Goal: Task Accomplishment & Management: Manage account settings

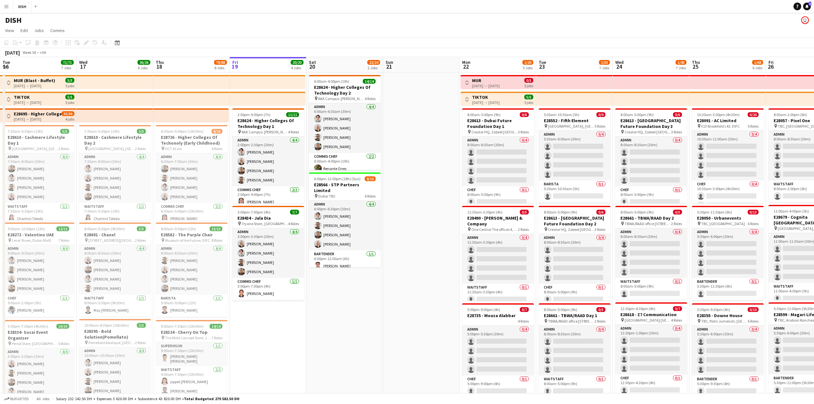
drag, startPoint x: 260, startPoint y: 246, endPoint x: 362, endPoint y: 235, distance: 102.1
click at [325, 139] on app-calendar-viewport "Sun 14 Mon 15 36/36 6 Jobs Tue 16 71/71 7 Jobs Wed 17 26/26 6 Jobs Thu 18 79/88…" at bounding box center [407, 369] width 814 height 624
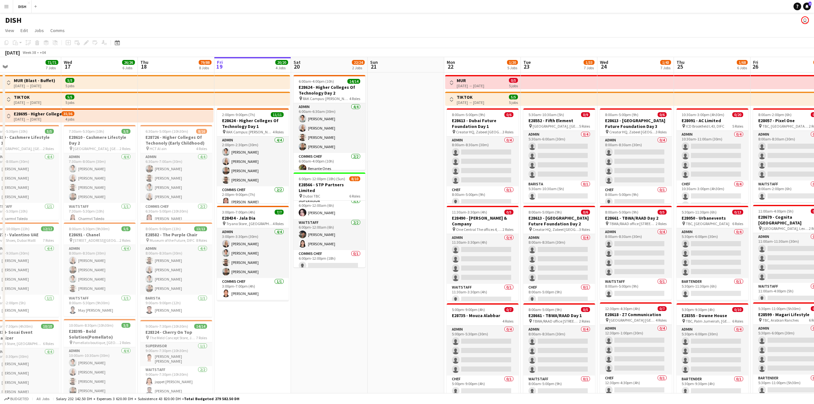
scroll to position [0, 168]
click at [325, 139] on app-calendar-viewport "Sun 14 Mon 15 36/36 6 Jobs Tue 16 71/71 7 Jobs Wed 17 26/26 6 Jobs Thu 18 79/88…" at bounding box center [407, 369] width 814 height 624
click at [325, 139] on app-card-role "Commis Chef 0/1 6:00pm-12:00pm (18h) single-neutral-actions" at bounding box center [330, 261] width 72 height 22
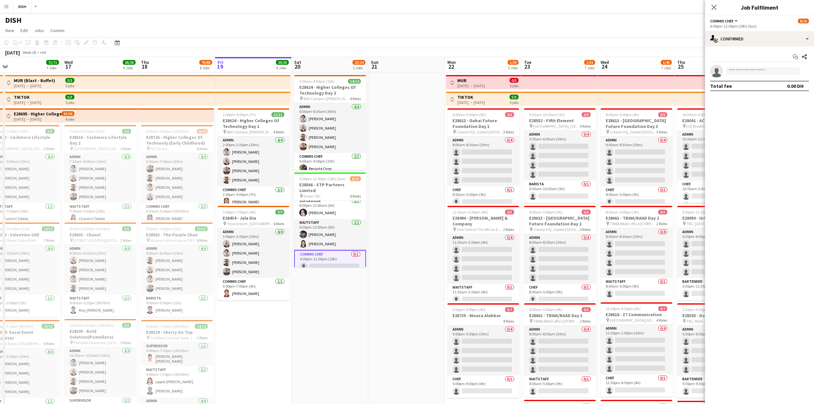
click at [325, 139] on app-date-cell at bounding box center [406, 347] width 77 height 550
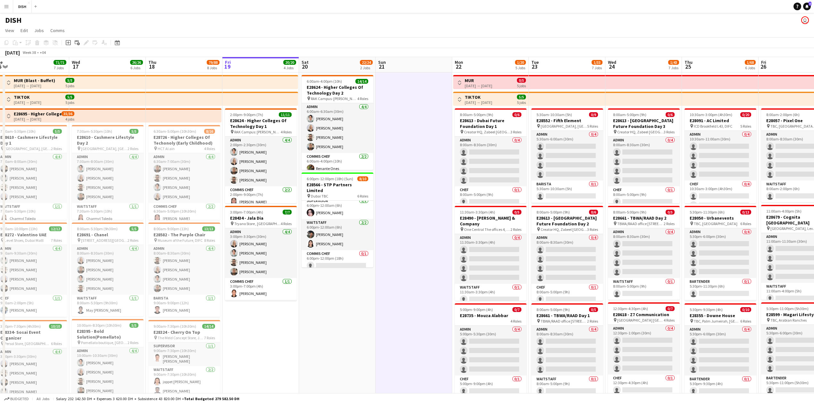
drag, startPoint x: 415, startPoint y: 286, endPoint x: 429, endPoint y: 265, distance: 24.5
click at [325, 139] on app-calendar-viewport "Sun 14 Mon 15 36/36 6 Jobs Tue 16 71/71 7 Jobs Wed 17 26/26 6 Jobs Thu 18 79/88…" at bounding box center [407, 369] width 814 height 624
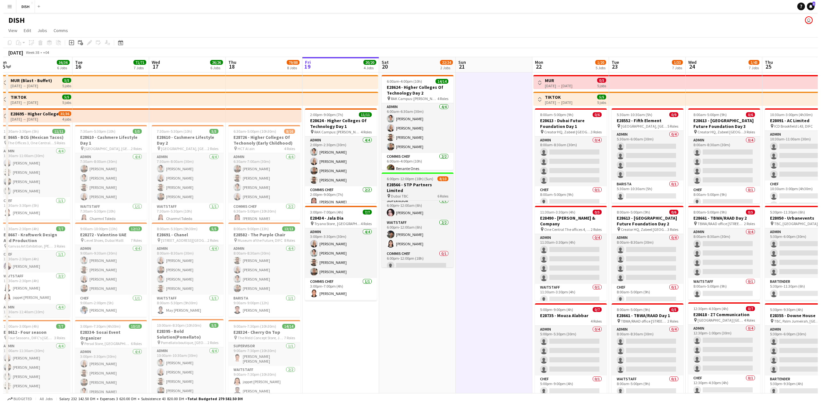
scroll to position [0, 158]
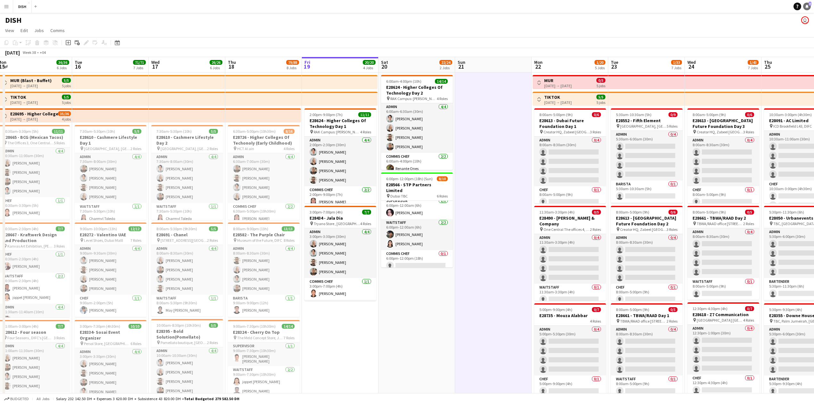
click at [325, 3] on link "Notifications 3" at bounding box center [807, 7] width 8 height 8
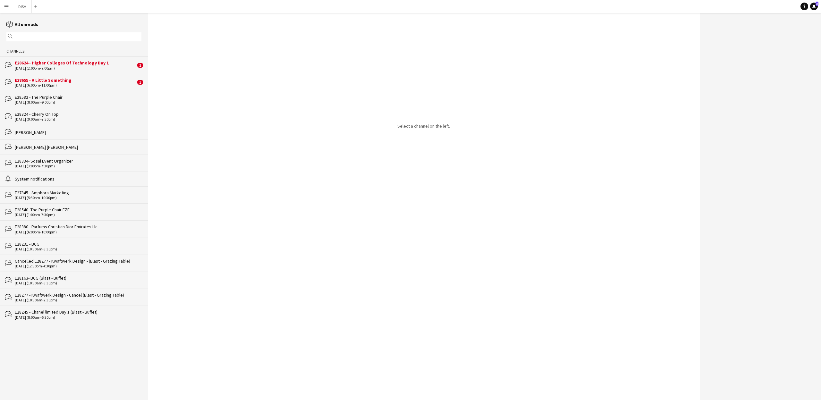
click at [88, 66] on div "[DATE] (2:00pm-9:00pm)" at bounding box center [75, 68] width 121 height 4
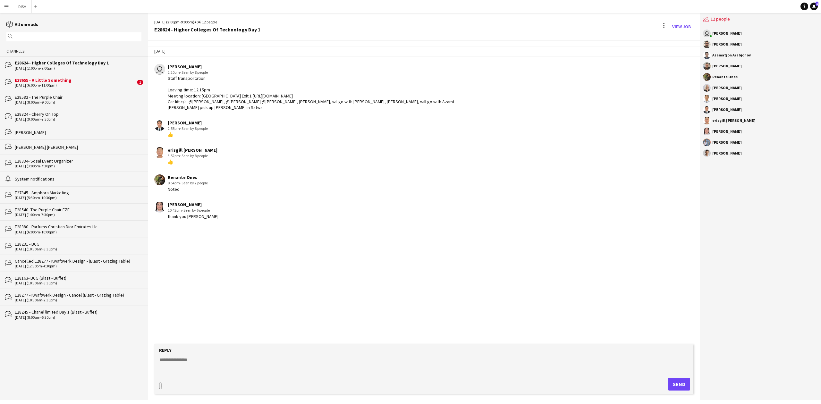
click at [74, 83] on div "[DATE] (6:00pm-11:00pm)" at bounding box center [75, 85] width 121 height 4
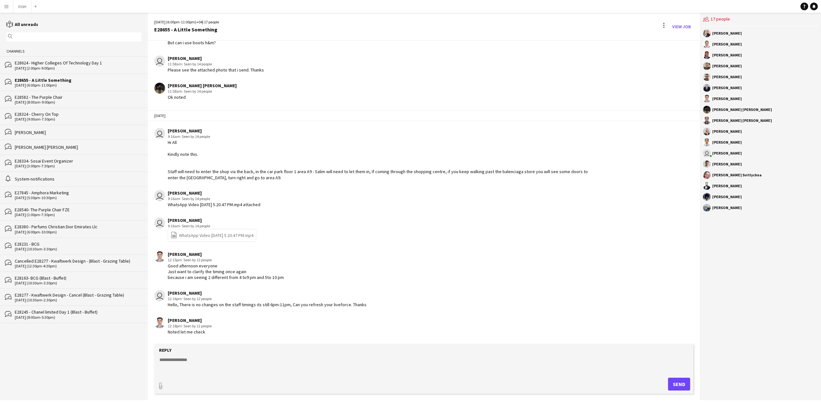
scroll to position [405, 0]
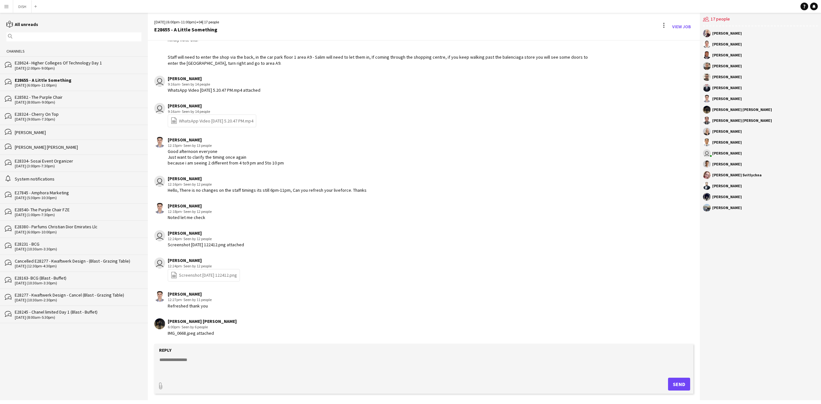
click at [188, 139] on div "IMG_0668.jpeg attached" at bounding box center [202, 333] width 69 height 6
click at [175, 139] on div "IMG_0668.jpeg attached" at bounding box center [202, 333] width 69 height 6
click at [231, 139] on div "[PERSON_NAME] [PERSON_NAME] 6:00pm · Seen by 6 people IMG_0668.jpeg attached" at bounding box center [374, 327] width 441 height 18
drag, startPoint x: 702, startPoint y: 245, endPoint x: 621, endPoint y: 206, distance: 89.6
click at [325, 139] on div "users2 17 people [PERSON_NAME] [PERSON_NAME] [PERSON_NAME] [PERSON_NAME] [PERSO…" at bounding box center [760, 206] width 121 height 387
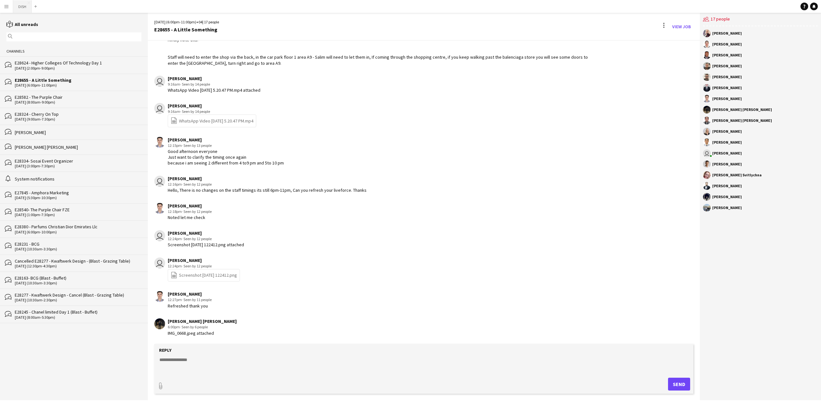
click at [22, 5] on button "DISH Close" at bounding box center [22, 6] width 19 height 13
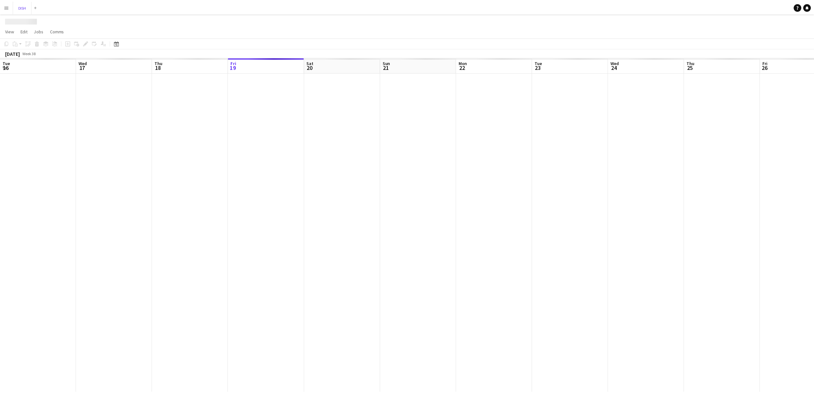
scroll to position [0, 153]
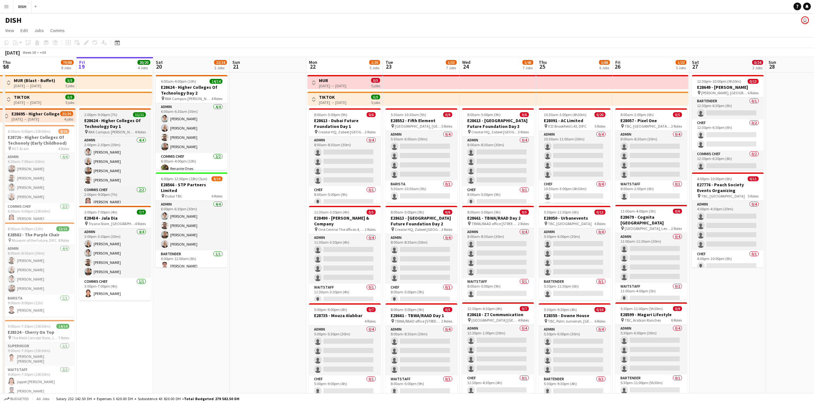
click at [124, 125] on h3 "E28624 - Higher Colleges Of Technology Day 1" at bounding box center [115, 124] width 72 height 12
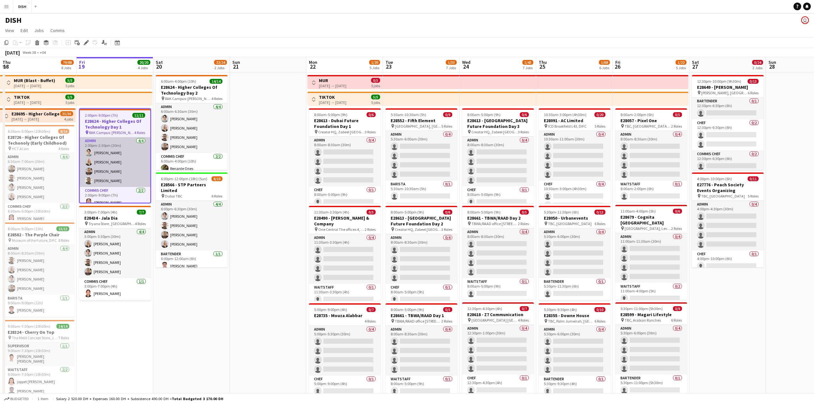
click at [122, 139] on app-card-role "Admin [DATE] 2:00pm-2:30pm (30m) [PERSON_NAME] [PERSON_NAME] Mats Venselaar [PE…" at bounding box center [115, 162] width 71 height 50
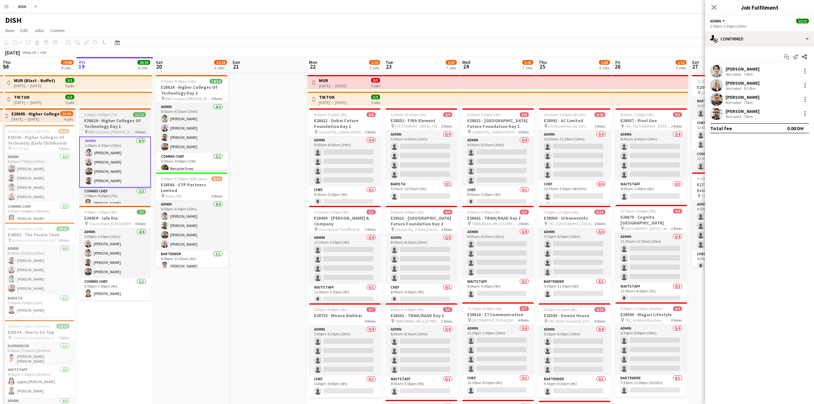
click at [95, 118] on h3 "E28624 - Higher Colleges Of Technology Day 1" at bounding box center [115, 124] width 72 height 12
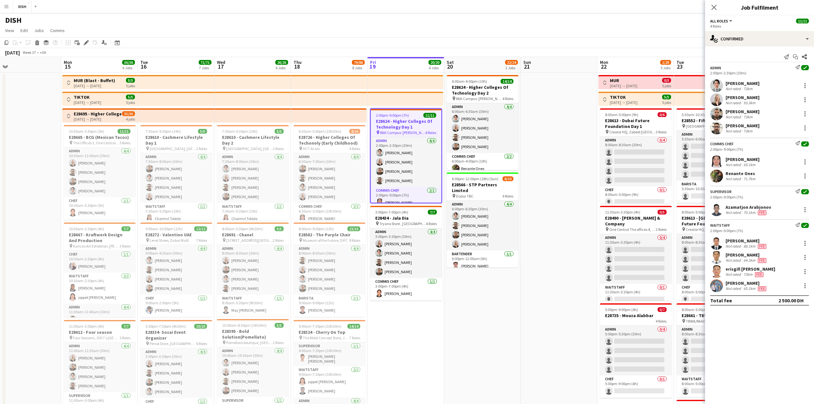
drag, startPoint x: 206, startPoint y: 307, endPoint x: 494, endPoint y: 308, distance: 287.9
click at [325, 139] on app-calendar-viewport "Fri 12 Sat 13 Sun 14 Mon 15 36/36 6 Jobs Tue 16 71/71 7 Jobs Wed 17 26/26 6 Job…" at bounding box center [407, 369] width 814 height 624
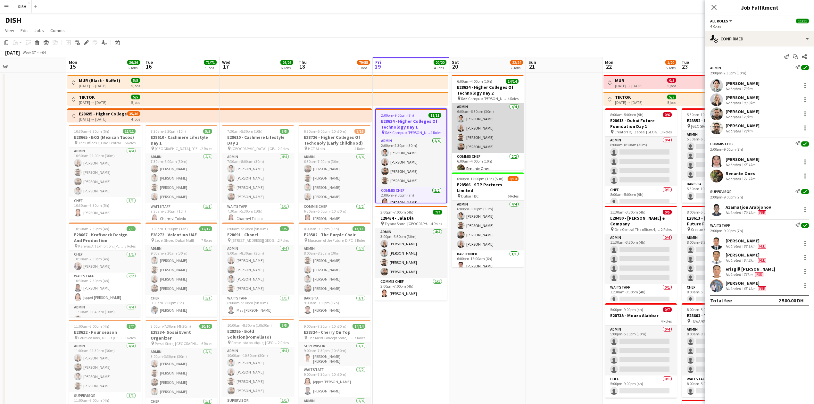
drag, startPoint x: 472, startPoint y: 122, endPoint x: 484, endPoint y: 152, distance: 31.9
click at [325, 122] on app-card-role "Admin [DATE] 6:00am-6:30am (30m) [PERSON_NAME] [PERSON_NAME] [PERSON_NAME] [PER…" at bounding box center [488, 128] width 72 height 50
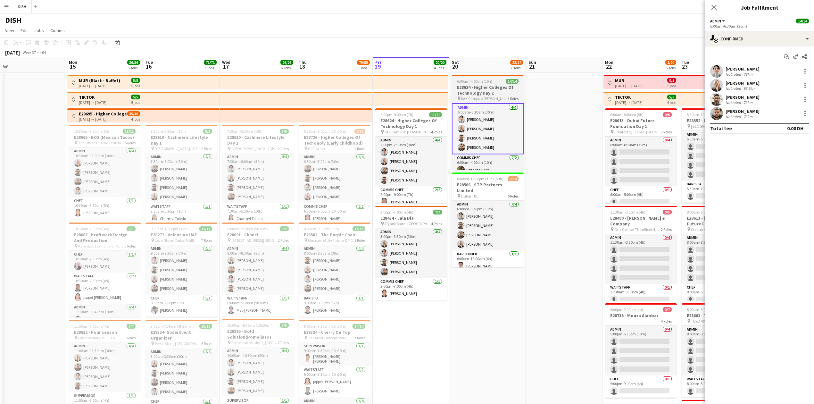
click at [325, 94] on h3 "E28624 - Higher Colleges Of Technology Day 2" at bounding box center [488, 90] width 72 height 12
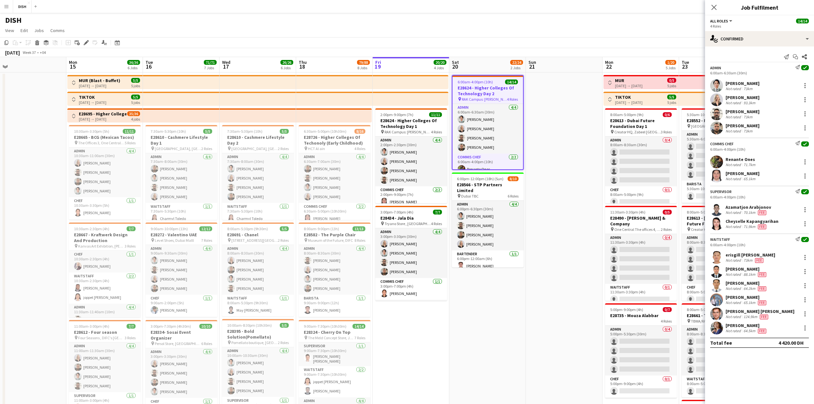
scroll to position [0, 164]
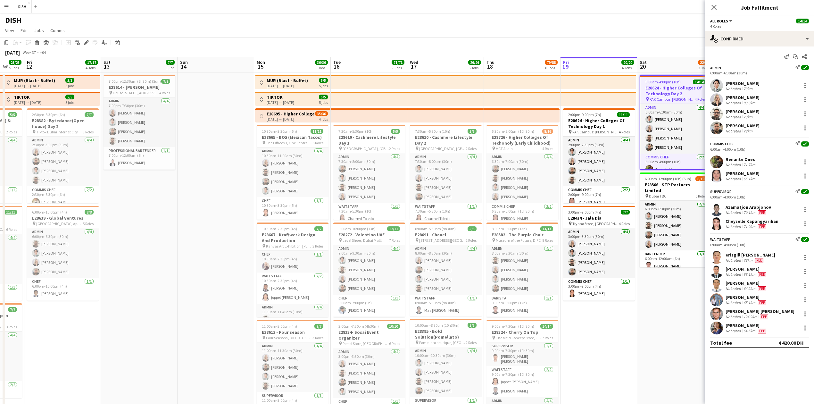
drag, startPoint x: 594, startPoint y: 225, endPoint x: 689, endPoint y: 227, distance: 95.6
click at [325, 139] on app-calendar-viewport "Wed 10 2/2 2 Jobs Thu 11 25/25 5 Jobs Fri 12 17/17 4 Jobs Sat 13 7/7 1 Job Sun …" at bounding box center [407, 369] width 814 height 624
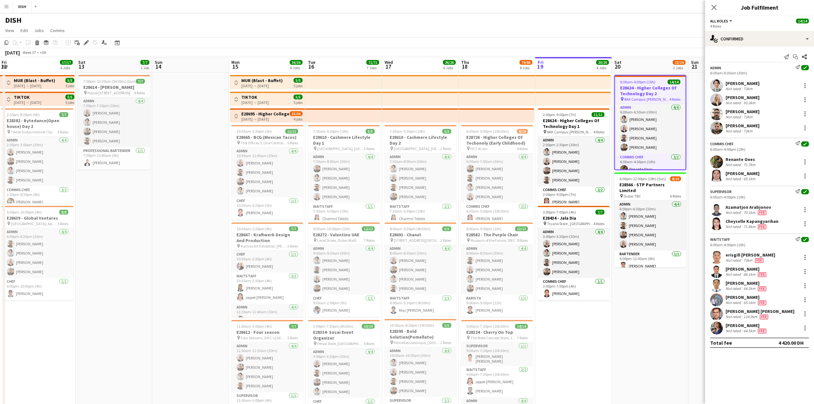
drag, startPoint x: 644, startPoint y: 308, endPoint x: 618, endPoint y: 313, distance: 25.9
click at [325, 139] on app-calendar-viewport "Wed 10 2/2 2 Jobs Thu 11 25/25 5 Jobs Fri 12 17/17 4 Jobs Sat 13 7/7 1 Job Sun …" at bounding box center [407, 369] width 814 height 624
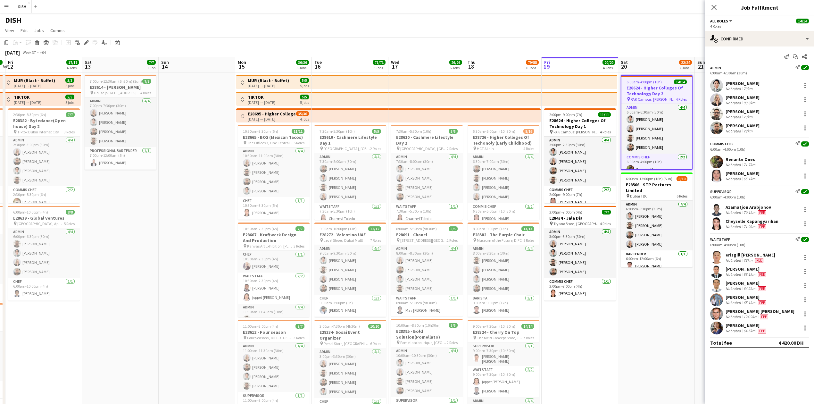
drag, startPoint x: 690, startPoint y: 298, endPoint x: 691, endPoint y: 289, distance: 9.0
click at [325, 139] on app-calendar-viewport "Wed 10 2/2 2 Jobs Thu 11 25/25 5 Jobs Fri 12 17/17 4 Jobs Sat 13 7/7 1 Job Sun …" at bounding box center [407, 369] width 814 height 624
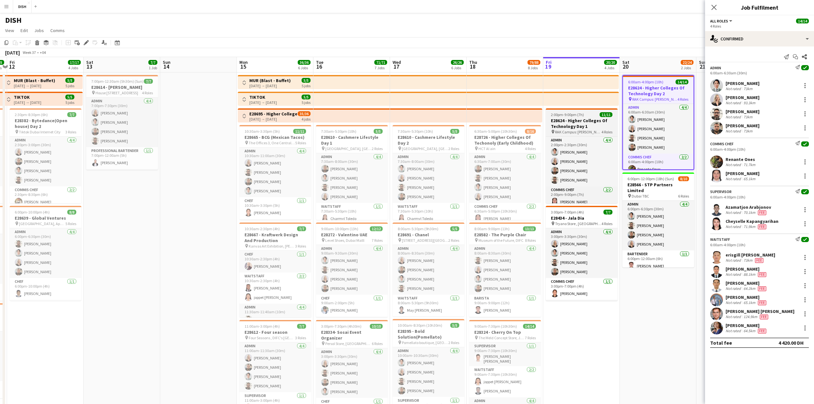
click at [325, 116] on div "2:00pm-9:00pm (7h) 11/11" at bounding box center [582, 114] width 72 height 5
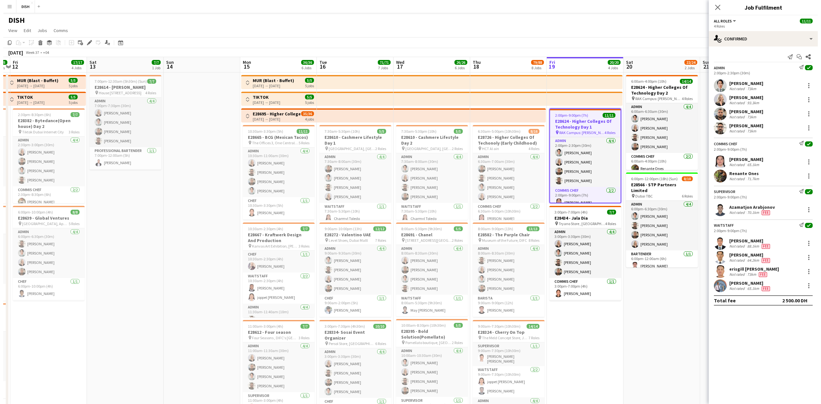
scroll to position [0, 146]
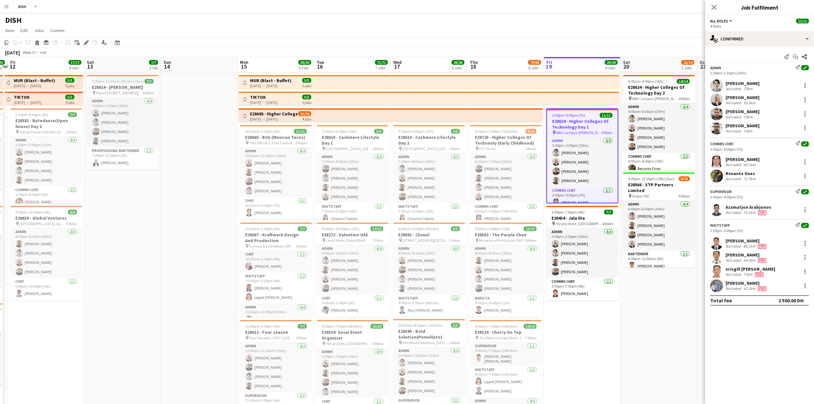
drag, startPoint x: 795, startPoint y: 57, endPoint x: 776, endPoint y: 64, distance: 20.4
click at [325, 56] on icon "Start chat" at bounding box center [795, 56] width 5 height 5
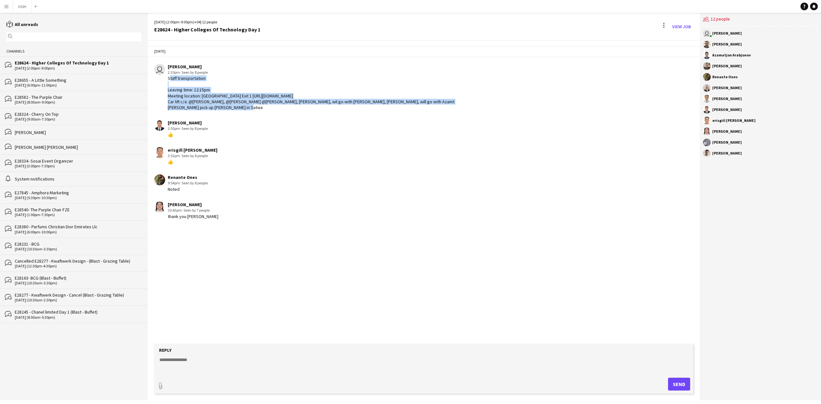
drag, startPoint x: 168, startPoint y: 77, endPoint x: 252, endPoint y: 133, distance: 100.7
click at [252, 114] on app-chat-message "user [PERSON_NAME] 2:20pm · Seen by 8 people Staff transportation Leaving time:…" at bounding box center [424, 87] width 552 height 53
copy div "Staff transportation Leaving time: 12:15pm Meeting location: [GEOGRAPHIC_DATA] …"
click at [6, 8] on app-icon "Menu" at bounding box center [6, 6] width 5 height 5
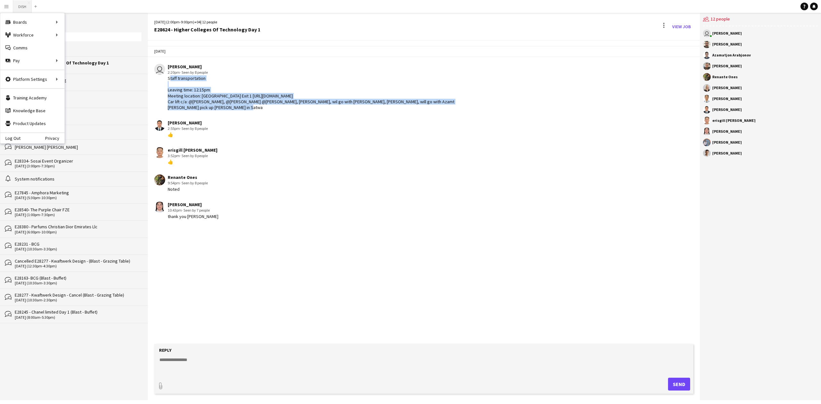
click at [22, 9] on button "DISH Close" at bounding box center [22, 6] width 19 height 13
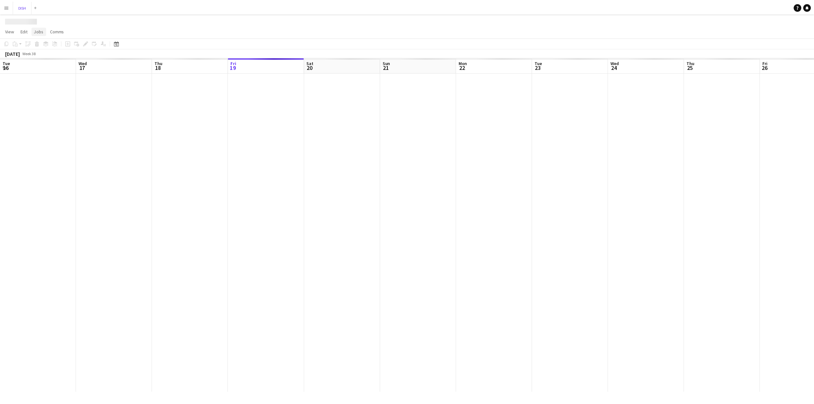
scroll to position [0, 153]
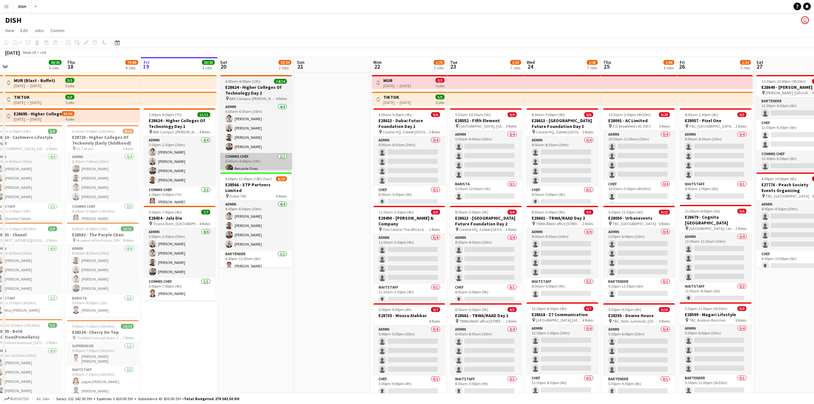
drag, startPoint x: 308, startPoint y: 185, endPoint x: 268, endPoint y: 155, distance: 49.4
click at [325, 139] on app-calendar-viewport "Mon 15 36/36 6 Jobs Tue 16 71/71 7 Jobs Wed 17 26/26 6 Jobs Thu 18 79/88 8 Jobs…" at bounding box center [407, 369] width 814 height 624
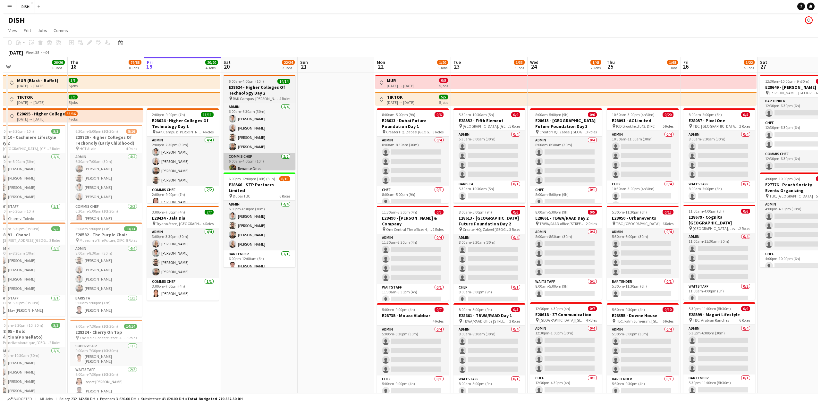
scroll to position [0, 168]
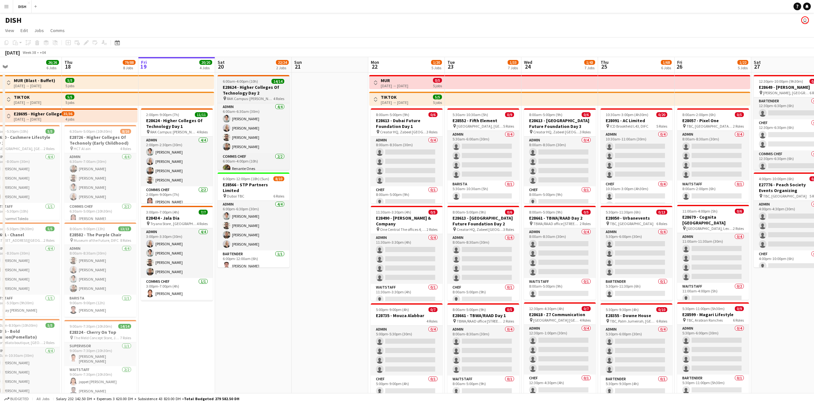
click at [251, 90] on h3 "E28624 - Higher Colleges Of Technology Day 2" at bounding box center [254, 90] width 72 height 12
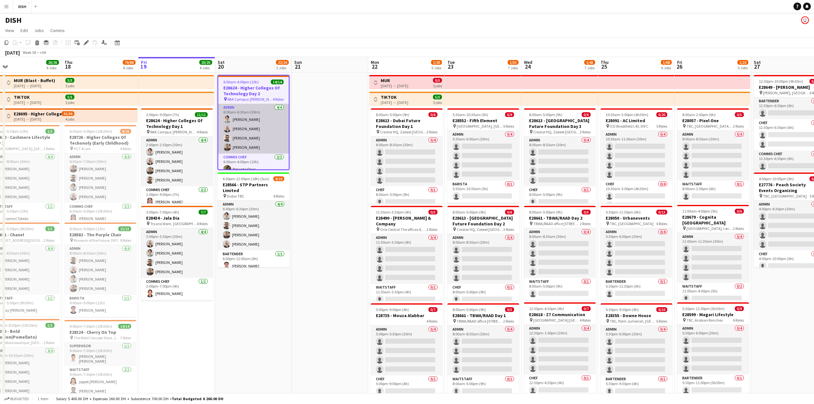
click at [249, 116] on app-card-role "Admin [DATE] 6:00am-6:30am (30m) [PERSON_NAME] [PERSON_NAME] [PERSON_NAME] [PER…" at bounding box center [253, 129] width 71 height 50
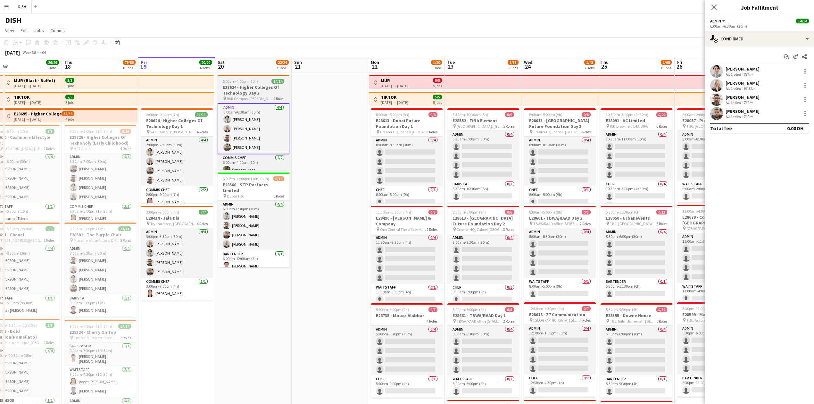
click at [247, 96] on span "RAK Campus: [PERSON_NAME] International Exhibition & Conference Center" at bounding box center [250, 98] width 46 height 5
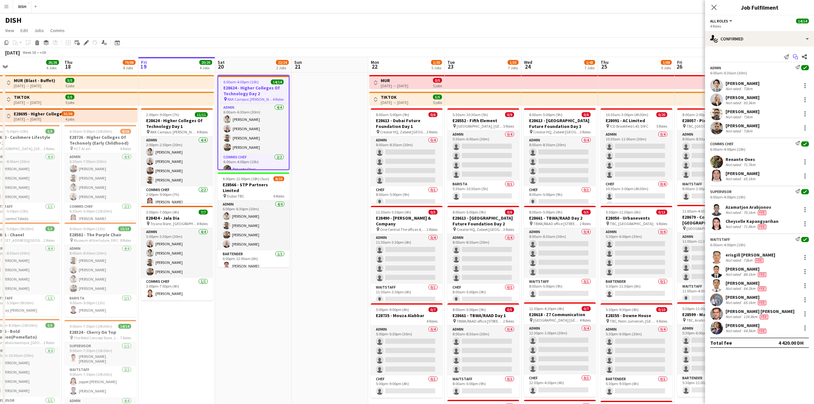
click at [325, 56] on icon "Start chat" at bounding box center [795, 56] width 5 height 5
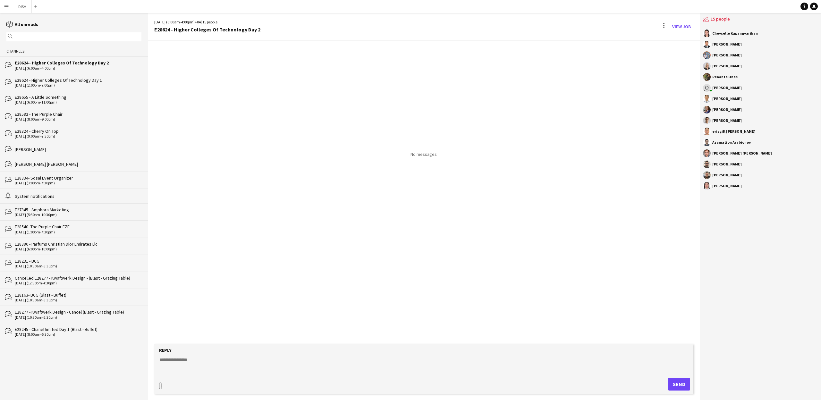
click at [205, 139] on textarea at bounding box center [425, 364] width 532 height 17
paste textarea "**********"
drag, startPoint x: 227, startPoint y: 369, endPoint x: 159, endPoint y: 363, distance: 68.2
click at [159, 139] on textarea "**********" at bounding box center [425, 364] width 532 height 17
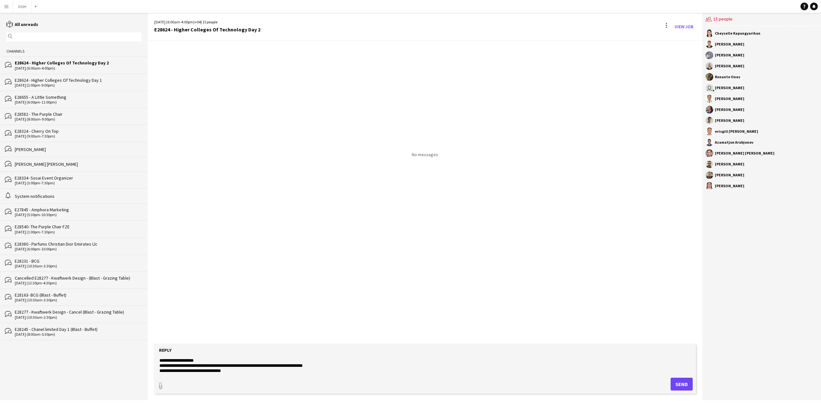
click at [242, 139] on textarea "**********" at bounding box center [425, 364] width 532 height 17
drag, startPoint x: 231, startPoint y: 366, endPoint x: 205, endPoint y: 365, distance: 25.7
click at [205, 139] on textarea "**********" at bounding box center [425, 364] width 532 height 17
drag, startPoint x: 231, startPoint y: 361, endPoint x: 237, endPoint y: 360, distance: 5.5
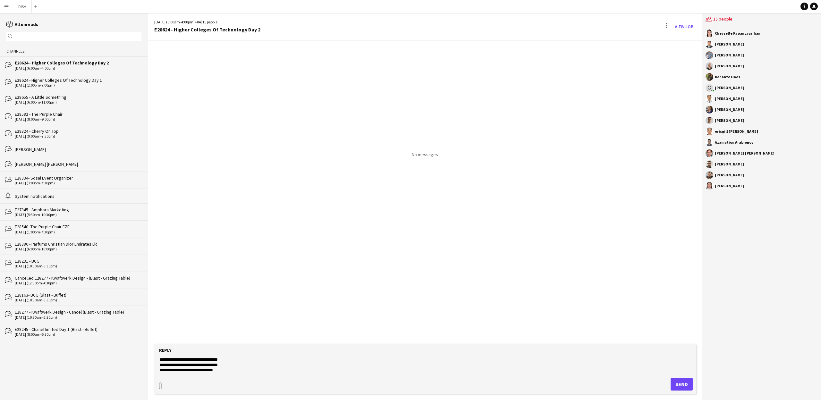
click at [232, 139] on textarea "**********" at bounding box center [425, 364] width 532 height 17
click at [202, 139] on textarea "**********" at bounding box center [425, 364] width 532 height 17
click at [234, 139] on textarea "**********" at bounding box center [425, 364] width 532 height 17
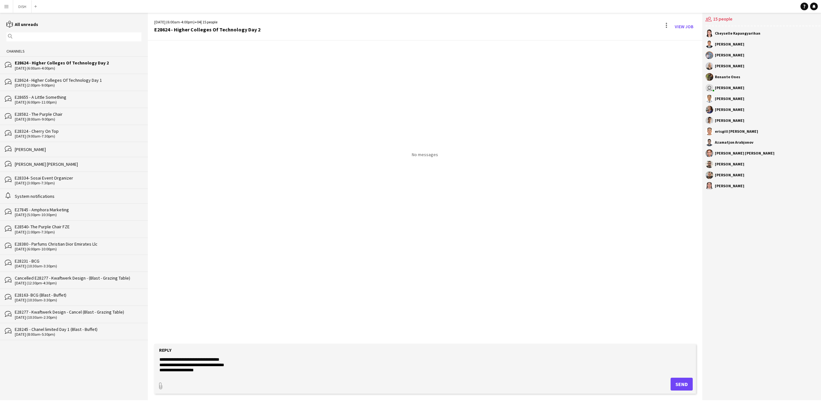
type textarea "**********"
click at [325, 139] on button "Send" at bounding box center [681, 384] width 22 height 13
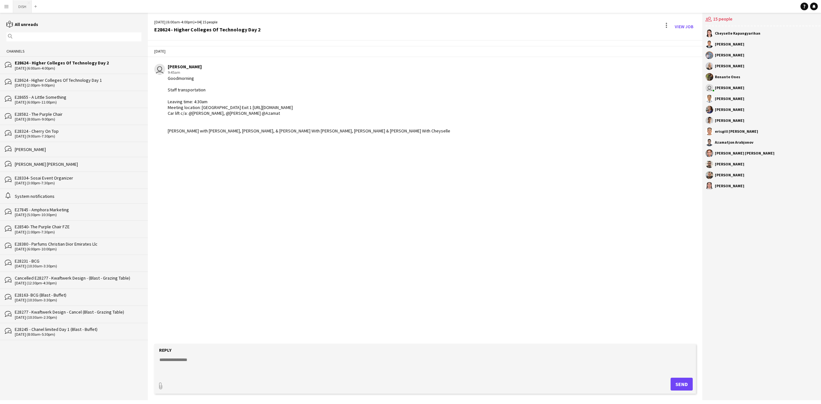
click at [21, 12] on button "DISH Close" at bounding box center [22, 6] width 19 height 13
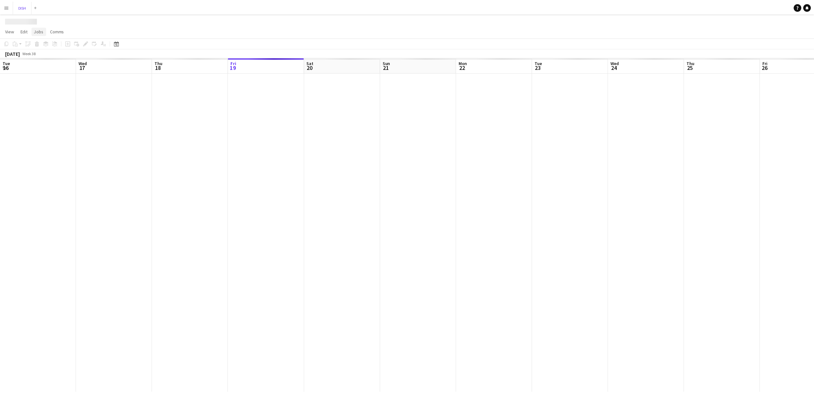
scroll to position [0, 153]
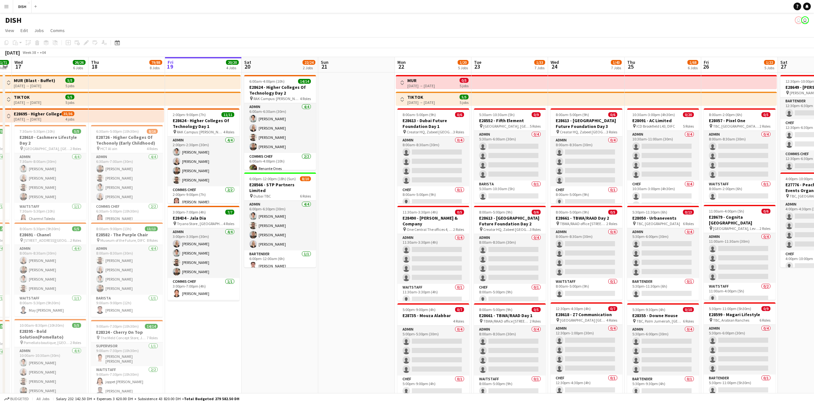
drag, startPoint x: 221, startPoint y: 293, endPoint x: 333, endPoint y: 280, distance: 112.9
click at [321, 139] on app-calendar-viewport "Mon 15 36/36 6 Jobs Tue 16 71/71 7 Jobs Wed 17 26/26 6 Jobs Thu 18 79/88 8 Jobs…" at bounding box center [407, 369] width 814 height 624
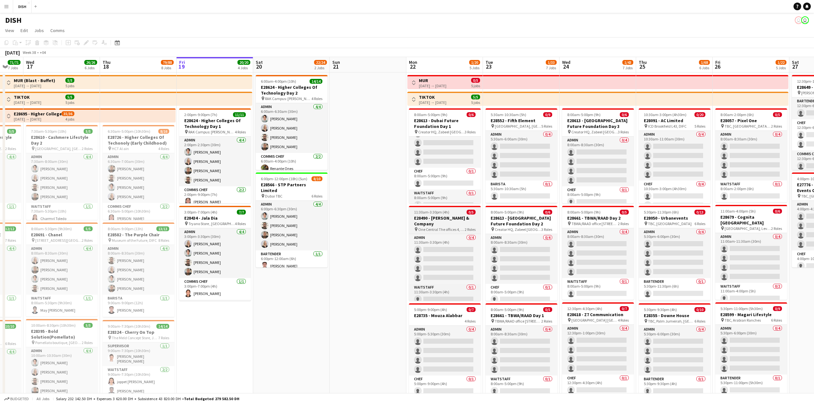
scroll to position [27, 0]
click at [325, 139] on h3 "E28490 - [PERSON_NAME] & Company" at bounding box center [445, 221] width 72 height 12
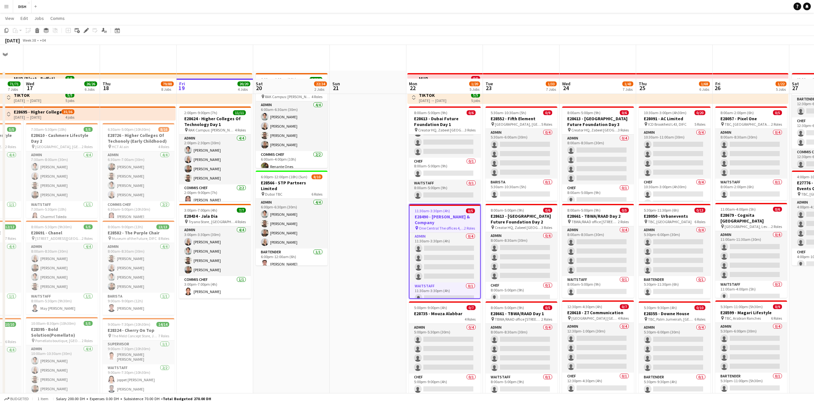
scroll to position [0, 0]
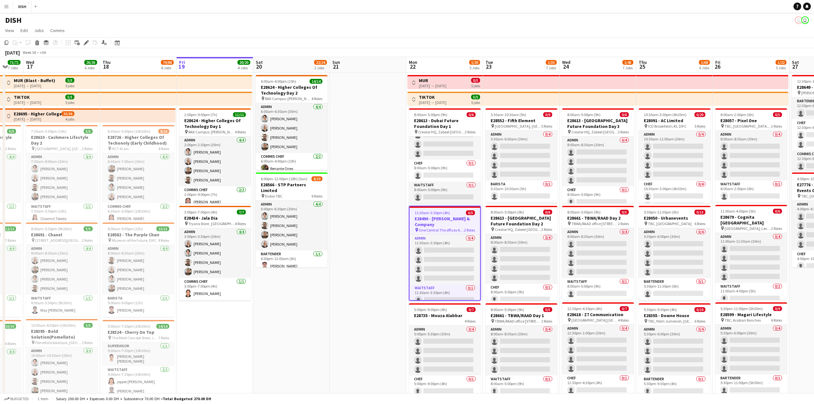
click at [325, 81] on app-icon "Toggle View" at bounding box center [414, 82] width 4 height 4
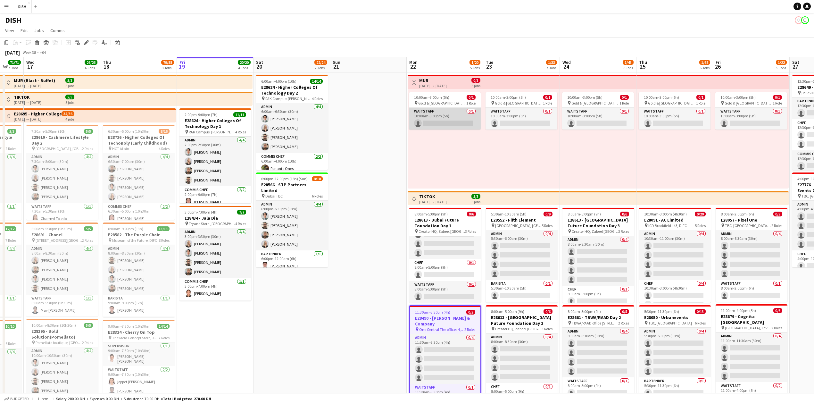
click at [325, 120] on app-card-role "Waitstaff 0/1 10:00am-3:00pm (5h) single-neutral-actions" at bounding box center [445, 119] width 72 height 22
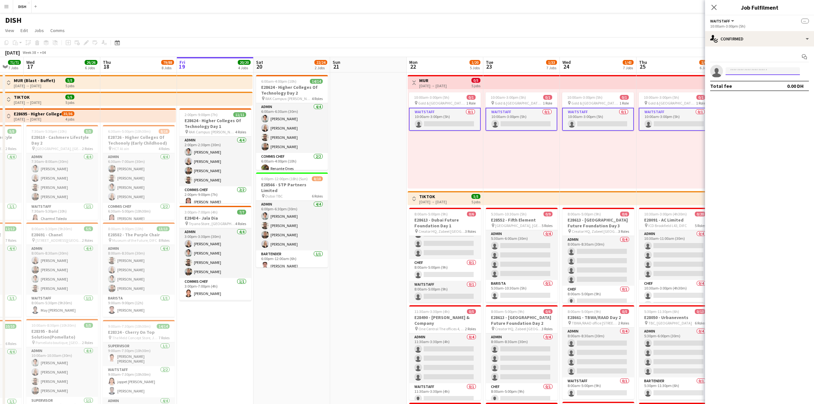
click at [325, 71] on input at bounding box center [763, 71] width 74 height 8
type input "*"
type input "*****"
click at [325, 87] on span "[EMAIL_ADDRESS][DOMAIN_NAME]" at bounding box center [763, 85] width 64 height 5
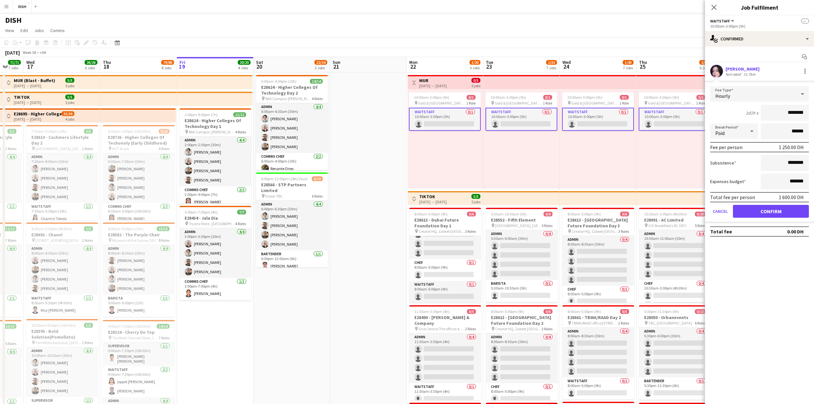
drag, startPoint x: 783, startPoint y: 112, endPoint x: 855, endPoint y: 115, distance: 72.8
click at [325, 115] on html "Menu Boards Boards Boards All jobs Status Workforce Workforce My Workforce Recr…" at bounding box center [407, 387] width 814 height 775
click at [325, 91] on div "Hourly" at bounding box center [753, 93] width 86 height 15
click at [325, 139] on span "No fee" at bounding box center [760, 144] width 88 height 6
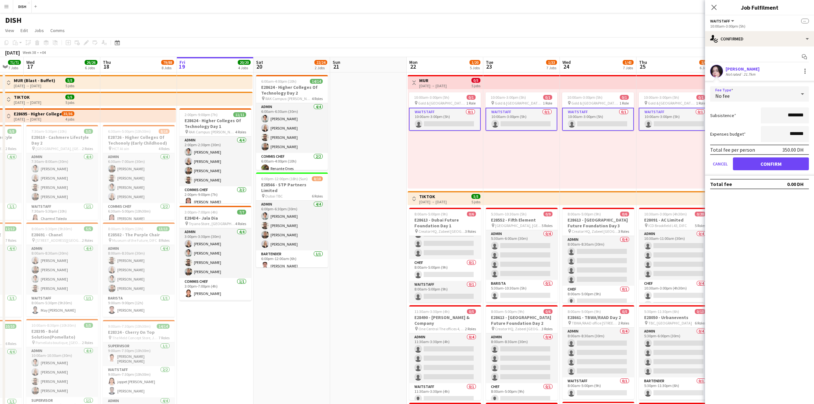
click at [325, 88] on div at bounding box center [802, 94] width 13 height 13
drag, startPoint x: 807, startPoint y: 88, endPoint x: 794, endPoint y: 90, distance: 12.7
click at [325, 88] on div at bounding box center [407, 202] width 814 height 404
click at [325, 90] on icon at bounding box center [803, 94] width 8 height 13
click at [325, 138] on mat-option "No fee" at bounding box center [759, 145] width 99 height 16
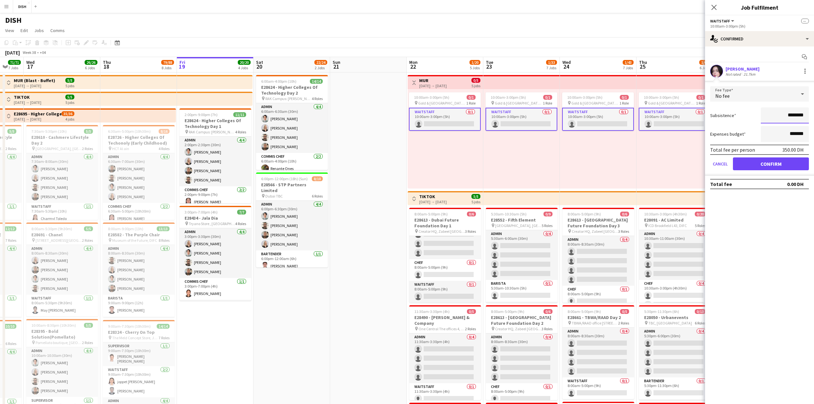
drag, startPoint x: 782, startPoint y: 115, endPoint x: 857, endPoint y: 115, distance: 75.0
click at [325, 115] on html "Menu Boards Boards Boards All jobs Status Workforce Workforce My Workforce Recr…" at bounding box center [407, 387] width 814 height 775
type input "****"
click at [325, 139] on button "Confirm" at bounding box center [771, 163] width 76 height 13
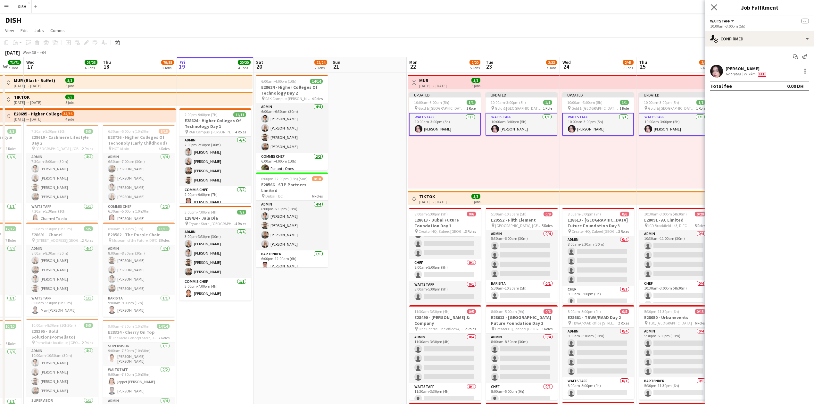
click at [325, 4] on app-icon "Close pop-in" at bounding box center [714, 7] width 9 height 9
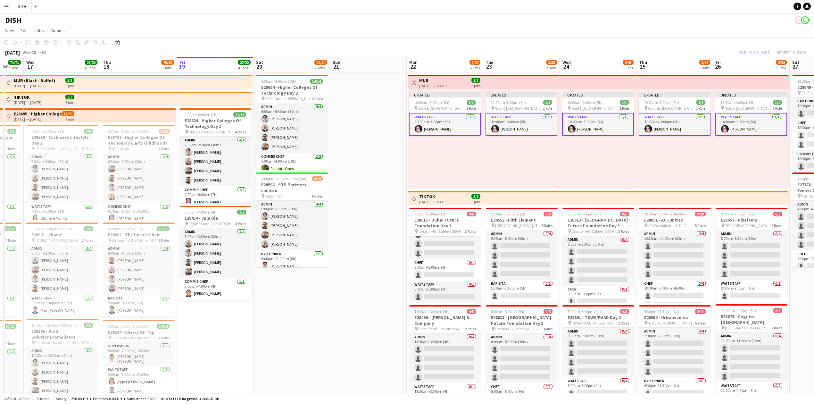
click at [325, 139] on app-date-cell at bounding box center [368, 388] width 77 height 633
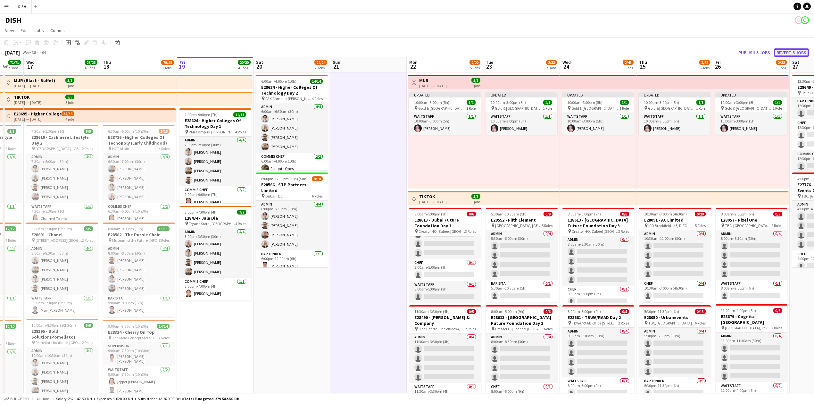
click at [325, 50] on button "Revert 5 jobs" at bounding box center [791, 52] width 35 height 8
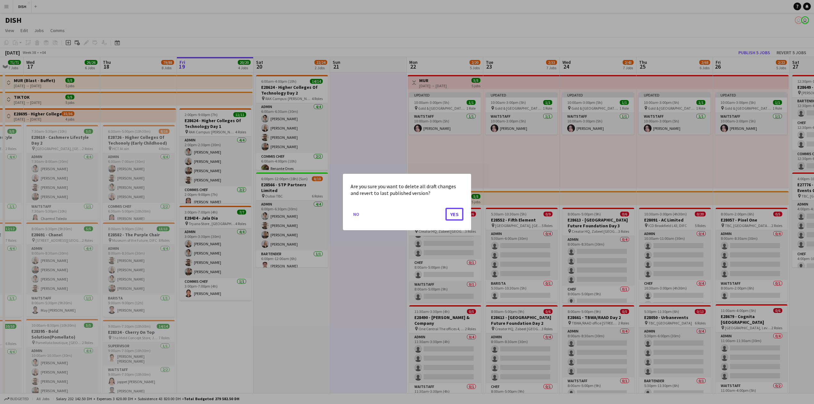
drag, startPoint x: 457, startPoint y: 213, endPoint x: 453, endPoint y: 203, distance: 10.5
click at [325, 139] on button "Yes" at bounding box center [455, 214] width 18 height 13
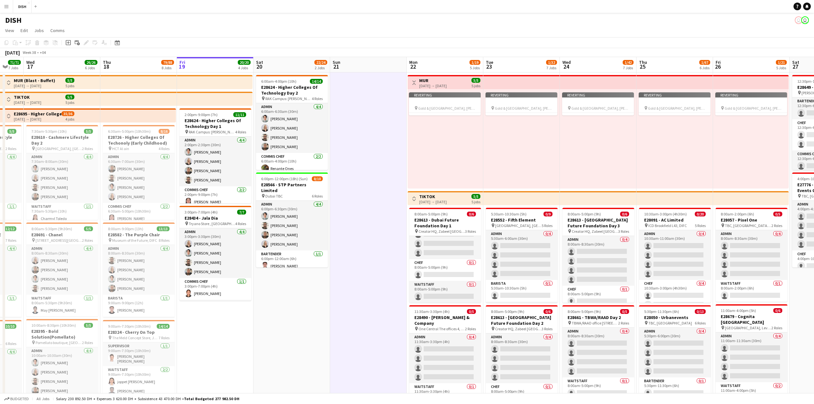
drag, startPoint x: 447, startPoint y: 118, endPoint x: 442, endPoint y: 119, distance: 5.2
click at [325, 119] on app-calendar-viewport "Mon 15 36/36 6 Jobs Tue 16 71/71 7 Jobs Wed 17 26/26 6 Jobs Thu 18 79/88 8 Jobs…" at bounding box center [407, 410] width 814 height 707
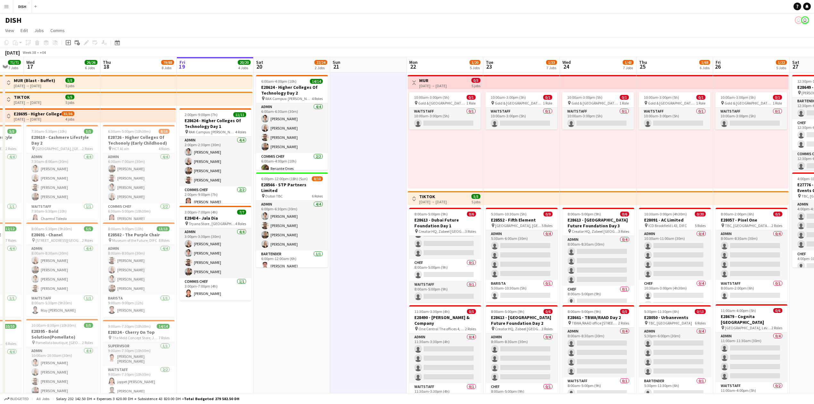
scroll to position [0, 132]
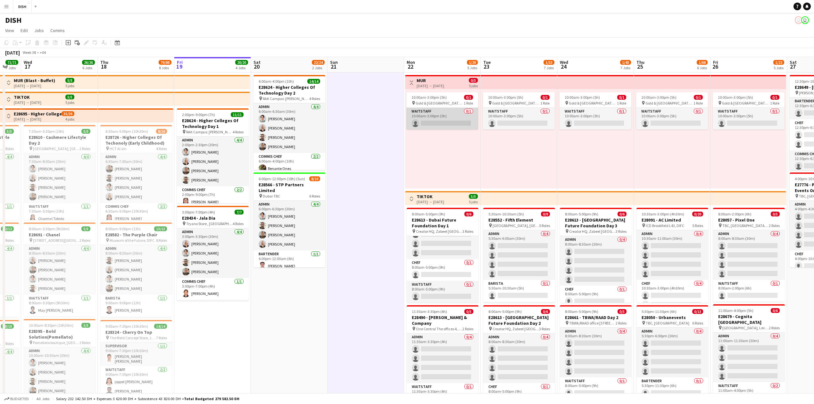
click at [325, 115] on app-card-role "Waitstaff 0/1 10:00am-3:00pm (5h) single-neutral-actions" at bounding box center [443, 119] width 72 height 22
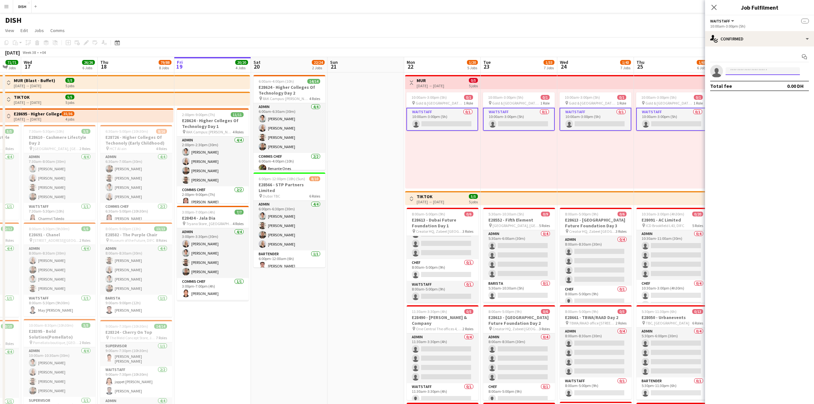
click at [325, 72] on input at bounding box center [763, 71] width 74 height 8
type input "*****"
drag, startPoint x: 765, startPoint y: 87, endPoint x: 762, endPoint y: 89, distance: 3.5
click at [325, 89] on span "[PERSON_NAME] Active [EMAIL_ADDRESS][DOMAIN_NAME] [PHONE_NUMBER]" at bounding box center [763, 85] width 64 height 15
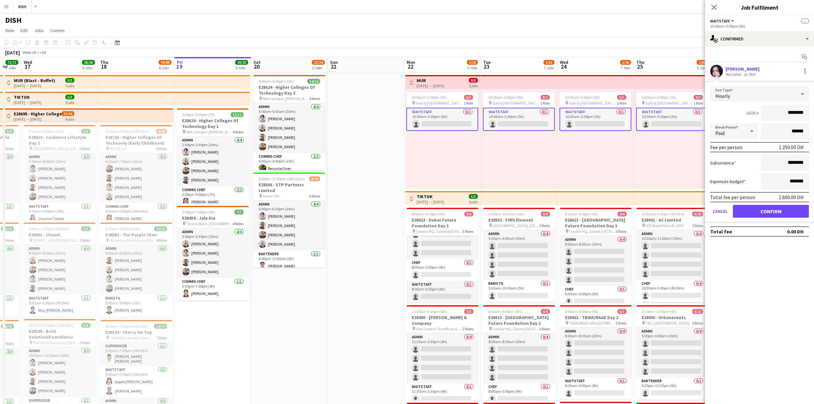
drag, startPoint x: 778, startPoint y: 111, endPoint x: 842, endPoint y: 121, distance: 64.9
click at [325, 121] on html "Menu Boards Boards Boards All jobs Status Workforce Workforce My Workforce Recr…" at bounding box center [407, 387] width 814 height 775
type input "****"
drag, startPoint x: 783, startPoint y: 163, endPoint x: 837, endPoint y: 163, distance: 54.2
click at [325, 139] on html "Menu Boards Boards Boards All jobs Status Workforce Workforce My Workforce Recr…" at bounding box center [407, 387] width 814 height 775
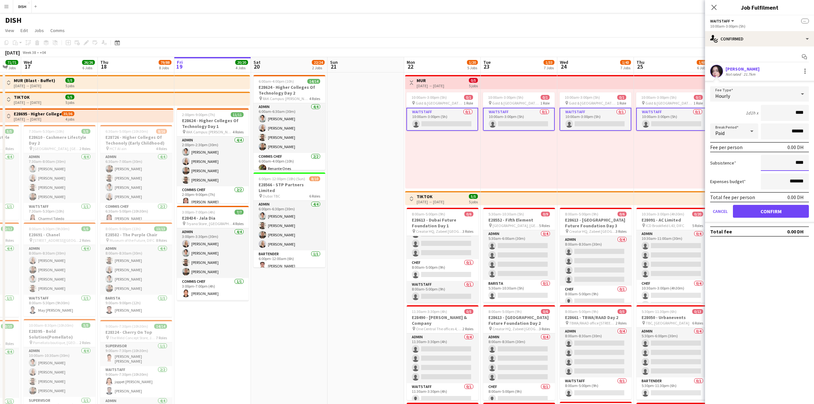
type input "****"
drag, startPoint x: 768, startPoint y: 208, endPoint x: 753, endPoint y: 194, distance: 20.7
click at [325, 139] on button "Confirm" at bounding box center [771, 211] width 76 height 13
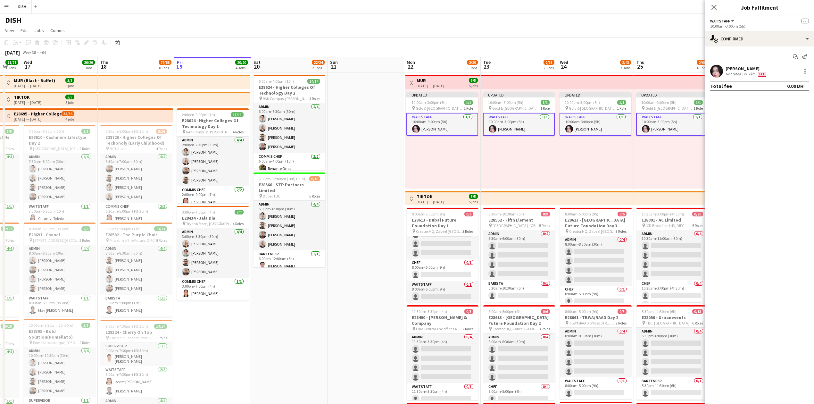
drag, startPoint x: 382, startPoint y: 175, endPoint x: 378, endPoint y: 171, distance: 6.4
click at [325, 139] on app-calendar-viewport "Mon 15 36/36 6 Jobs Tue 16 71/71 7 Jobs Wed 17 26/26 6 Jobs Thu 18 79/88 8 Jobs…" at bounding box center [407, 410] width 814 height 707
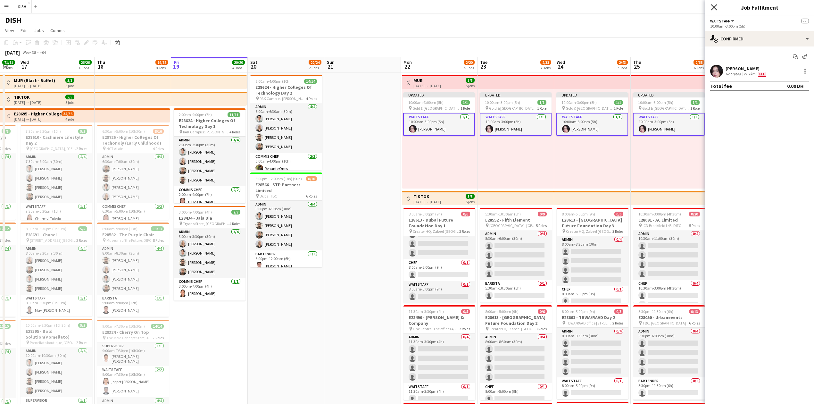
click at [325, 9] on icon "Close pop-in" at bounding box center [714, 7] width 6 height 6
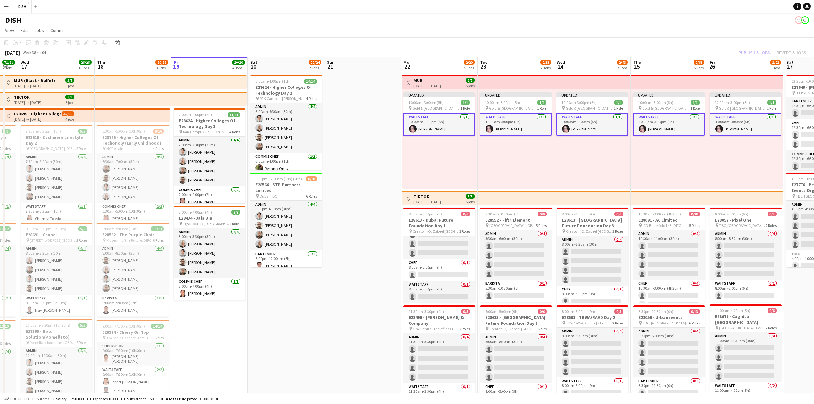
click at [325, 139] on div "Updated 10:00am-3:00pm (5h) 1/1 pin [GEOGRAPHIC_DATA], Sheikh Zayed Rd - Al Quo…" at bounding box center [439, 138] width 75 height 99
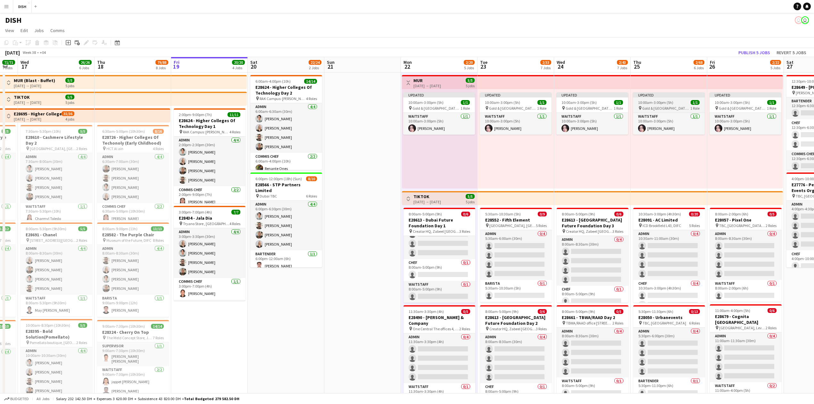
scroll to position [0, 136]
click at [325, 49] on button "Revert 5 jobs" at bounding box center [791, 52] width 35 height 8
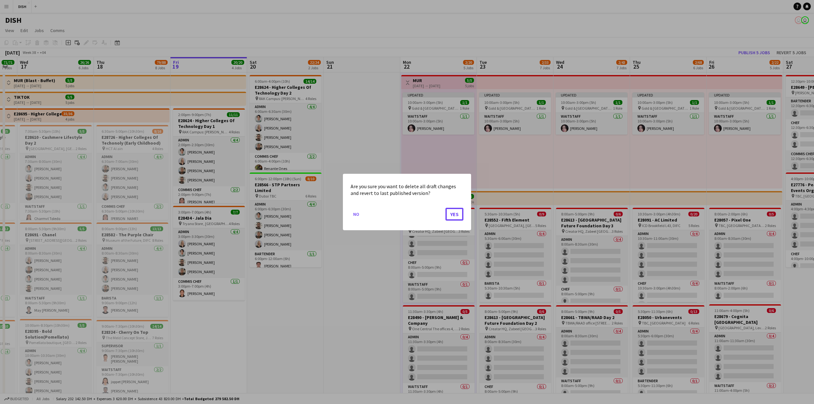
click at [325, 139] on button "Yes" at bounding box center [455, 214] width 18 height 13
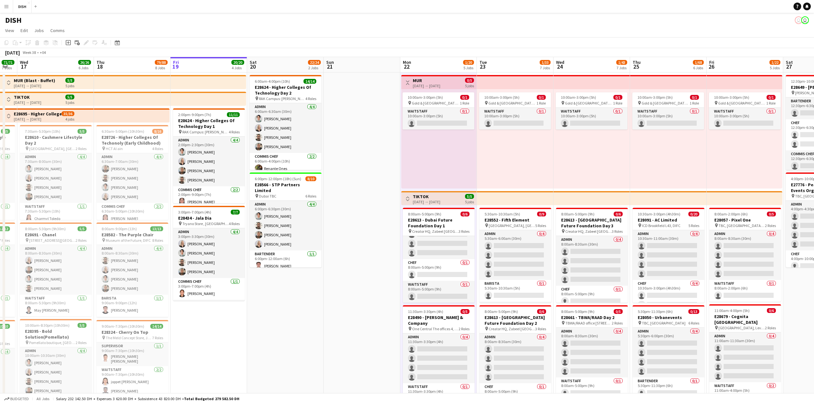
click at [325, 125] on app-card-role "Waitstaff 0/1 10:00am-3:00pm (5h) single-neutral-actions" at bounding box center [439, 119] width 72 height 22
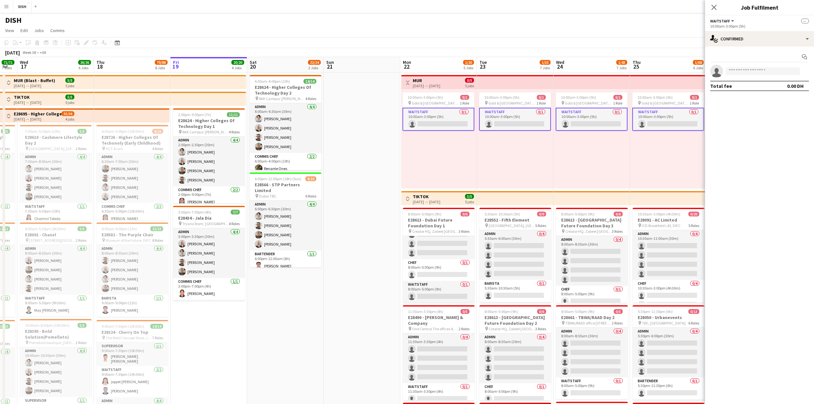
click at [325, 116] on app-card-role "Waitstaff 0/1 10:00am-3:00pm (5h) single-neutral-actions" at bounding box center [439, 119] width 72 height 23
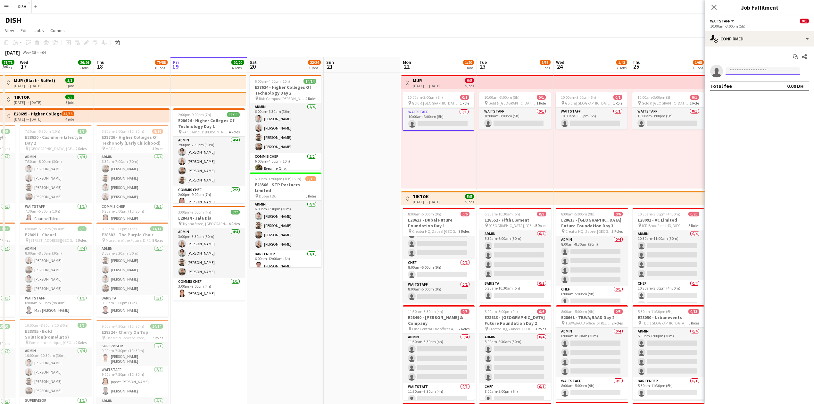
click at [325, 70] on input at bounding box center [763, 71] width 74 height 8
type input "*****"
click at [325, 91] on span "[PHONE_NUMBER]" at bounding box center [763, 90] width 64 height 5
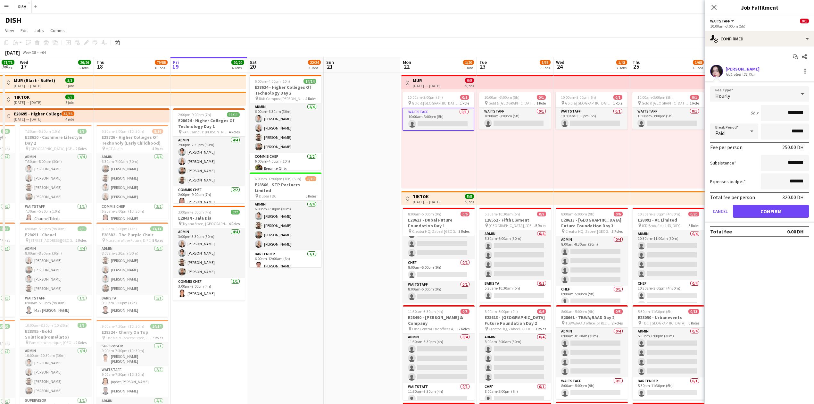
drag, startPoint x: 775, startPoint y: 119, endPoint x: 804, endPoint y: 117, distance: 29.6
click at [325, 117] on input "********" at bounding box center [785, 113] width 48 height 16
type input "****"
drag, startPoint x: 780, startPoint y: 160, endPoint x: 819, endPoint y: 147, distance: 41.5
click at [325, 139] on input "********" at bounding box center [785, 163] width 48 height 16
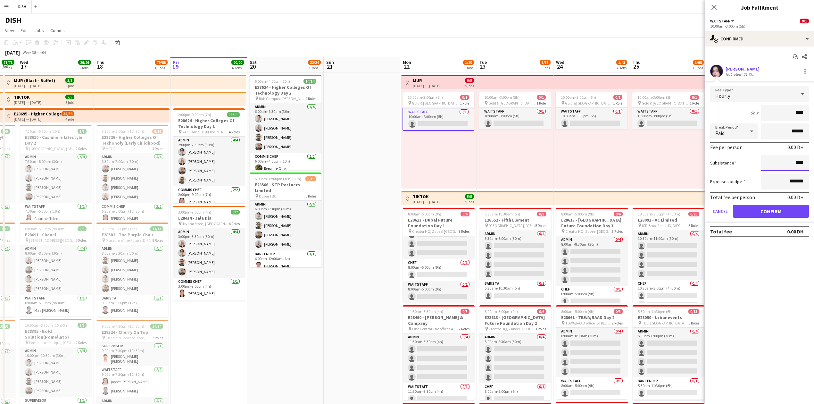
type input "****"
click at [325, 139] on button "Confirm" at bounding box center [771, 211] width 76 height 13
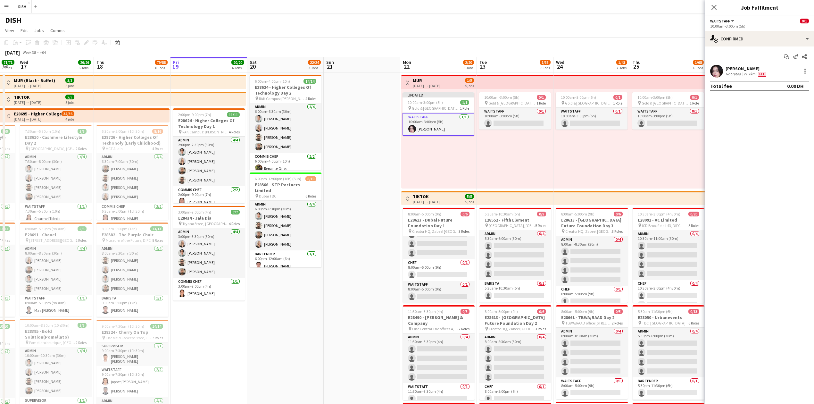
drag, startPoint x: 376, startPoint y: 174, endPoint x: 390, endPoint y: 172, distance: 14.5
click at [325, 139] on app-calendar-viewport "Mon 15 36/36 6 Jobs Tue 16 71/71 7 Jobs Wed 17 26/26 6 Jobs Thu 18 79/88 8 Jobs…" at bounding box center [407, 410] width 814 height 707
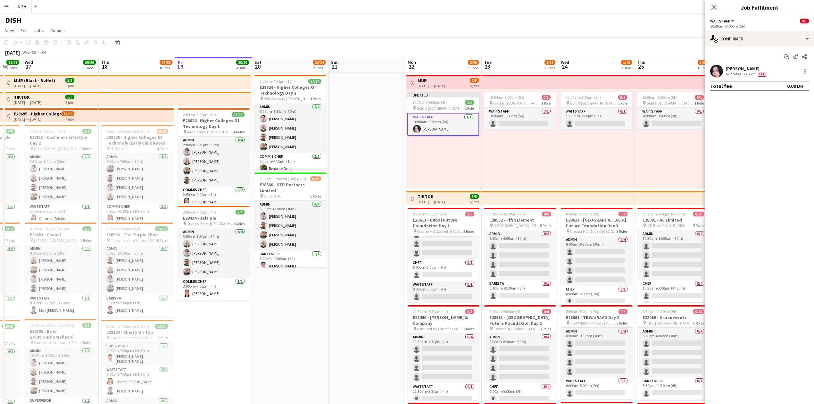
click at [325, 139] on app-date-cell at bounding box center [367, 388] width 77 height 633
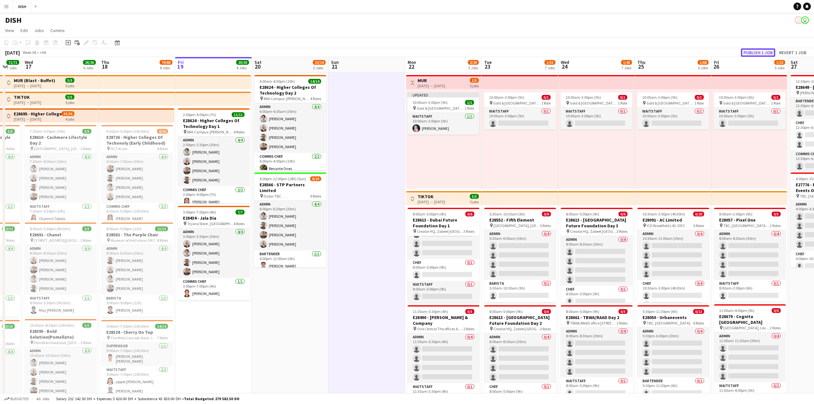
click at [325, 50] on button "Publish 1 job" at bounding box center [758, 52] width 34 height 8
click at [325, 82] on app-icon "Toggle View" at bounding box center [412, 82] width 4 height 4
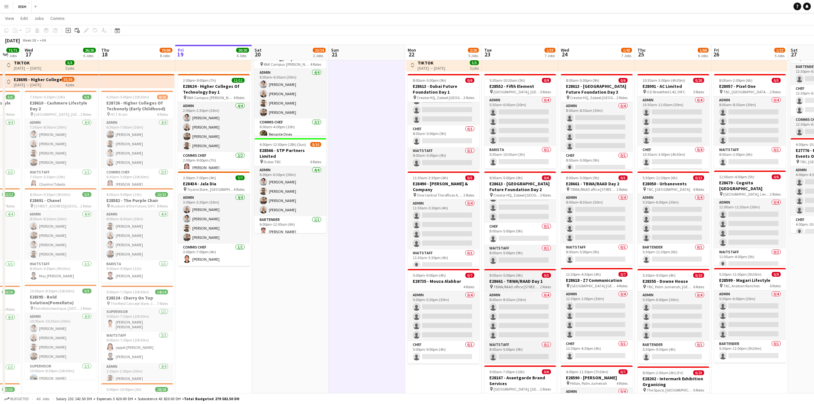
scroll to position [0, 0]
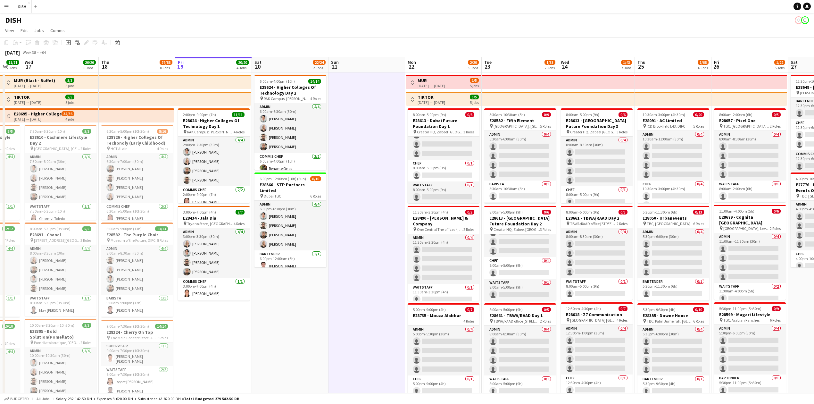
click at [325, 100] on app-icon "Toggle View" at bounding box center [412, 99] width 4 height 4
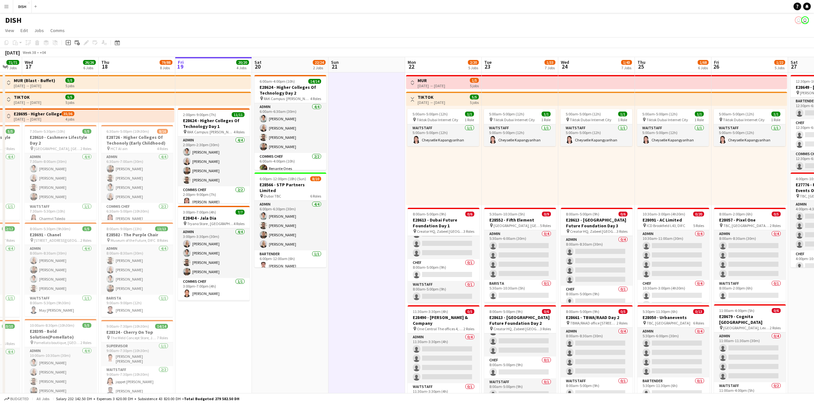
scroll to position [0, 132]
drag, startPoint x: 412, startPoint y: 94, endPoint x: 411, endPoint y: 98, distance: 4.0
click at [325, 98] on div "Toggle View [GEOGRAPHIC_DATA] [DATE] → [DATE] 5/5 5 jobs" at bounding box center [443, 99] width 70 height 11
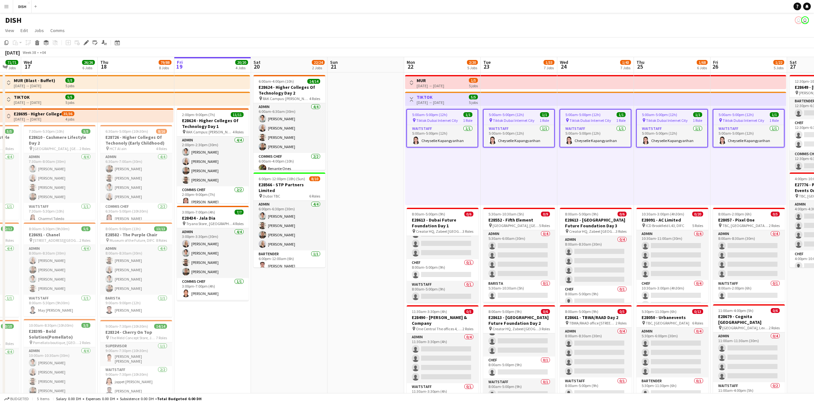
click at [325, 97] on button "Toggle View" at bounding box center [412, 100] width 8 height 8
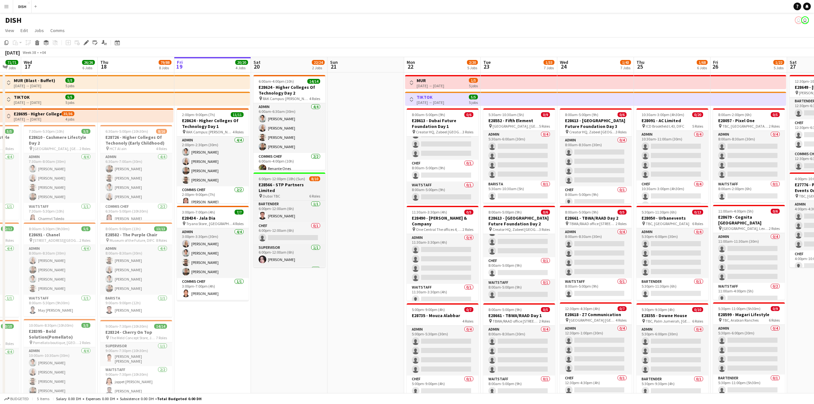
scroll to position [69, 0]
click at [284, 139] on app-card-role "Chef 0/1 6:00pm-12:00am (6h) single-neutral-actions" at bounding box center [290, 215] width 72 height 22
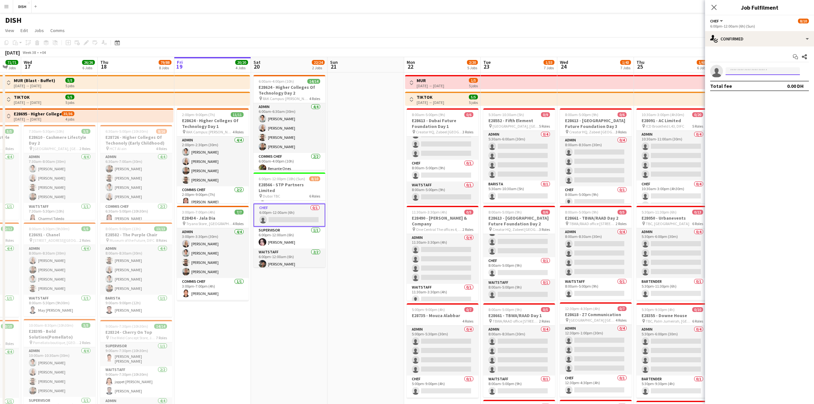
click at [325, 72] on input at bounding box center [763, 71] width 74 height 8
type input "****"
drag, startPoint x: 744, startPoint y: 88, endPoint x: 748, endPoint y: 87, distance: 3.9
click at [325, 86] on span "[EMAIL_ADDRESS][DOMAIN_NAME]" at bounding box center [763, 85] width 64 height 5
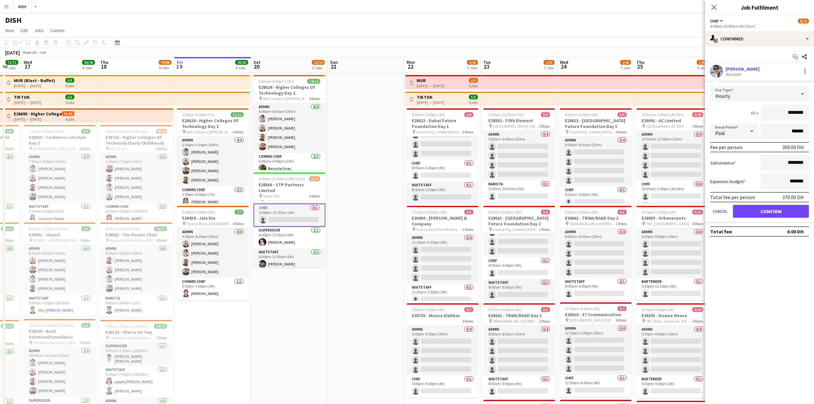
drag, startPoint x: 843, startPoint y: 108, endPoint x: 848, endPoint y: 106, distance: 5.6
click at [325, 106] on html "Menu Boards Boards Boards All jobs Status Workforce Workforce My Workforce Recr…" at bounding box center [407, 346] width 814 height 692
click at [325, 112] on input "********" at bounding box center [785, 113] width 48 height 16
drag, startPoint x: 784, startPoint y: 112, endPoint x: 826, endPoint y: 111, distance: 43.0
click at [325, 111] on html "Menu Boards Boards Boards All jobs Status Workforce Workforce My Workforce Recr…" at bounding box center [407, 346] width 814 height 692
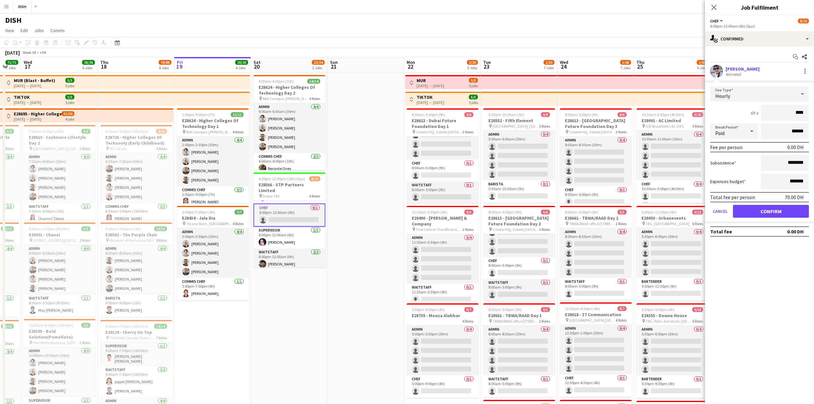
type input "****"
drag, startPoint x: 780, startPoint y: 164, endPoint x: 826, endPoint y: 163, distance: 46.2
click at [325, 139] on html "Menu Boards Boards Boards All jobs Status Workforce Workforce My Workforce Recr…" at bounding box center [407, 346] width 814 height 692
type input "****"
click at [325, 139] on button "Confirm" at bounding box center [771, 211] width 76 height 13
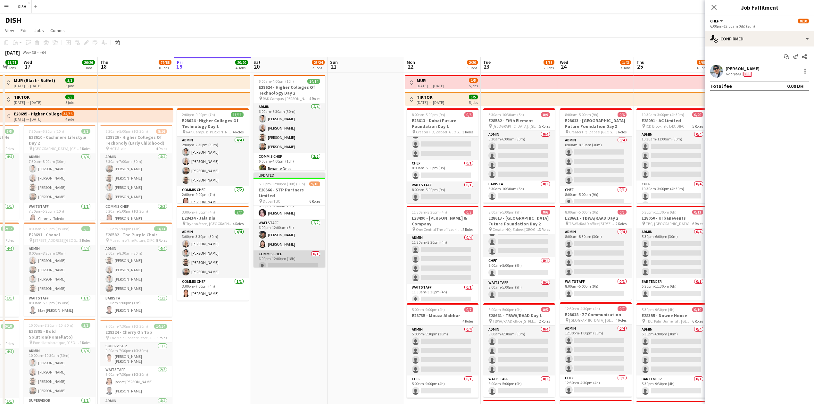
click at [297, 139] on app-card-role "Commis Chef 0/1 6:00pm-12:00pm (18h) single-neutral-actions" at bounding box center [290, 261] width 72 height 22
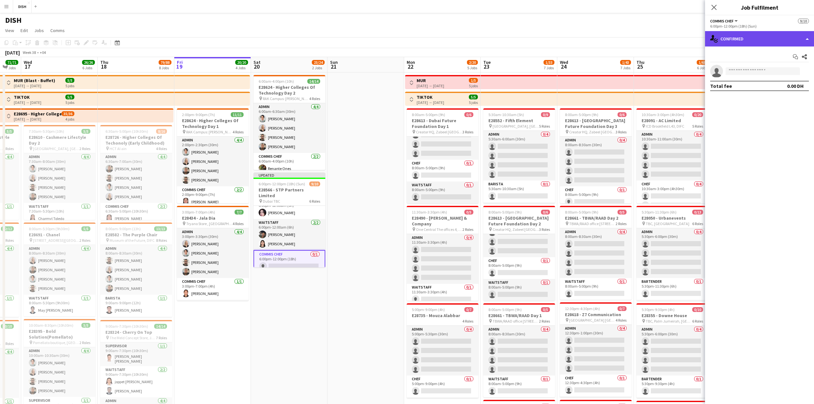
click at [325, 38] on div "single-neutral-actions-check-2 Confirmed" at bounding box center [759, 38] width 109 height 15
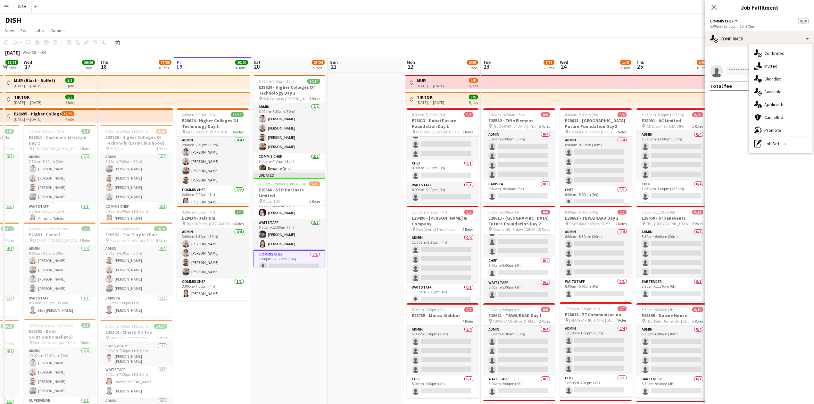
click at [325, 66] on div "single-neutral-actions-share-1 Invited" at bounding box center [780, 66] width 63 height 13
click at [325, 73] on input "text" at bounding box center [759, 72] width 99 height 16
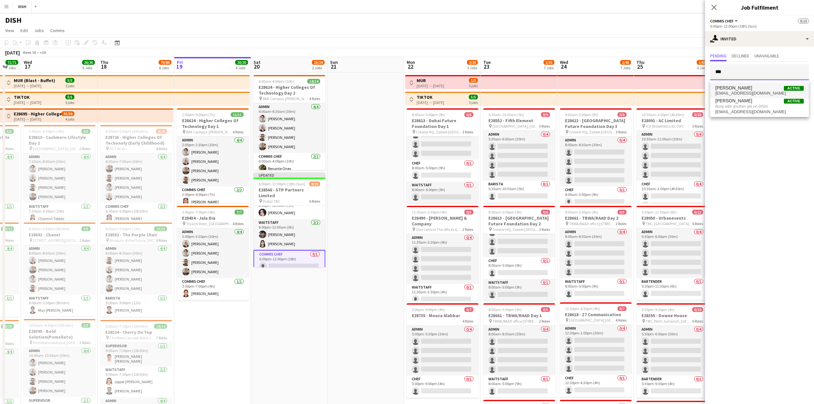
type input "***"
click at [325, 88] on span "[PERSON_NAME]" at bounding box center [734, 87] width 37 height 5
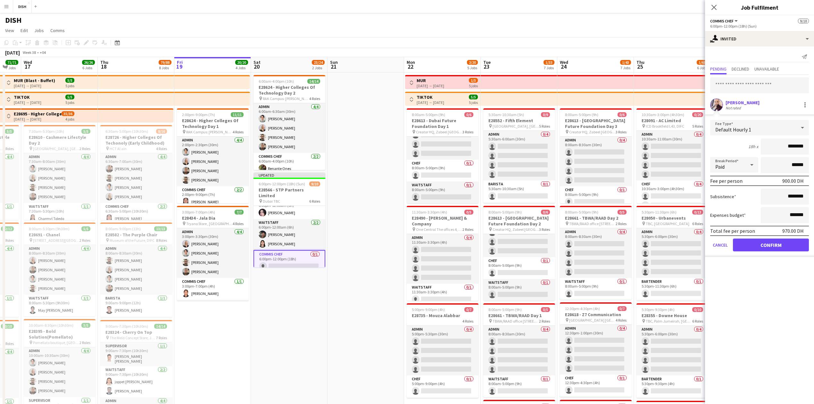
click at [325, 128] on div "Default Hourly 1" at bounding box center [753, 127] width 86 height 15
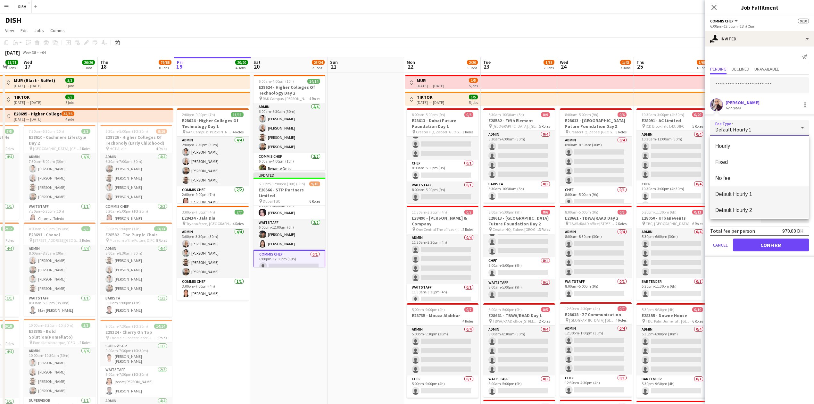
click at [325, 139] on mat-option "Default Hourly 2" at bounding box center [759, 210] width 99 height 16
type input "********"
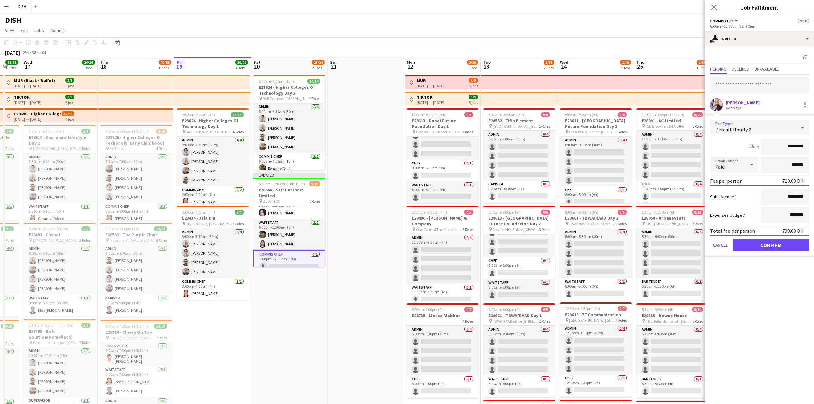
click at [325, 127] on div "Default Hourly 2" at bounding box center [753, 127] width 86 height 15
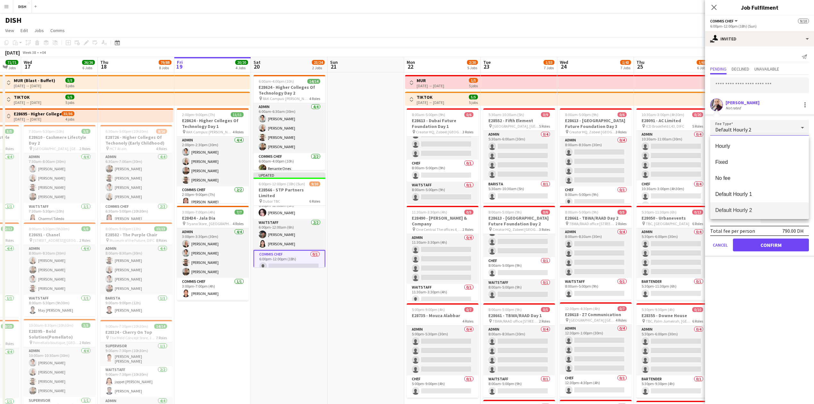
click at [325, 139] on div at bounding box center [407, 202] width 814 height 404
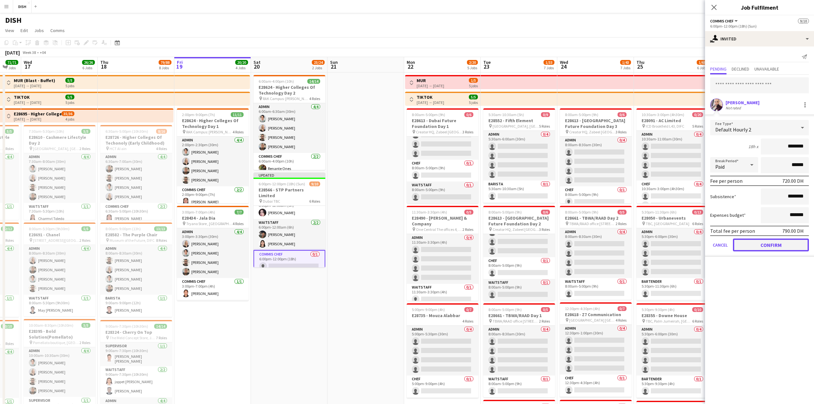
click at [325, 139] on button "Confirm" at bounding box center [771, 245] width 76 height 13
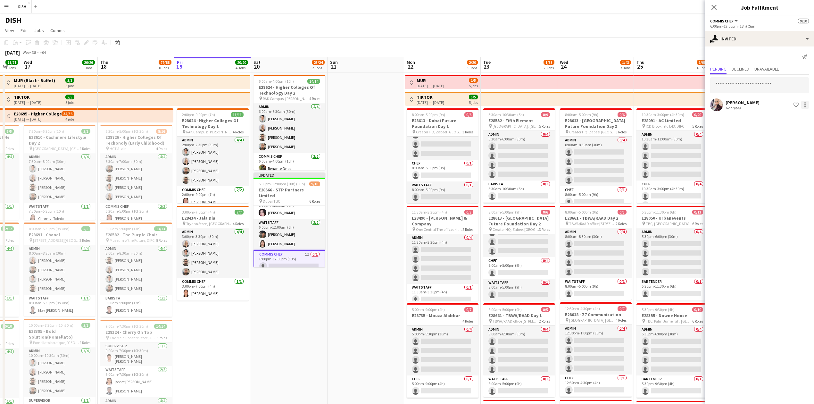
click at [325, 105] on div at bounding box center [805, 105] width 8 height 8
click at [325, 117] on span "Edit fee" at bounding box center [785, 117] width 38 height 6
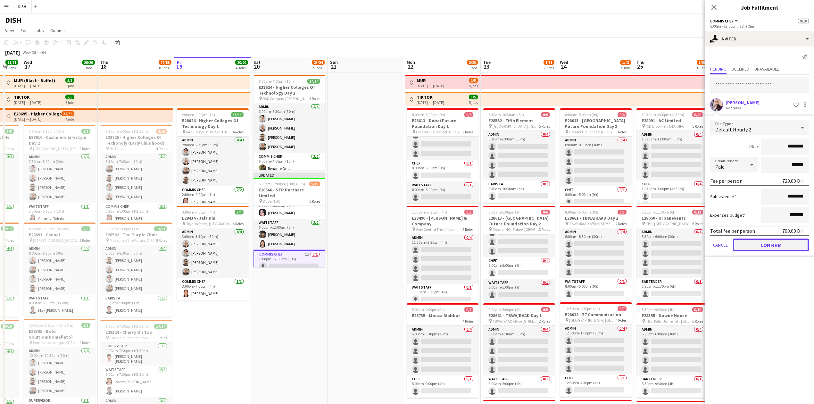
click at [325, 139] on button "Confirm" at bounding box center [771, 245] width 76 height 13
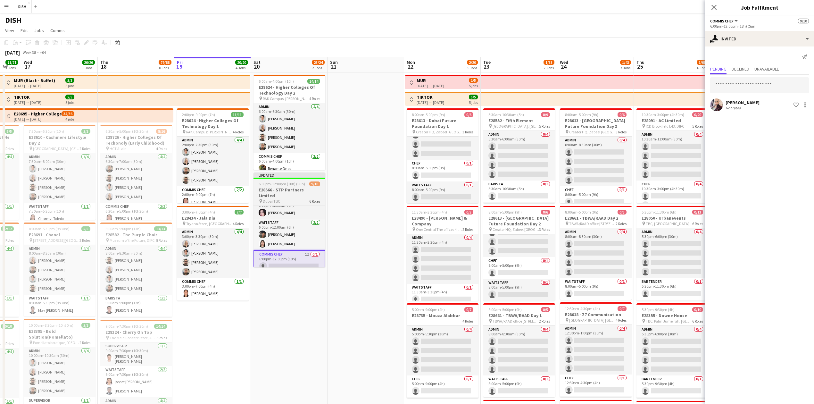
click at [281, 139] on h3 "E28566 - STP Partners Limited" at bounding box center [290, 193] width 72 height 12
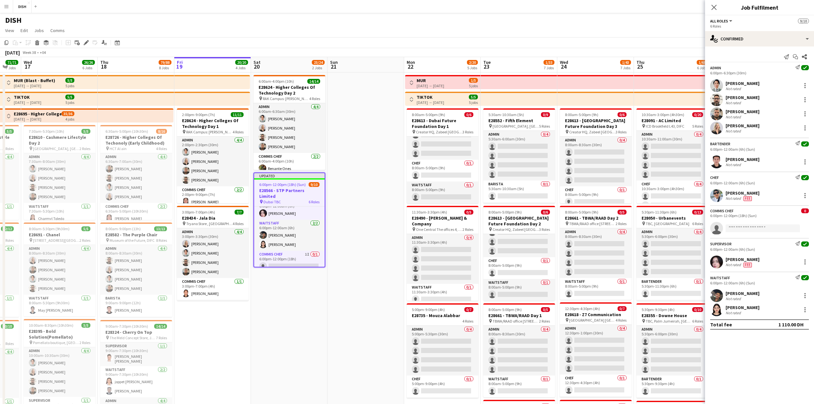
click at [86, 46] on app-toolbar "Copy Paste Paste Ctrl+V Paste with crew Ctrl+Shift+V Paste linked Job [GEOGRAPH…" at bounding box center [407, 42] width 814 height 11
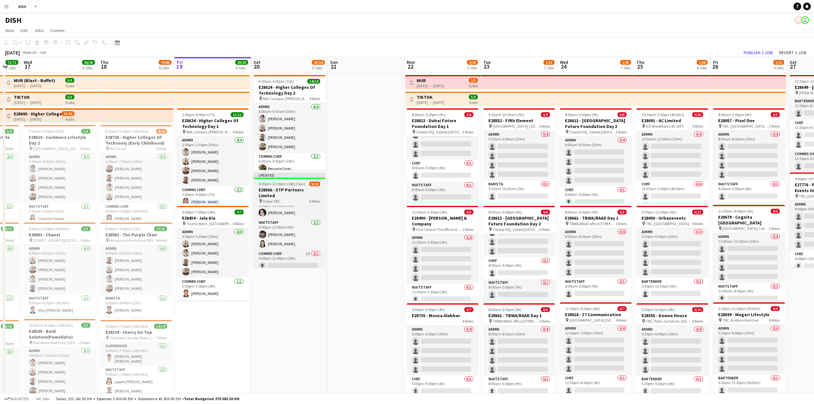
click at [286, 139] on span "6:00pm-12:00pm (18h) (Sun)" at bounding box center [282, 183] width 46 height 5
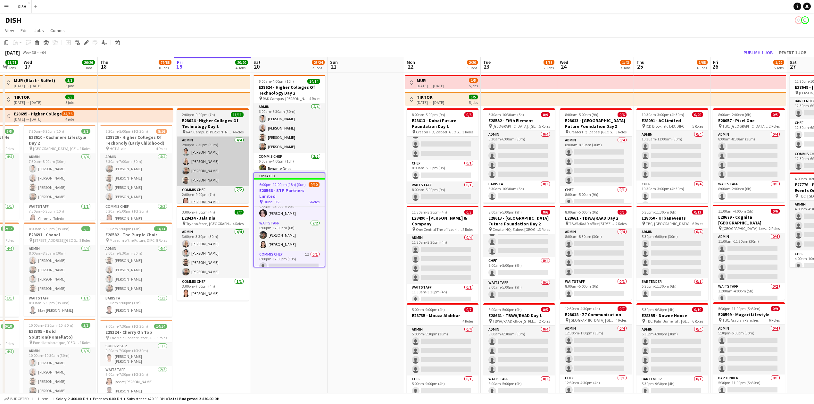
scroll to position [0, 131]
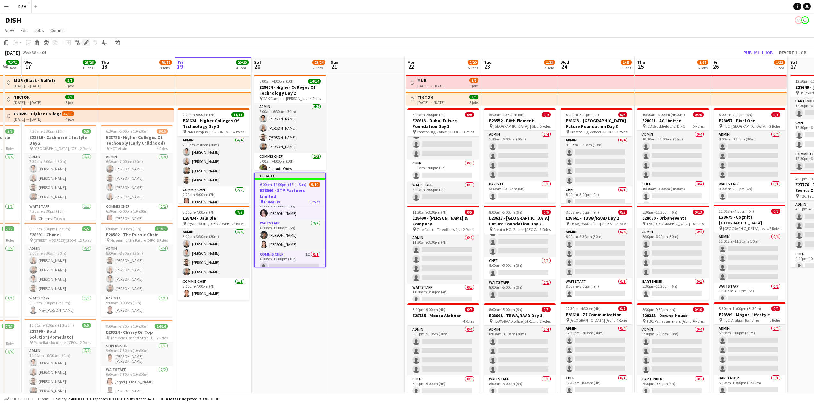
click at [88, 44] on icon "Edit" at bounding box center [86, 42] width 5 height 5
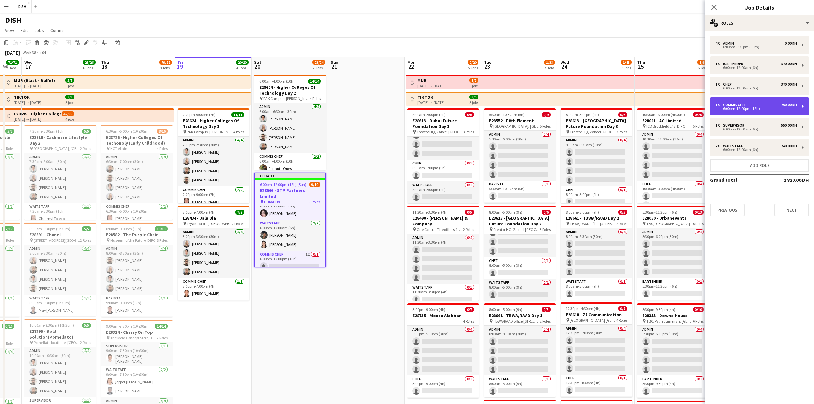
click at [325, 102] on div "1 x Commis Chef 790.00 DH 6:00pm-12:00pm (18h)" at bounding box center [759, 106] width 99 height 18
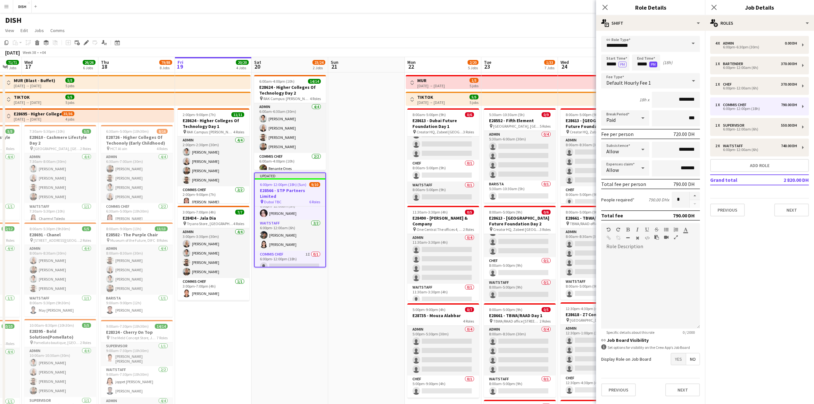
click at [325, 65] on button "PM" at bounding box center [654, 65] width 8 height 6
drag, startPoint x: 689, startPoint y: 389, endPoint x: 685, endPoint y: 387, distance: 4.6
click at [325, 139] on button "Next" at bounding box center [683, 389] width 35 height 13
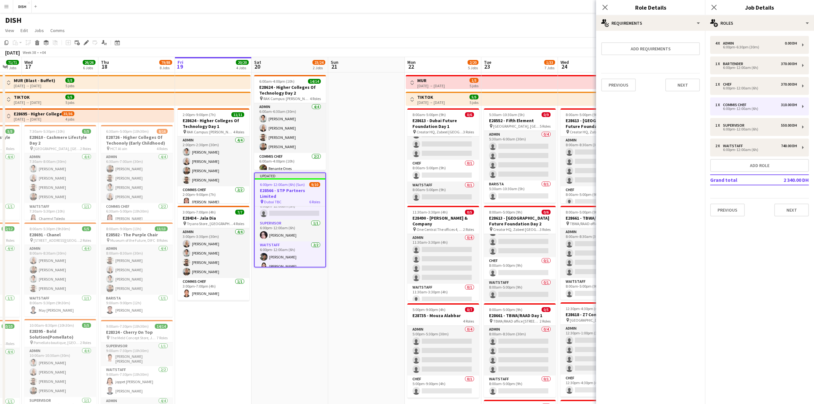
scroll to position [103, 0]
drag, startPoint x: 373, startPoint y: 345, endPoint x: 437, endPoint y: 311, distance: 73.4
click at [325, 139] on app-calendar-viewport "Mon 15 36/36 6 Jobs Tue 16 71/71 7 Jobs Wed 17 26/26 6 Jobs Thu 18 79/88 8 Jobs…" at bounding box center [407, 369] width 814 height 624
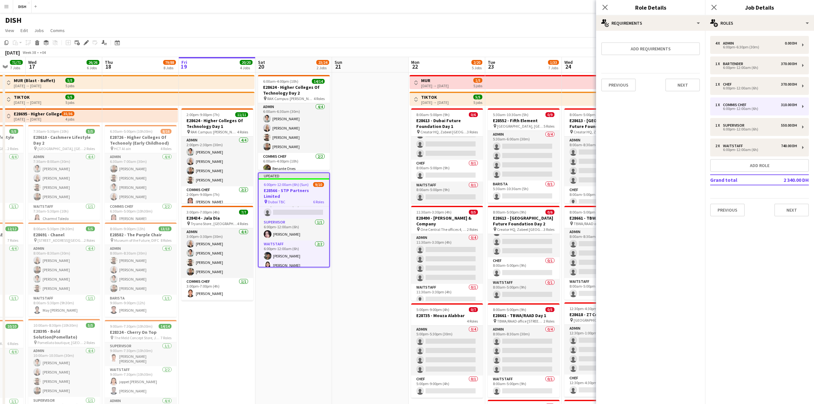
drag, startPoint x: 393, startPoint y: 244, endPoint x: 397, endPoint y: 237, distance: 7.9
click at [325, 139] on app-date-cell at bounding box center [370, 347] width 77 height 550
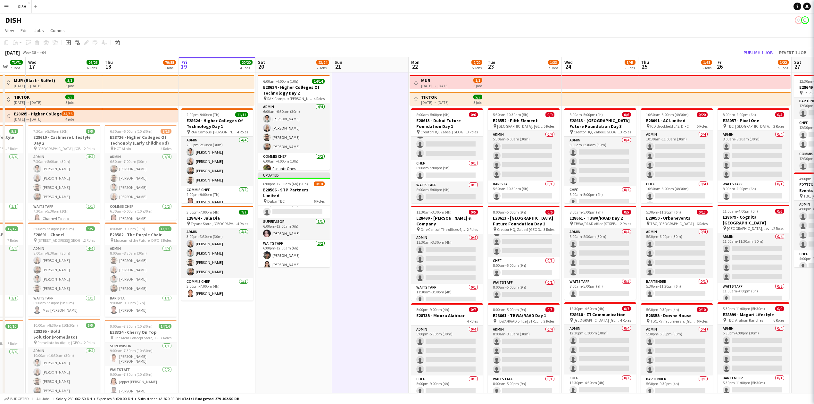
scroll to position [102, 0]
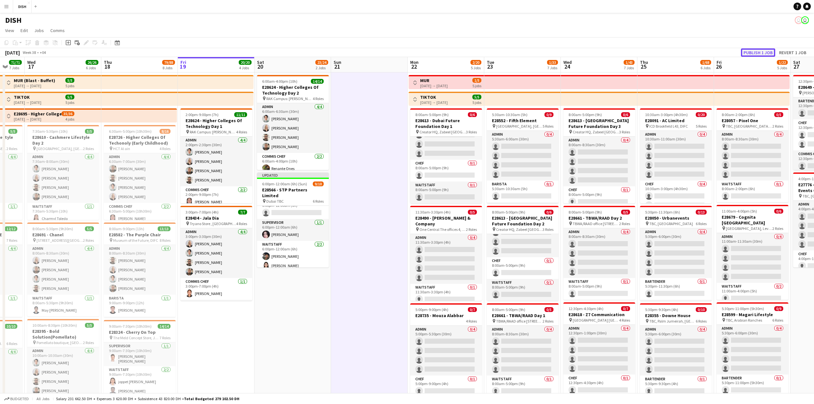
click at [325, 53] on button "Publish 1 job" at bounding box center [758, 52] width 34 height 8
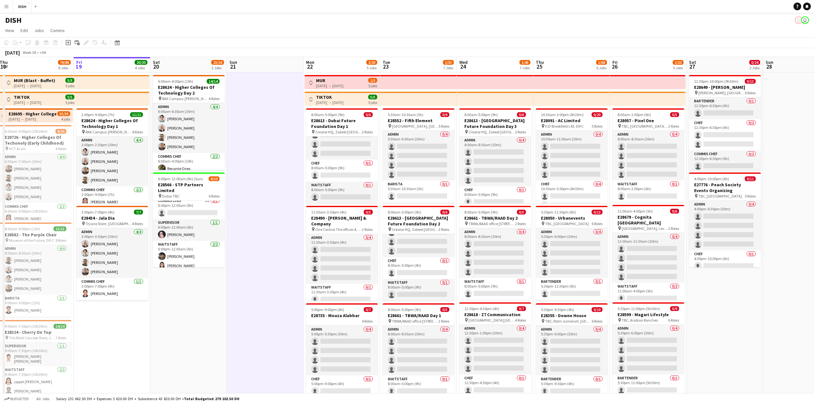
scroll to position [0, 235]
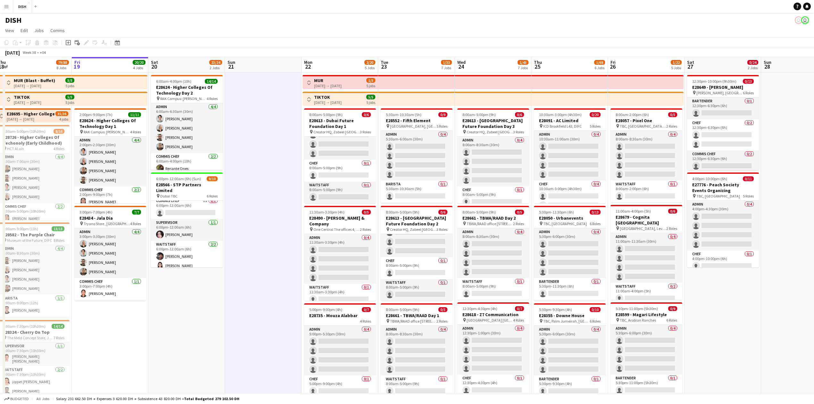
drag, startPoint x: 377, startPoint y: 201, endPoint x: 270, endPoint y: 197, distance: 107.2
click at [271, 139] on app-calendar-viewport "Mon 15 36/36 6 Jobs Tue 16 71/71 7 Jobs Wed 17 26/26 6 Jobs Thu 18 79/88 8 Jobs…" at bounding box center [407, 369] width 814 height 624
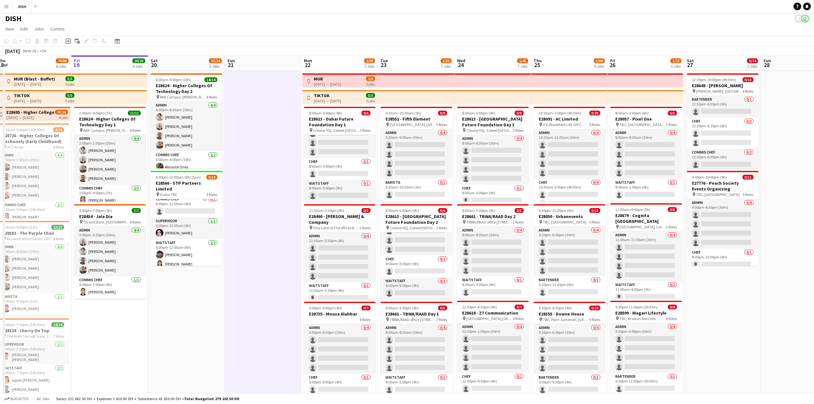
scroll to position [0, 0]
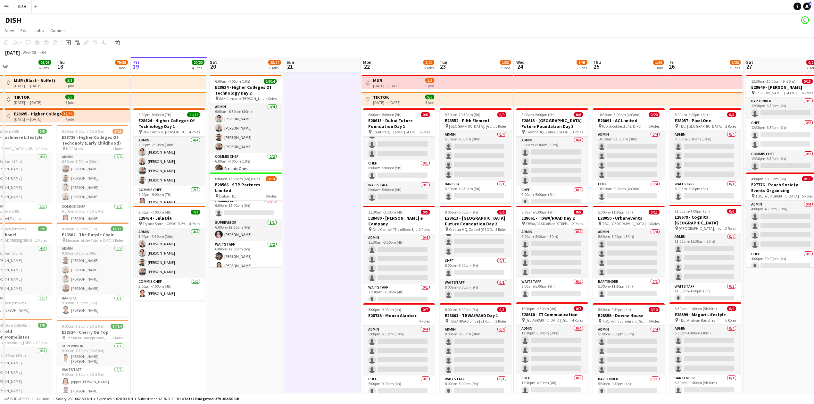
drag, startPoint x: 317, startPoint y: 318, endPoint x: 324, endPoint y: 314, distance: 8.3
click at [324, 139] on app-calendar-viewport "Mon 15 36/36 6 Jobs Tue 16 71/71 7 Jobs Wed 17 26/26 6 Jobs Thu 18 79/88 8 Jobs…" at bounding box center [407, 369] width 814 height 624
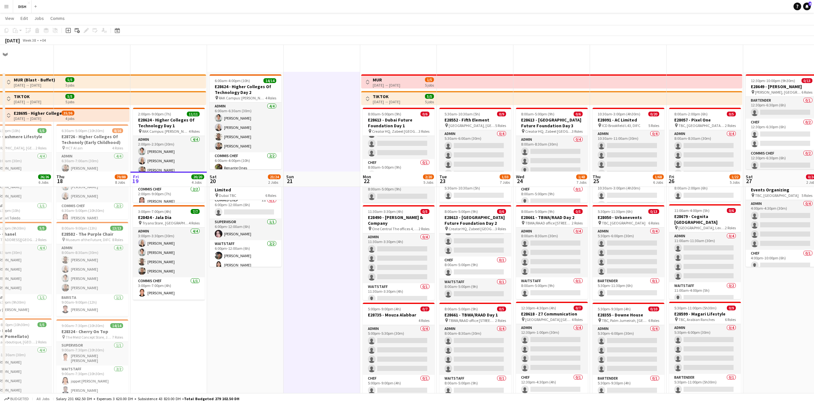
scroll to position [142, 0]
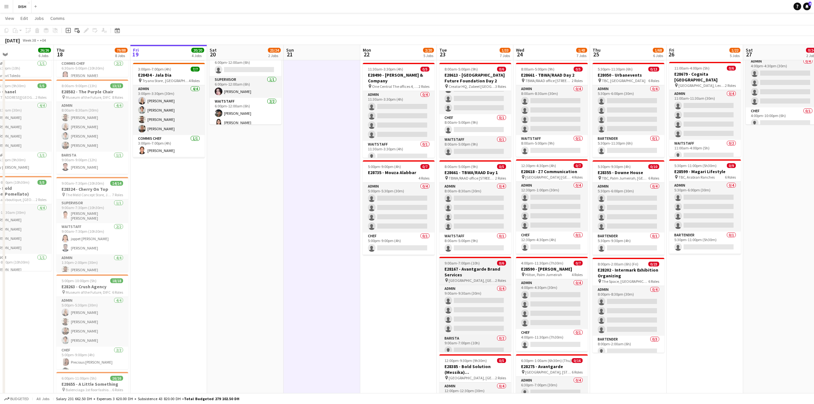
click at [325, 139] on h3 "E28167 - Avantgarde Brand Services" at bounding box center [476, 272] width 72 height 12
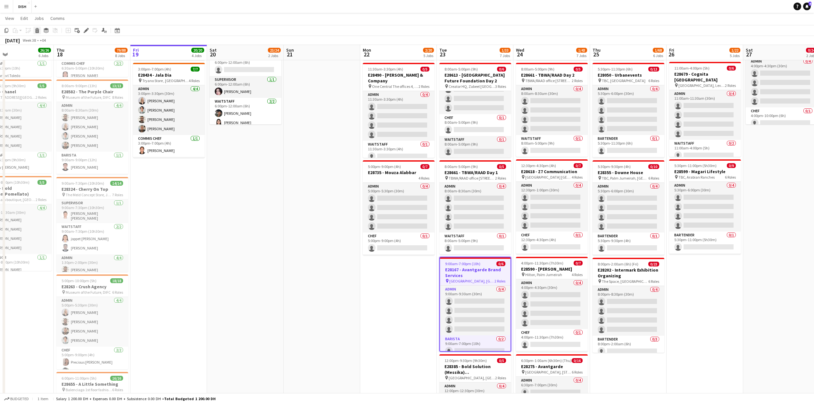
click at [40, 31] on div "Delete" at bounding box center [37, 31] width 8 height 8
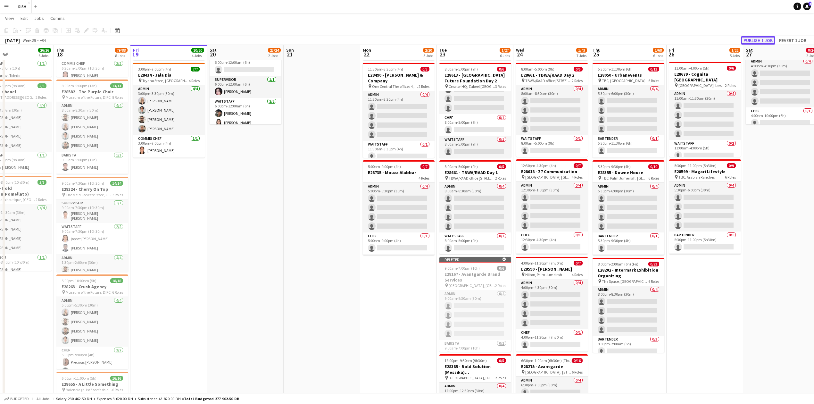
click at [325, 41] on button "Publish 1 job" at bounding box center [758, 40] width 34 height 8
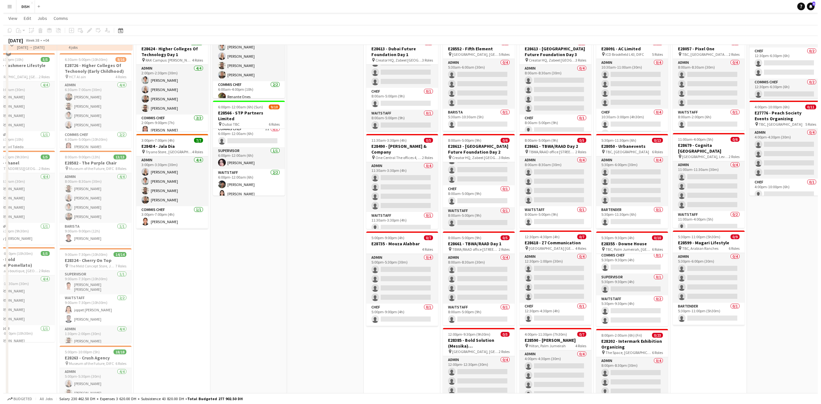
scroll to position [0, 0]
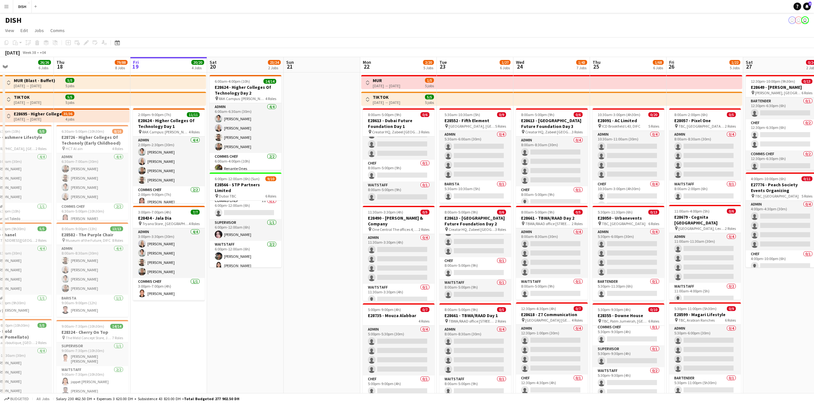
click at [325, 139] on app-date-cell at bounding box center [322, 347] width 77 height 550
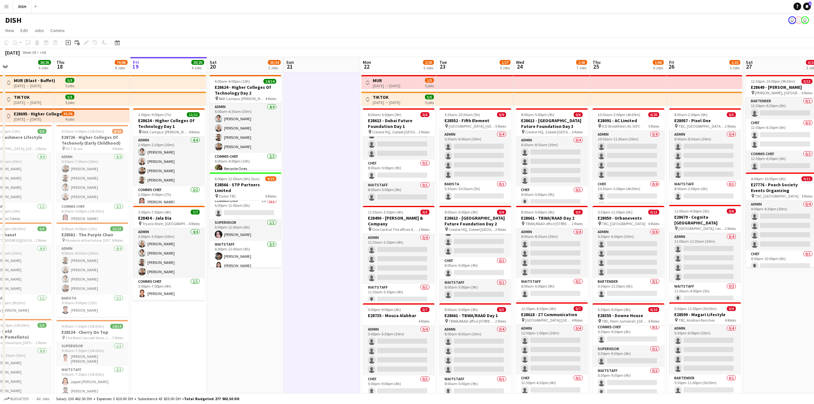
drag, startPoint x: 807, startPoint y: 7, endPoint x: 807, endPoint y: 10, distance: 3.2
click at [325, 7] on icon at bounding box center [807, 5] width 3 height 3
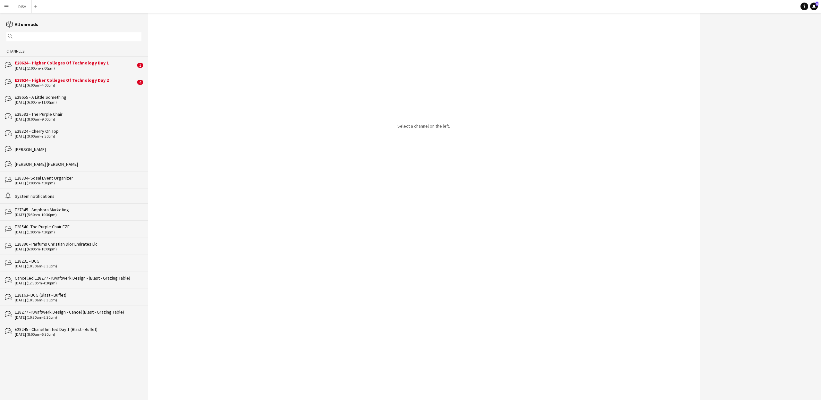
click at [112, 86] on div "[DATE] (6:00am-4:00pm)" at bounding box center [75, 85] width 121 height 4
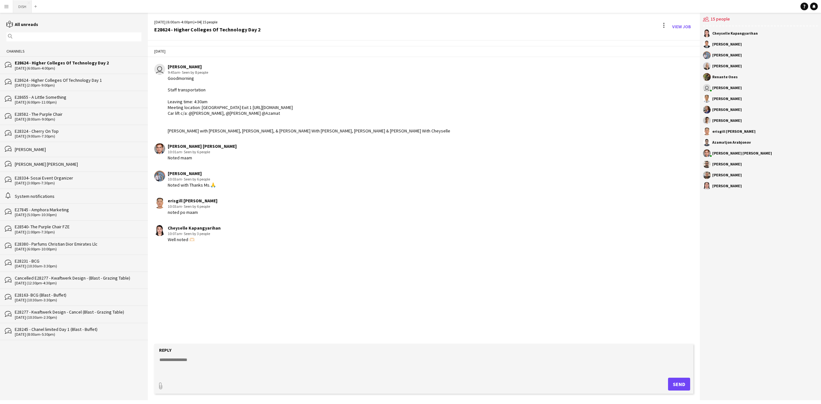
click at [18, 10] on button "DISH Close" at bounding box center [22, 6] width 19 height 13
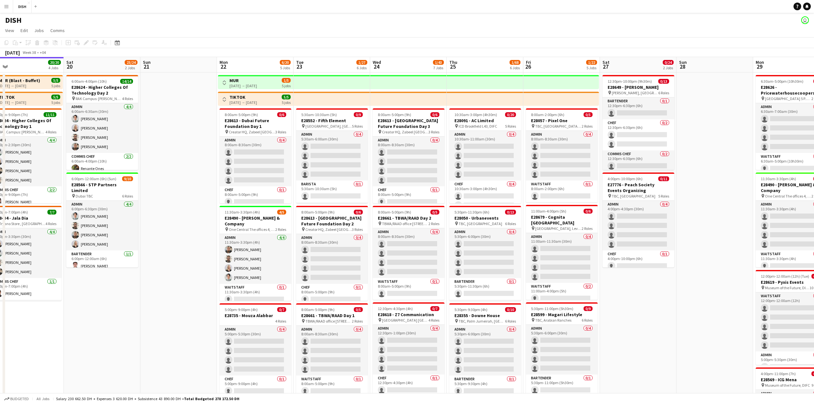
scroll to position [0, 201]
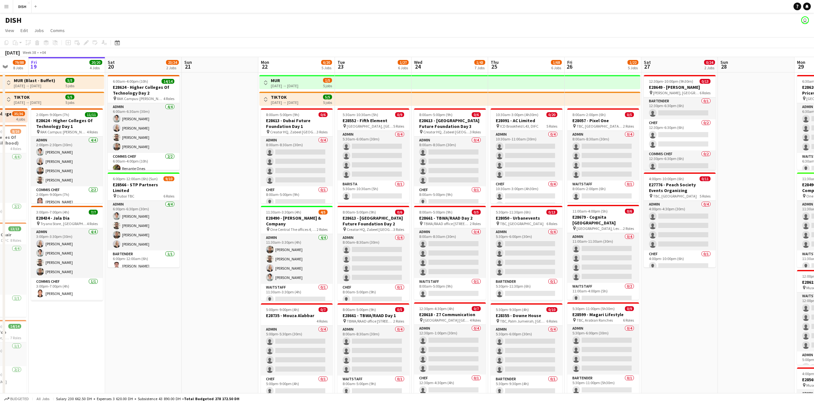
drag, startPoint x: 746, startPoint y: 162, endPoint x: 856, endPoint y: 129, distance: 114.7
click at [325, 129] on html "Menu Boards Boards Boards All jobs Status Workforce Workforce My Workforce Recr…" at bounding box center [407, 346] width 814 height 692
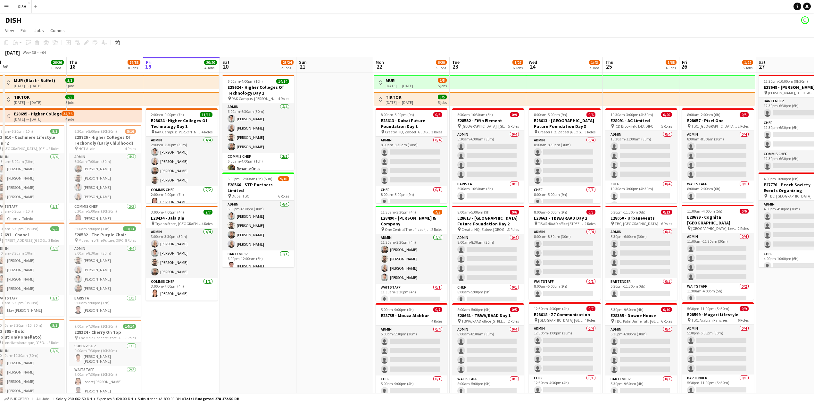
scroll to position [0, 162]
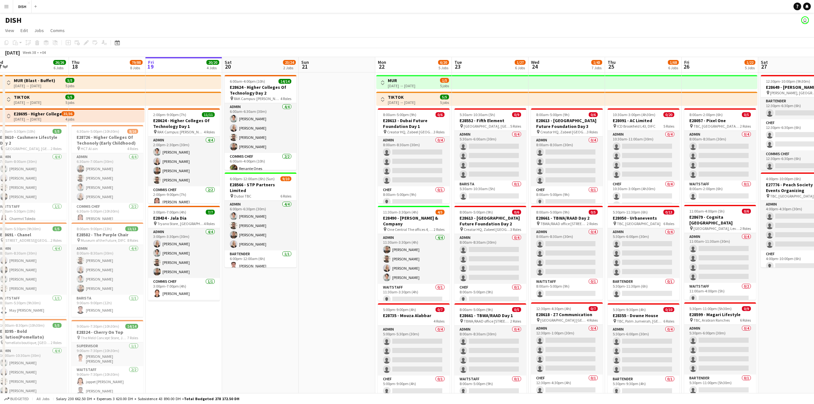
drag, startPoint x: 255, startPoint y: 207, endPoint x: 329, endPoint y: 197, distance: 74.1
click at [325, 139] on app-calendar-viewport "Mon 15 36/36 6 Jobs Tue 16 71/71 7 Jobs Wed 17 26/26 6 Jobs Thu 18 79/88 8 Jobs…" at bounding box center [407, 369] width 814 height 624
click at [263, 139] on span "6:00pm-12:00am (6h) (Sun)" at bounding box center [251, 178] width 45 height 5
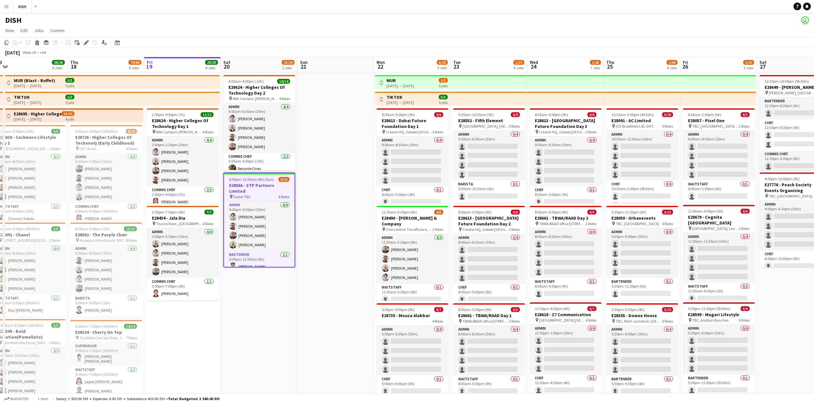
click at [315, 139] on app-date-cell at bounding box center [336, 347] width 77 height 550
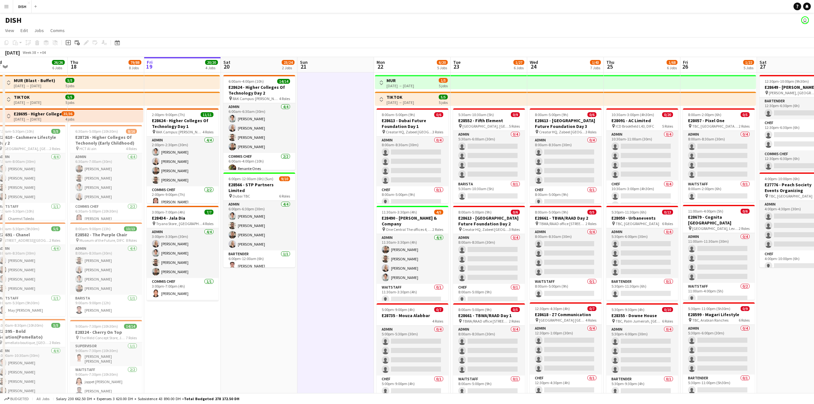
click at [319, 139] on app-date-cell at bounding box center [336, 347] width 77 height 550
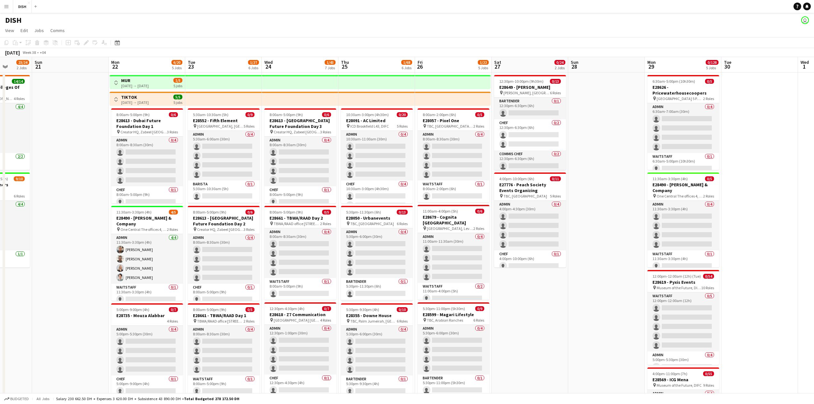
scroll to position [0, 196]
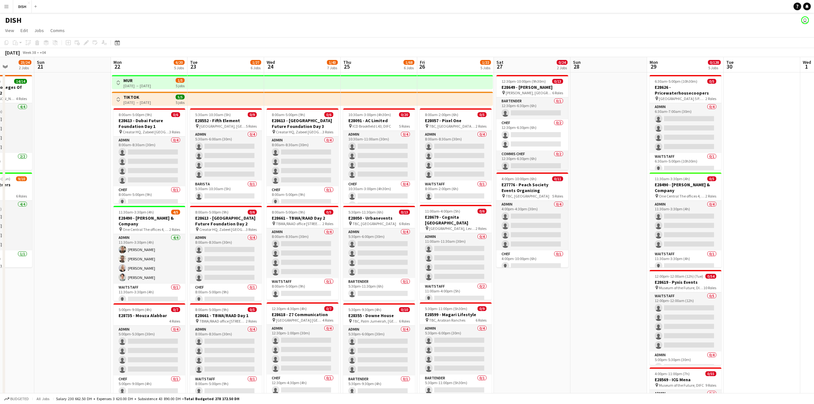
drag, startPoint x: 340, startPoint y: 197, endPoint x: 78, endPoint y: 203, distance: 262.3
click at [78, 139] on app-calendar-viewport "Thu 18 79/88 8 Jobs Fri 19 20/20 4 Jobs Sat 20 23/24 2 Jobs Sun 21 Mon 22 6/20 …" at bounding box center [407, 369] width 814 height 624
click at [154, 139] on app-card-role "Waitstaff 0/1 11:30am-3:30pm (4h) single-neutral-actions" at bounding box center [149, 295] width 72 height 22
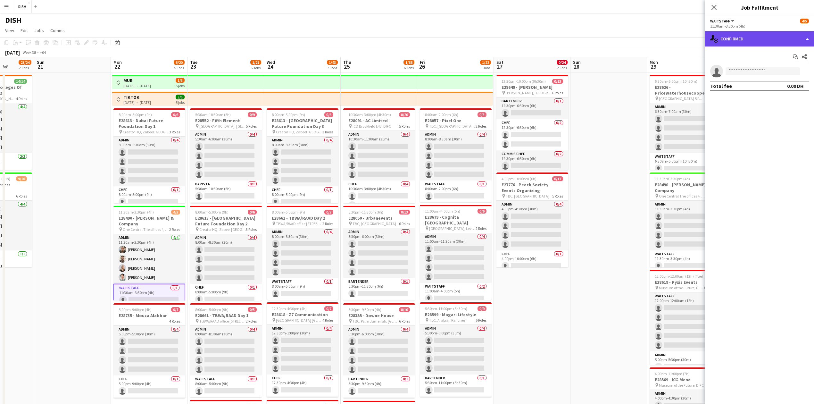
click at [325, 37] on div "single-neutral-actions-check-2 Confirmed" at bounding box center [759, 38] width 109 height 15
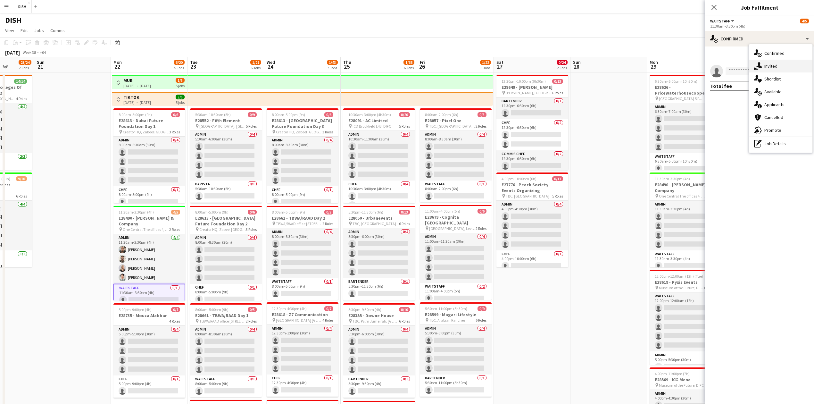
click at [325, 64] on div "single-neutral-actions-share-1 Invited" at bounding box center [780, 66] width 63 height 13
click at [325, 77] on input "text" at bounding box center [759, 72] width 99 height 16
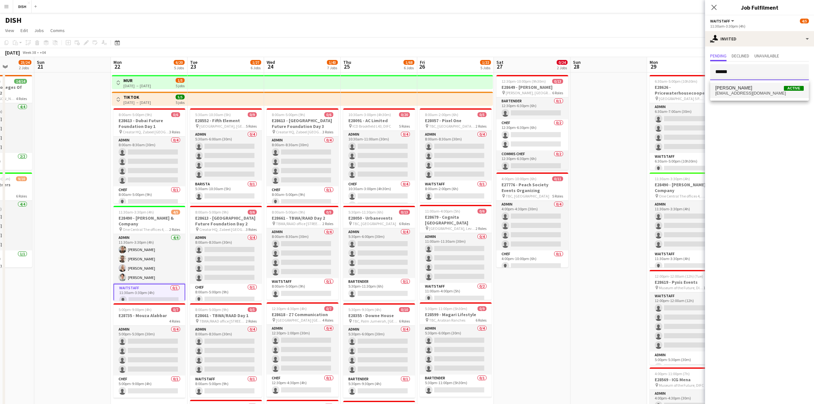
type input "******"
click at [325, 88] on span "[PERSON_NAME]" at bounding box center [734, 87] width 37 height 5
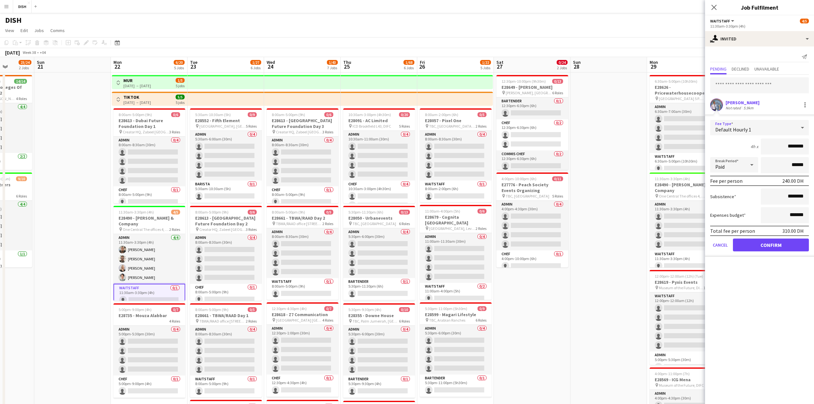
click at [325, 131] on div "Default Hourly 1" at bounding box center [753, 127] width 86 height 15
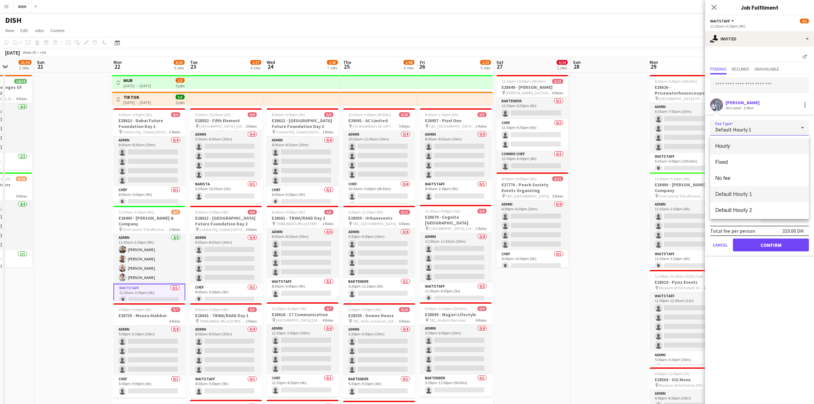
click at [325, 139] on mat-option "Hourly" at bounding box center [759, 146] width 99 height 16
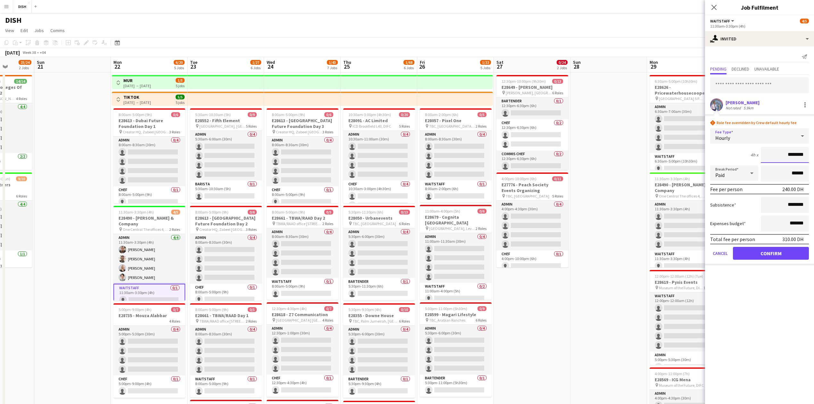
drag, startPoint x: 815, startPoint y: 157, endPoint x: 825, endPoint y: 156, distance: 10.6
click at [325, 139] on html "Menu Boards Boards Boards All jobs Status Workforce Workforce My Workforce Recr…" at bounding box center [407, 346] width 814 height 692
type input "*****"
click at [325, 139] on button "Confirm" at bounding box center [771, 253] width 76 height 13
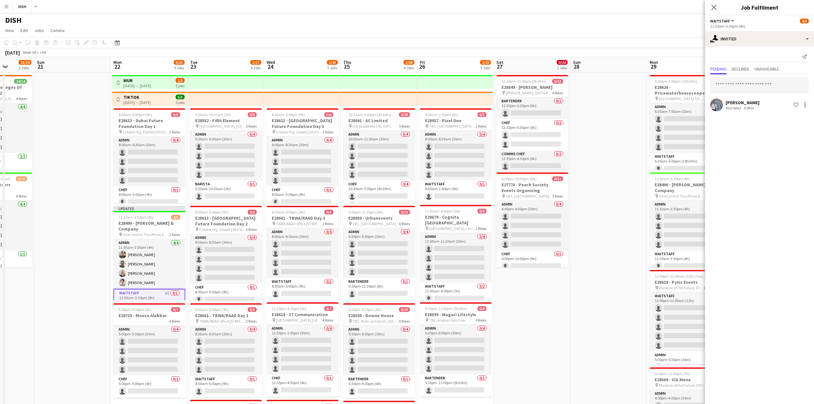
click at [325, 139] on app-date-cell at bounding box center [609, 347] width 77 height 550
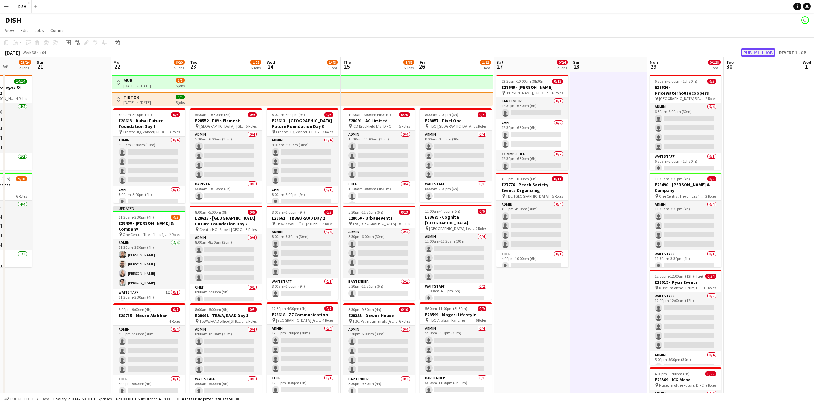
click at [325, 48] on button "Publish 1 job" at bounding box center [758, 52] width 34 height 8
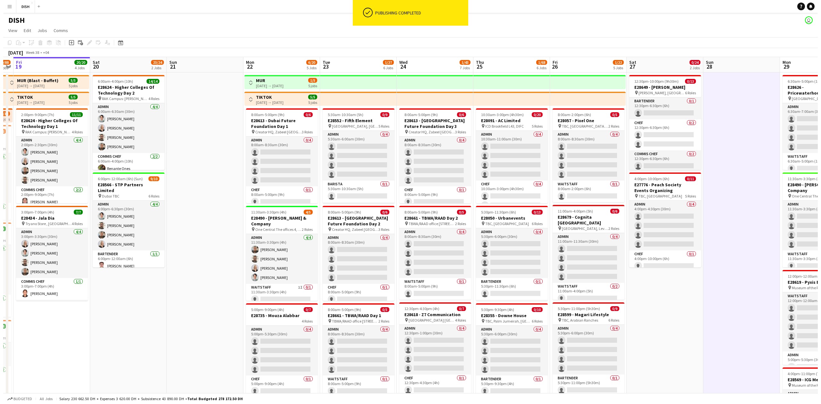
scroll to position [0, 140]
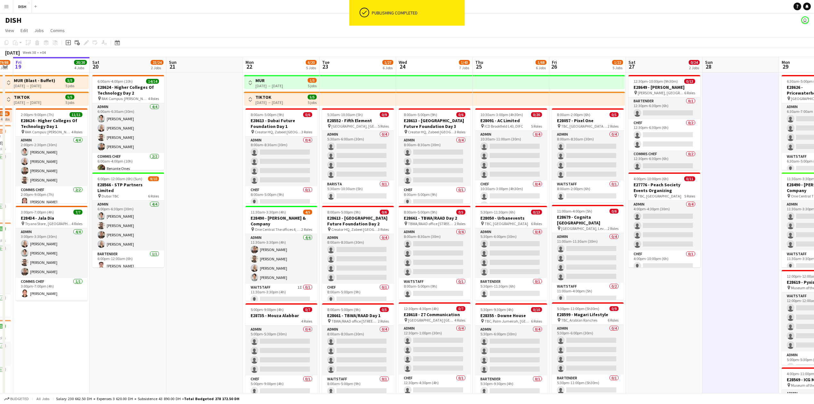
drag, startPoint x: 107, startPoint y: 319, endPoint x: 199, endPoint y: 315, distance: 92.7
click at [199, 139] on app-calendar-viewport "Wed 17 26/26 6 Jobs Thu 18 79/88 8 Jobs Fri 19 20/20 4 Jobs Sat 20 23/24 2 Jobs…" at bounding box center [407, 369] width 814 height 624
click at [8, 7] on app-icon "Menu" at bounding box center [6, 6] width 5 height 5
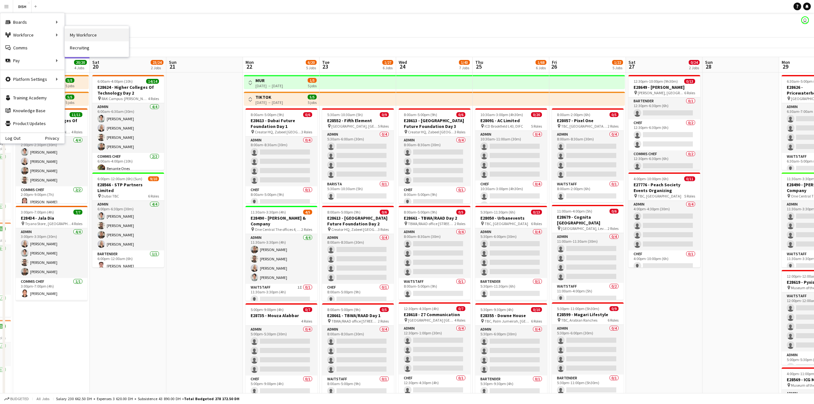
click at [94, 35] on link "My Workforce" at bounding box center [97, 35] width 64 height 13
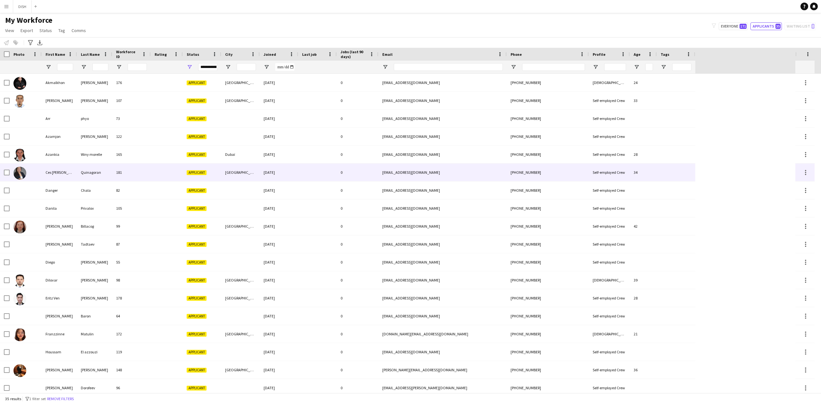
click at [23, 139] on img at bounding box center [19, 173] width 13 height 13
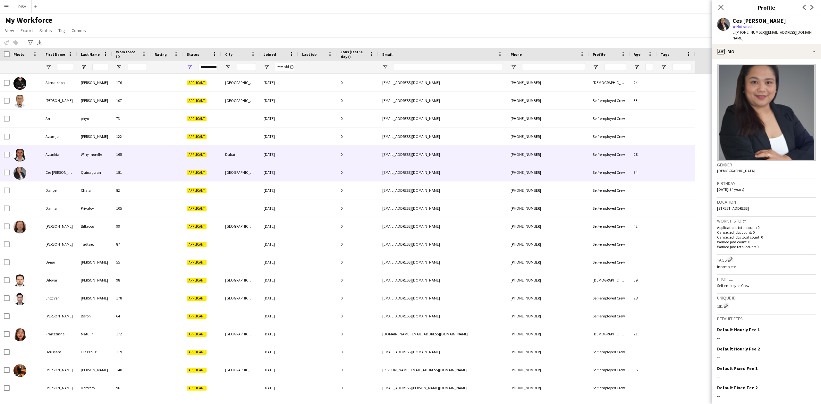
click at [19, 139] on img at bounding box center [19, 155] width 13 height 13
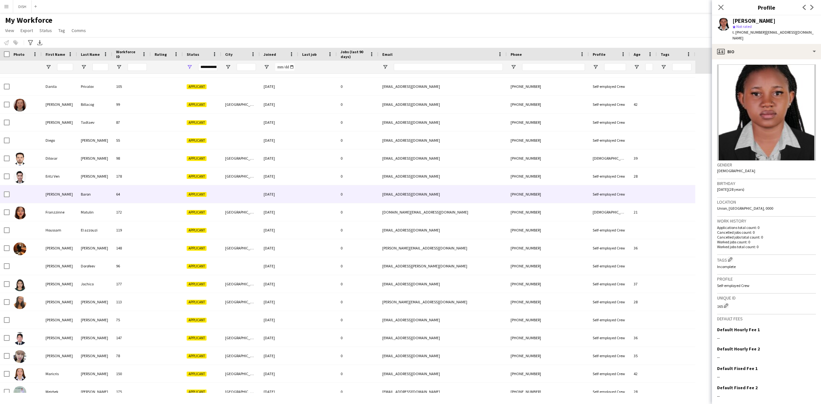
scroll to position [142, 0]
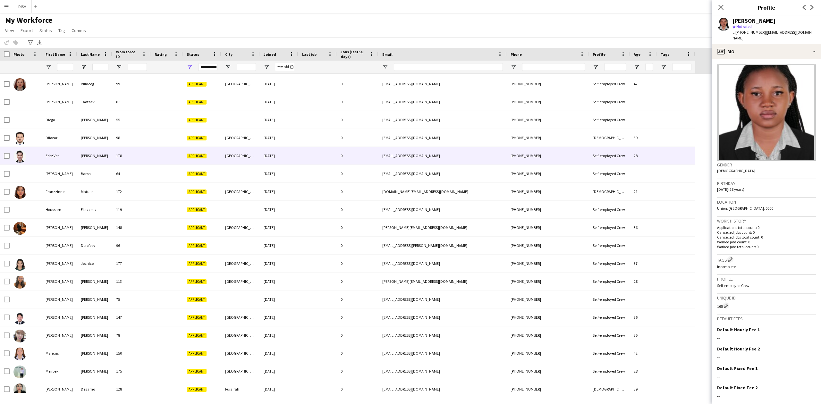
click at [21, 139] on img at bounding box center [19, 156] width 13 height 13
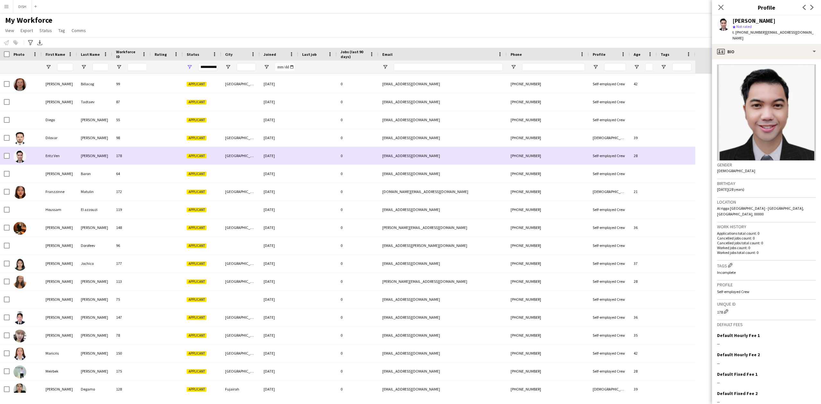
click at [21, 139] on img at bounding box center [19, 156] width 13 height 13
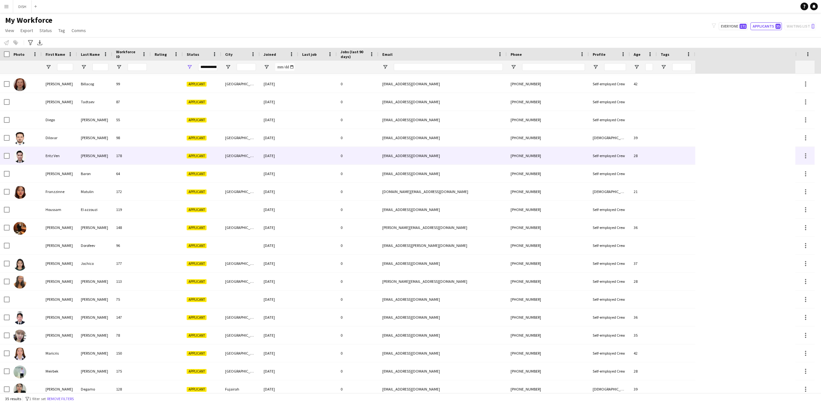
click at [21, 139] on img at bounding box center [19, 156] width 13 height 13
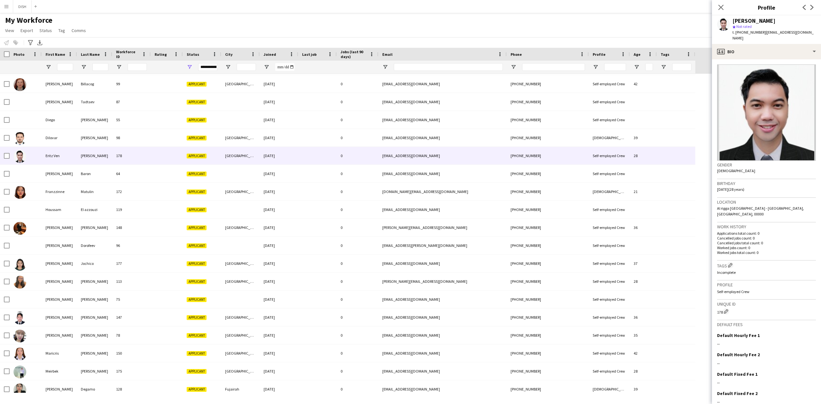
scroll to position [16, 0]
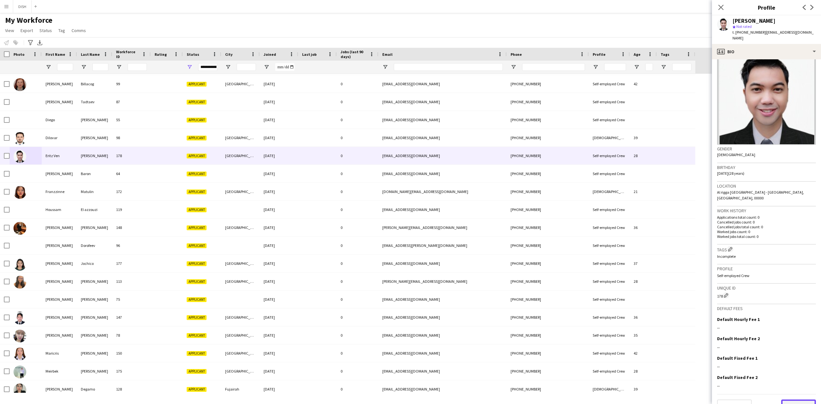
click at [325, 139] on button "Next" at bounding box center [798, 405] width 35 height 13
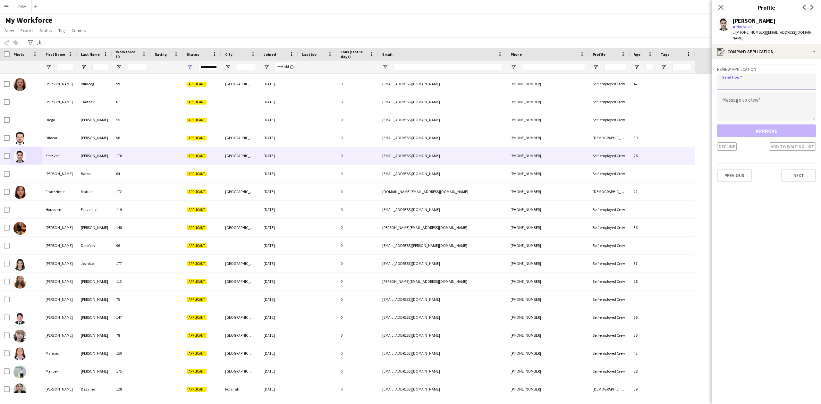
click at [325, 76] on input "email" at bounding box center [766, 81] width 99 height 16
type input "*"
type input "**********"
click at [325, 96] on textarea at bounding box center [766, 106] width 99 height 29
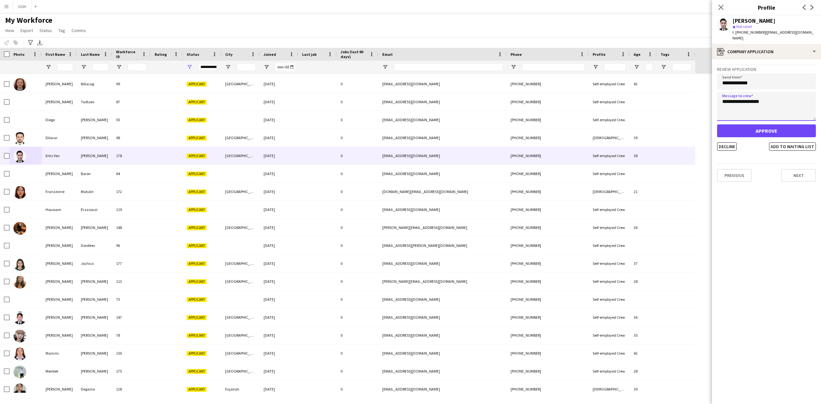
type textarea "**********"
drag, startPoint x: 776, startPoint y: 119, endPoint x: 768, endPoint y: 117, distance: 8.4
click at [325, 124] on button "Approve" at bounding box center [766, 130] width 99 height 13
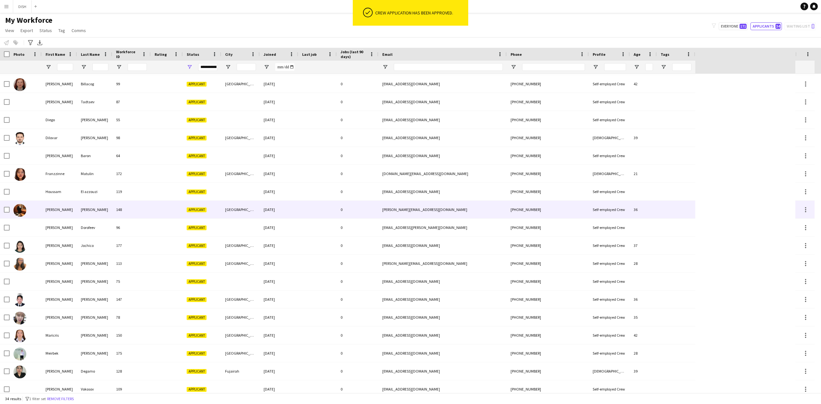
click at [15, 139] on img at bounding box center [19, 210] width 13 height 13
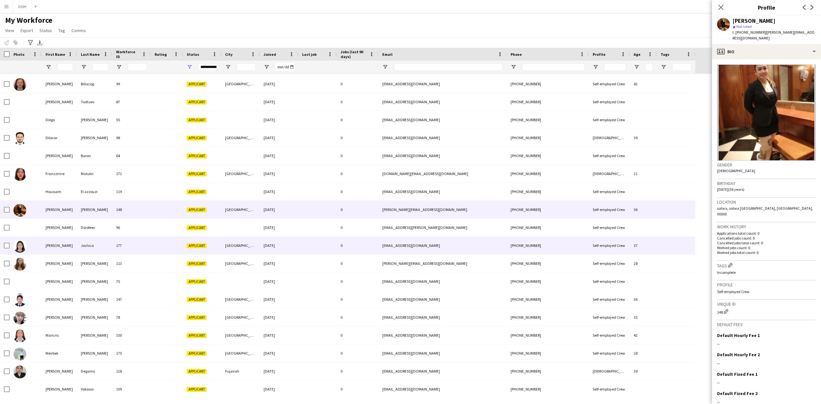
click at [21, 139] on img at bounding box center [19, 246] width 13 height 13
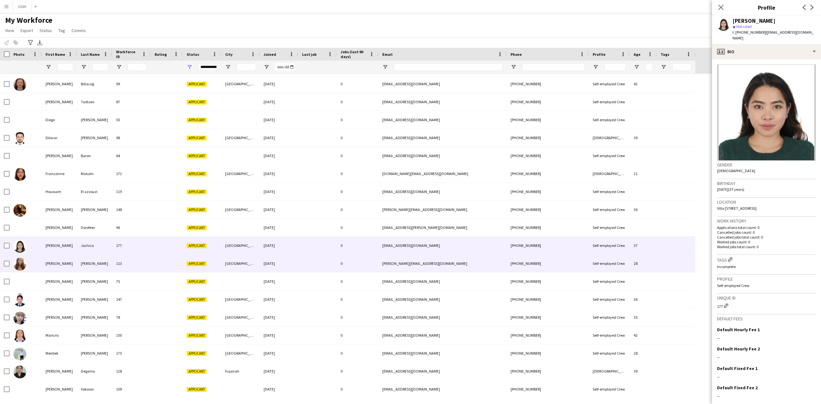
click at [21, 139] on img at bounding box center [19, 264] width 13 height 13
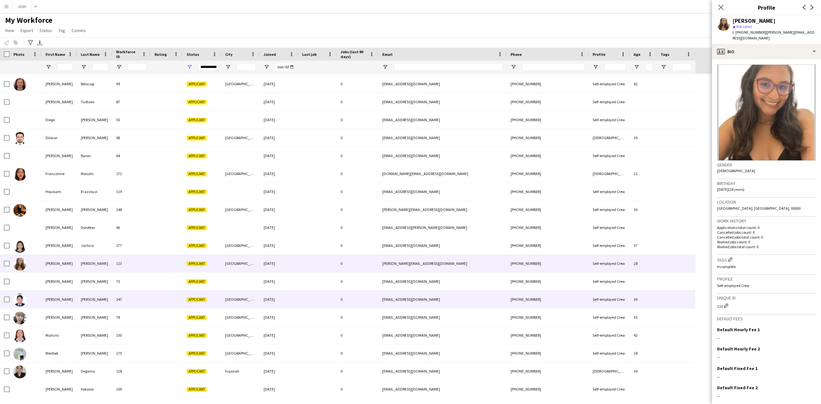
click at [17, 139] on img at bounding box center [19, 300] width 13 height 13
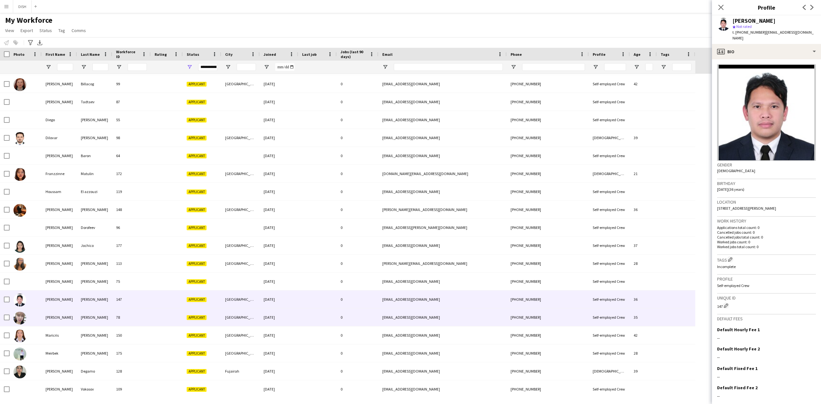
click at [24, 139] on img at bounding box center [19, 318] width 13 height 13
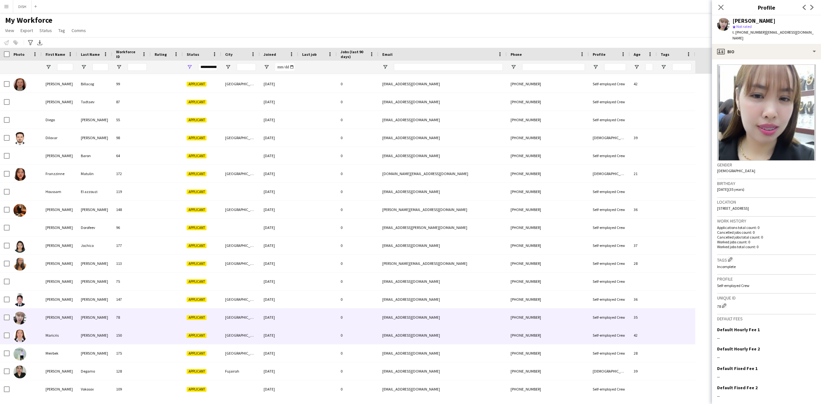
click at [22, 139] on img at bounding box center [19, 336] width 13 height 13
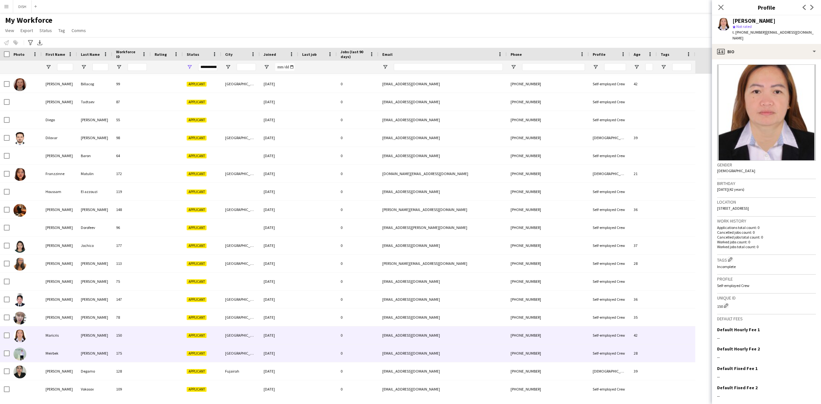
click at [18, 139] on img at bounding box center [19, 354] width 13 height 13
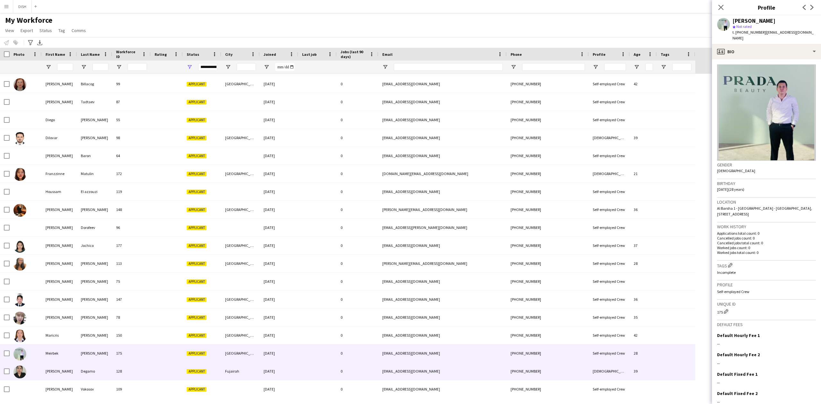
click at [16, 139] on img at bounding box center [19, 371] width 13 height 13
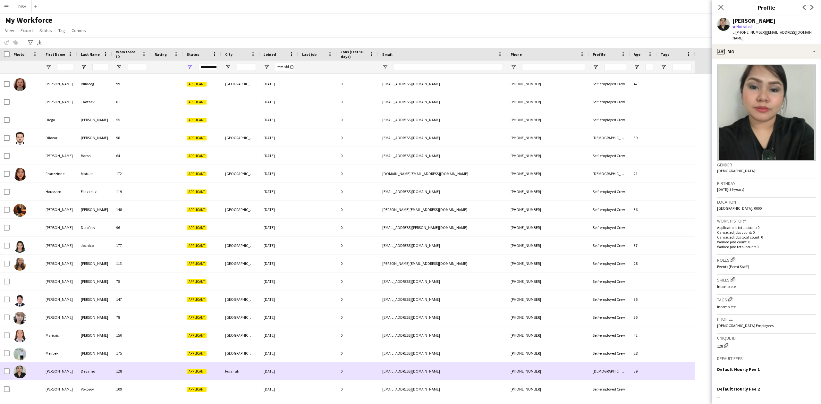
scroll to position [214, 0]
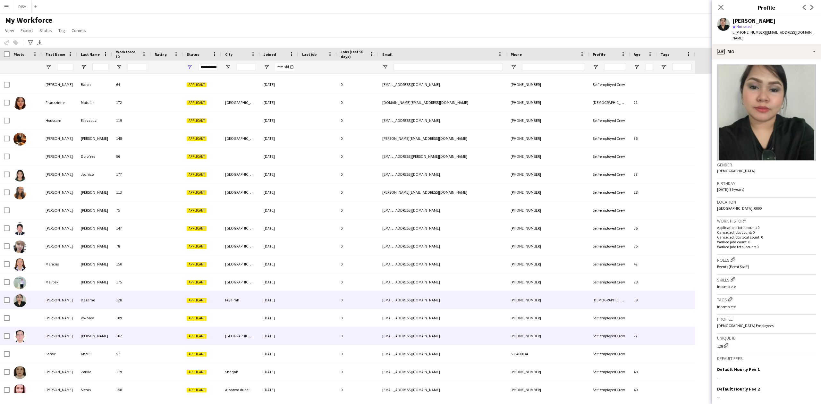
click at [25, 139] on img at bounding box center [19, 336] width 13 height 13
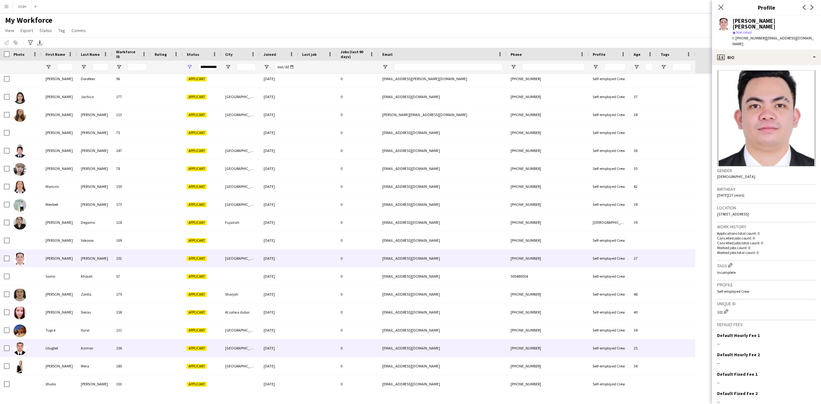
scroll to position [291, 0]
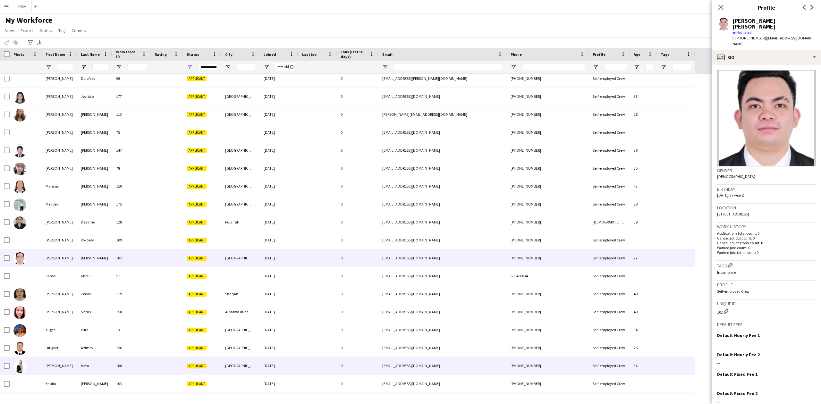
click at [17, 139] on img at bounding box center [19, 366] width 13 height 13
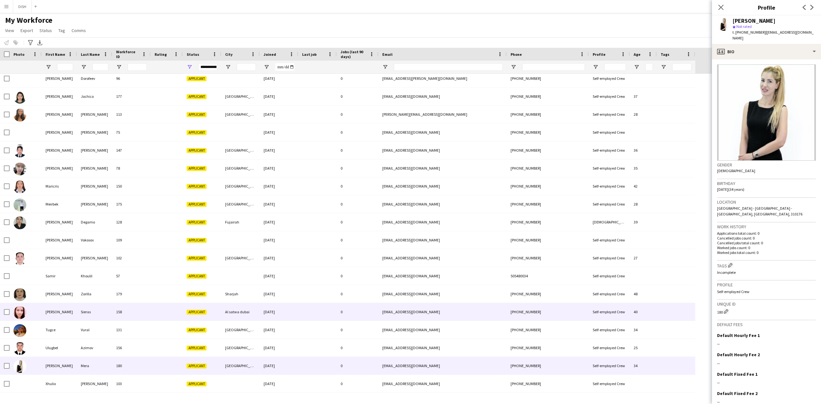
click at [19, 139] on img at bounding box center [19, 312] width 13 height 13
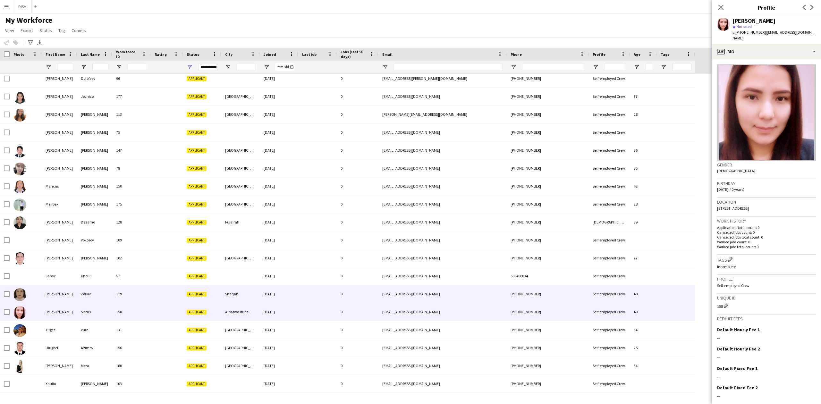
click at [21, 139] on img at bounding box center [19, 294] width 13 height 13
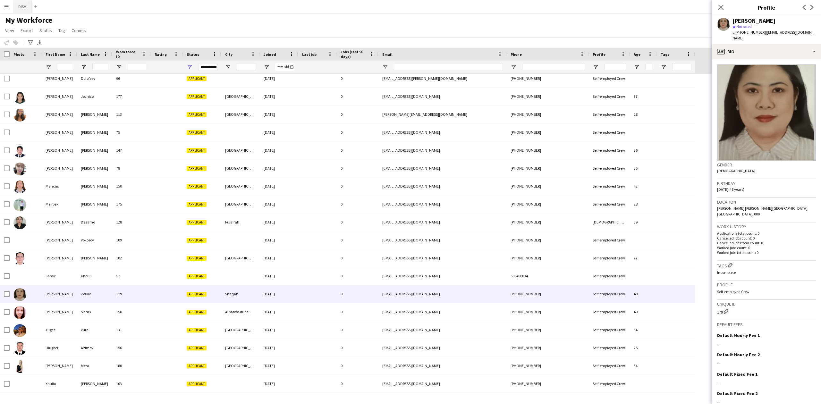
click at [23, 9] on button "DISH Close" at bounding box center [22, 6] width 19 height 13
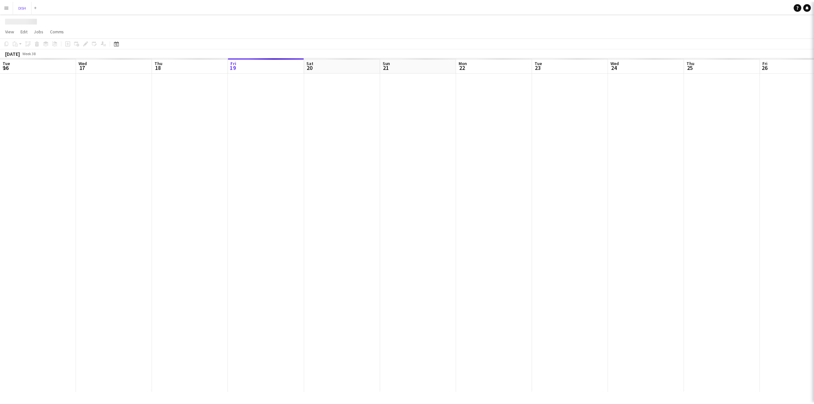
scroll to position [0, 153]
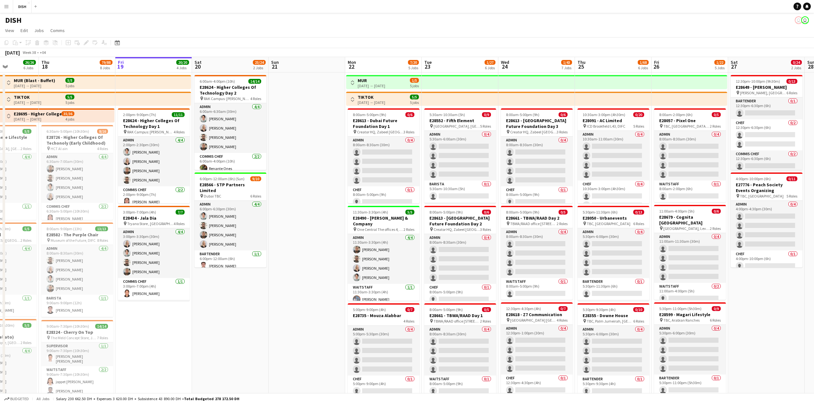
drag, startPoint x: 288, startPoint y: 303, endPoint x: 326, endPoint y: 314, distance: 40.1
click at [325, 139] on app-calendar-viewport "Mon 15 36/36 6 Jobs Tue 16 71/71 7 Jobs Wed 17 26/26 6 Jobs Thu 18 79/88 8 Jobs…" at bounding box center [407, 369] width 814 height 624
click at [325, 34] on app-page-menu "View Day view expanded Day view collapsed Month view Date picker Jump to [DATE]…" at bounding box center [407, 31] width 814 height 12
click at [325, 32] on app-page-menu "View Day view expanded Day view collapsed Month view Date picker Jump to [DATE]…" at bounding box center [407, 31] width 814 height 12
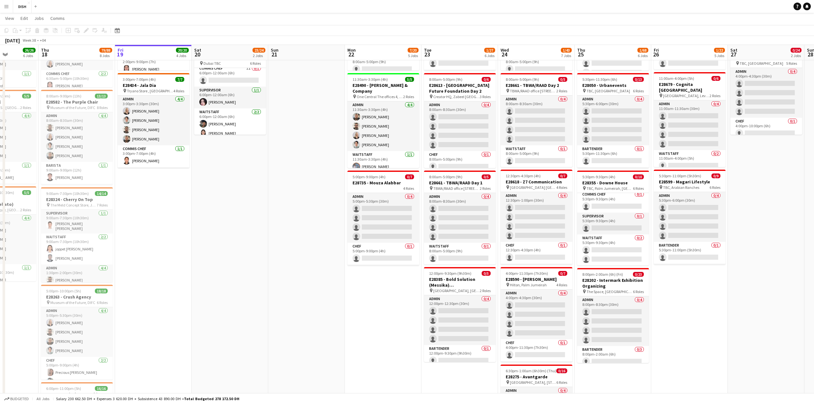
scroll to position [142, 0]
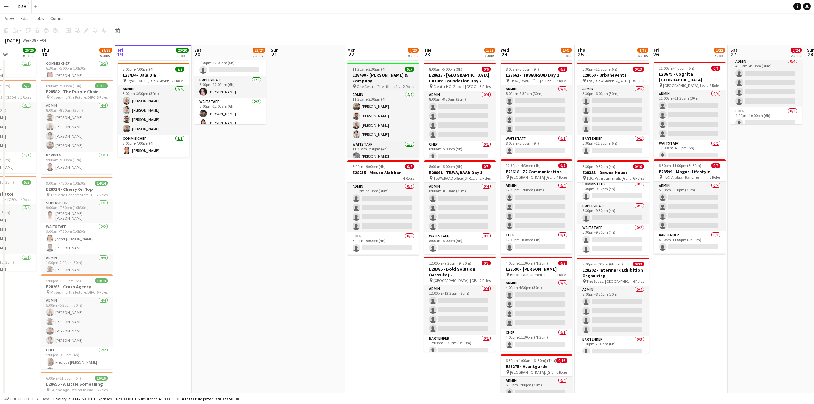
click at [325, 74] on h3 "E28490 - [PERSON_NAME] & Company" at bounding box center [384, 78] width 72 height 12
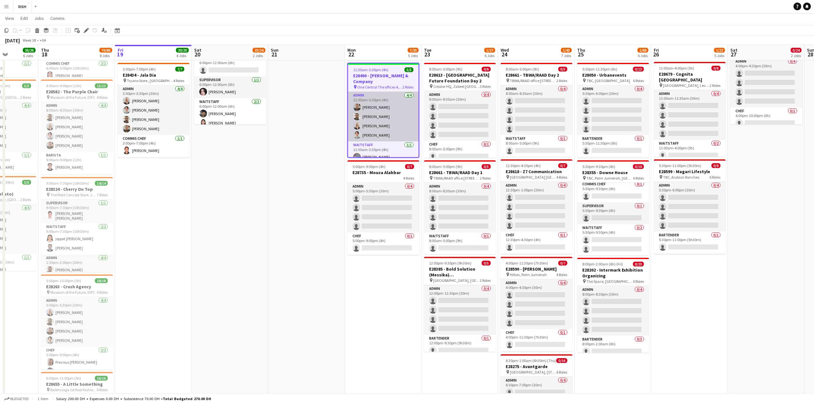
click at [325, 114] on app-card-role "Admin [DATE] 11:30am-3:30pm (4h) [PERSON_NAME] [PERSON_NAME] [PERSON_NAME] [PER…" at bounding box center [383, 117] width 71 height 50
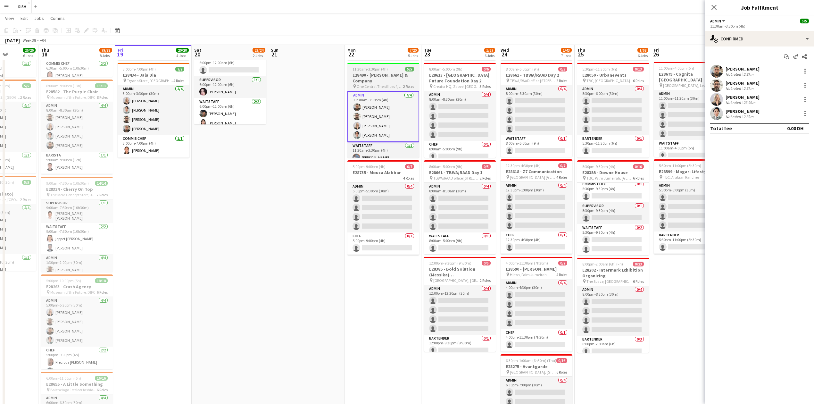
drag, startPoint x: 375, startPoint y: 67, endPoint x: 376, endPoint y: 72, distance: 5.6
click at [325, 67] on span "11:30am-3:30pm (4h)" at bounding box center [370, 69] width 35 height 5
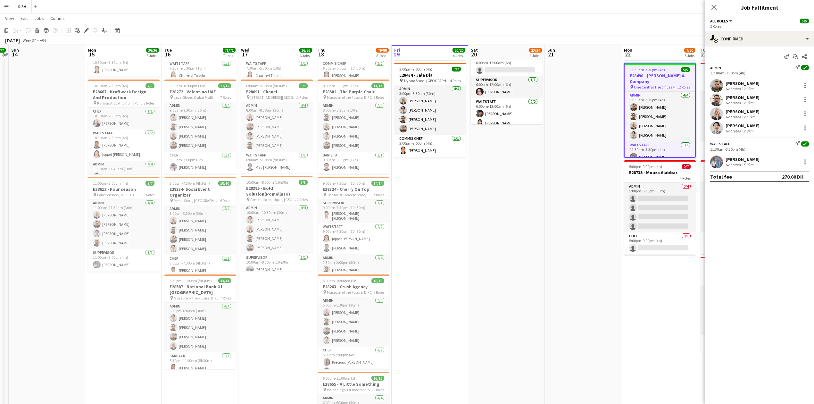
drag, startPoint x: 399, startPoint y: 291, endPoint x: 671, endPoint y: 286, distance: 272.5
click at [325, 139] on app-calendar-viewport "Thu 11 25/25 5 Jobs Fri 12 17/17 4 Jobs Sat 13 7/7 1 Job Sun 14 Mon 15 36/36 6 …" at bounding box center [407, 211] width 814 height 656
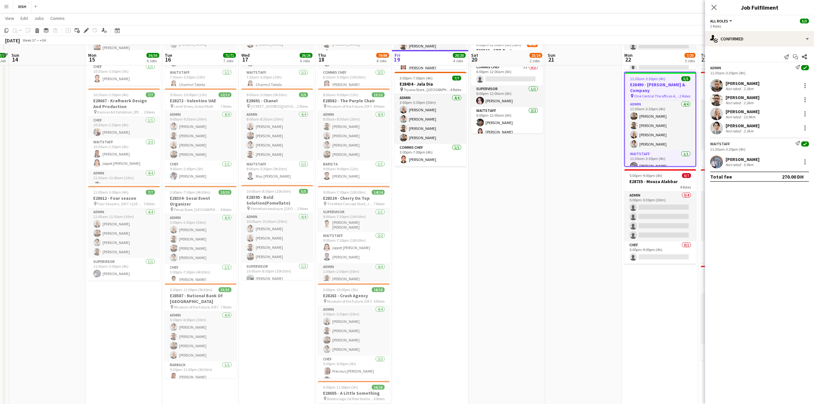
scroll to position [138, 0]
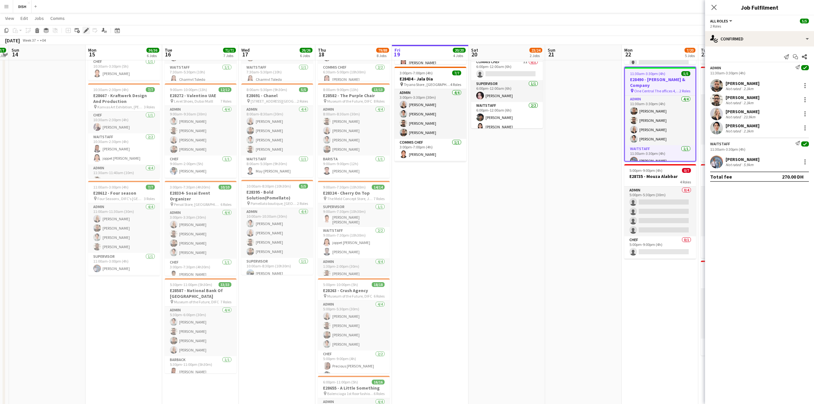
click at [87, 32] on icon "Edit" at bounding box center [86, 30] width 5 height 5
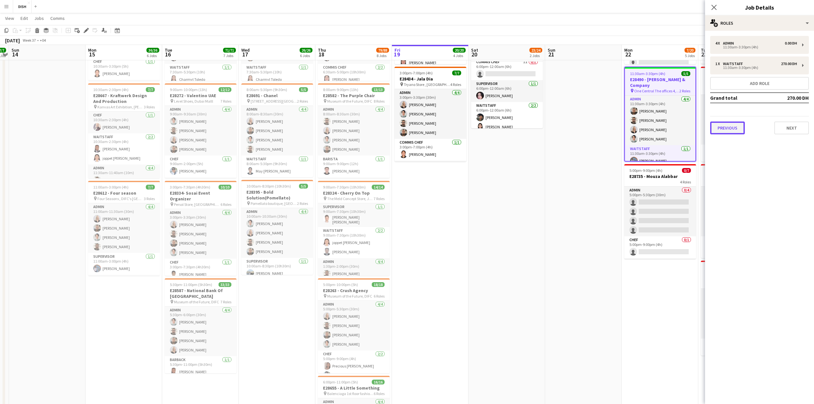
click at [325, 128] on button "Previous" at bounding box center [727, 128] width 35 height 13
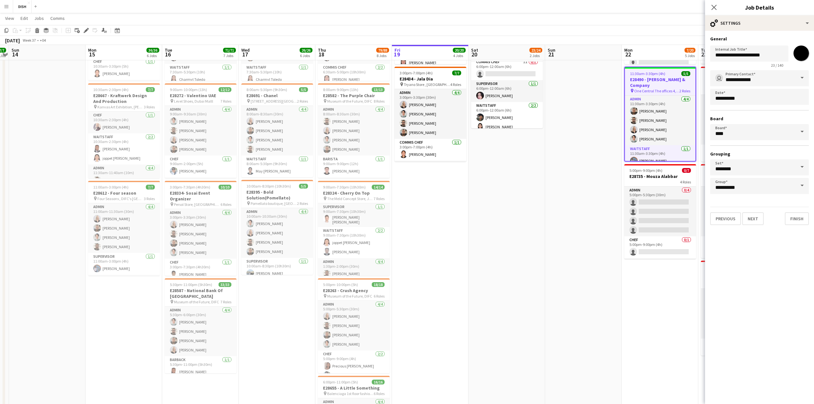
click at [325, 52] on input "*******" at bounding box center [801, 53] width 23 height 23
type input "*******"
click at [325, 139] on app-date-cell at bounding box center [583, 208] width 77 height 550
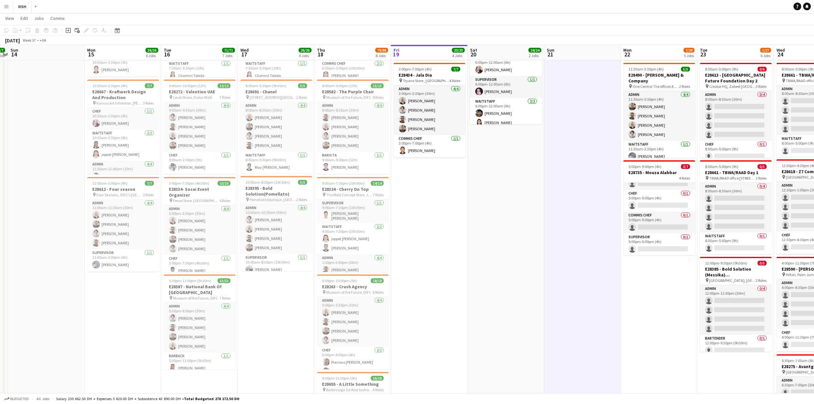
scroll to position [0, 0]
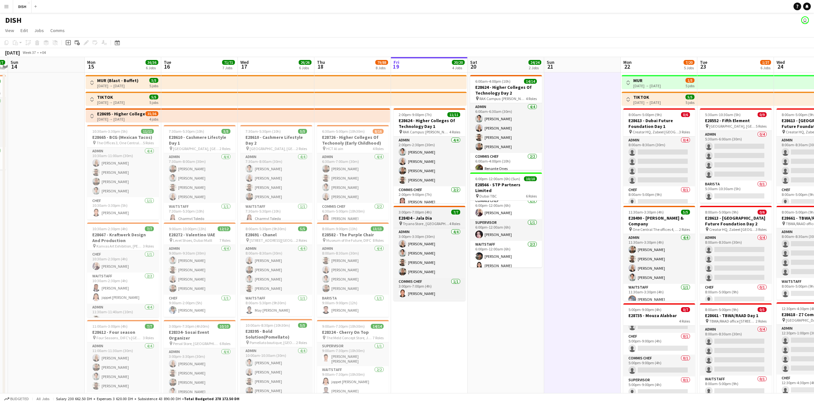
drag, startPoint x: 440, startPoint y: 209, endPoint x: 444, endPoint y: 212, distance: 4.2
click at [325, 139] on app-job-card "3:00pm-7:00pm (4h) 7/7 E28434 - Jala Dia pin Tryano Store , [GEOGRAPHIC_DATA], …" at bounding box center [430, 253] width 72 height 95
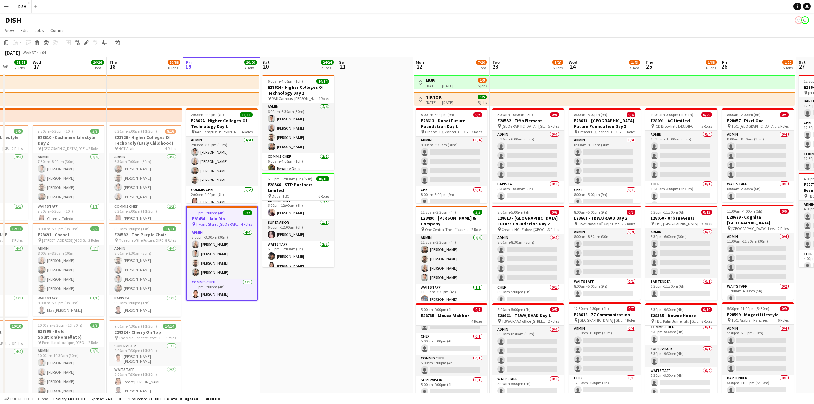
scroll to position [0, 209]
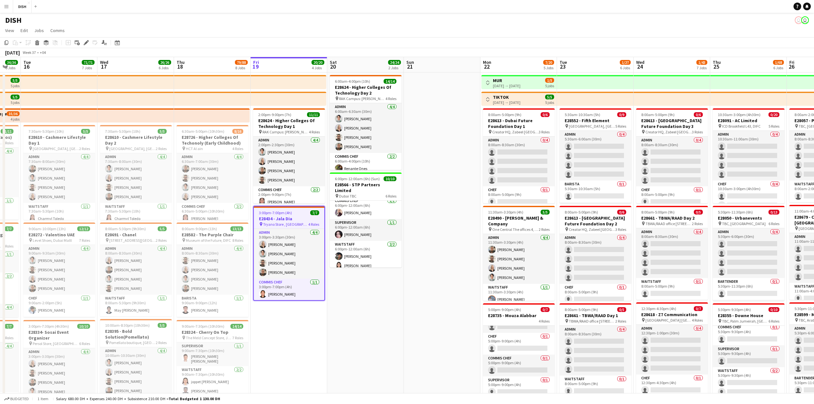
drag, startPoint x: 591, startPoint y: 257, endPoint x: 450, endPoint y: 169, distance: 166.3
click at [325, 139] on app-calendar-viewport "Sat 13 7/7 1 Job Sun 14 Mon 15 36/36 6 Jobs Tue 16 71/71 7 Jobs Wed 17 26/26 6 …" at bounding box center [407, 369] width 814 height 624
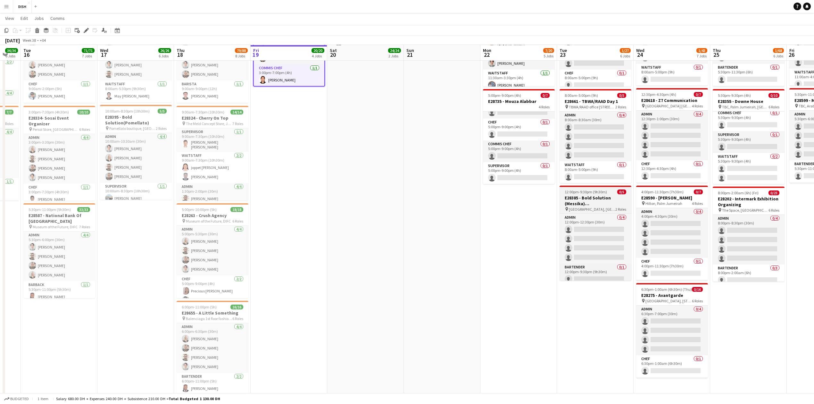
scroll to position [5, 0]
click at [325, 139] on app-card-role "Bartender 0/1 12:00pm-9:30pm (9h30m) single-neutral-actions" at bounding box center [596, 270] width 72 height 22
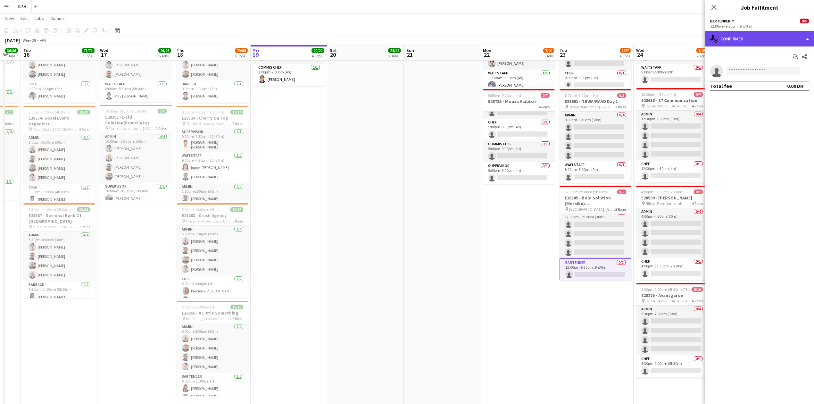
click at [325, 33] on div "single-neutral-actions-check-2 Confirmed" at bounding box center [759, 38] width 109 height 15
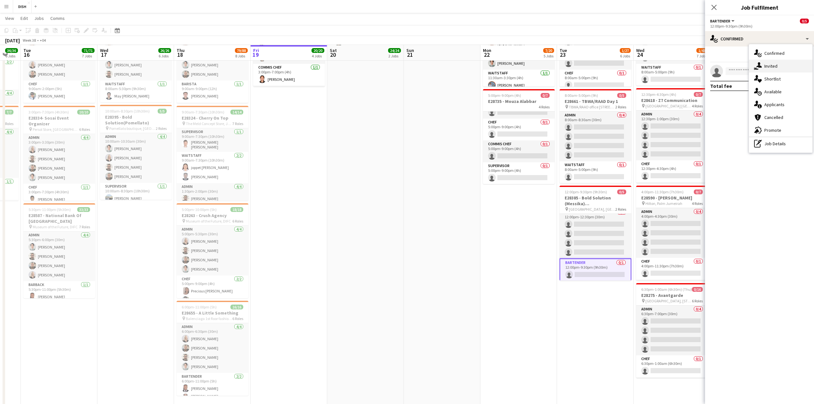
click at [325, 64] on div "single-neutral-actions-share-1 Invited" at bounding box center [780, 66] width 63 height 13
click at [325, 73] on input "text" at bounding box center [759, 72] width 99 height 16
type input "*"
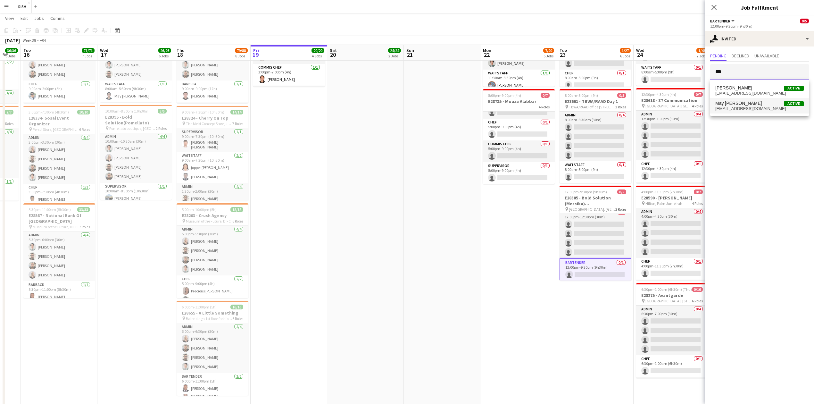
type input "***"
click at [325, 101] on span "May [PERSON_NAME]" at bounding box center [739, 103] width 46 height 5
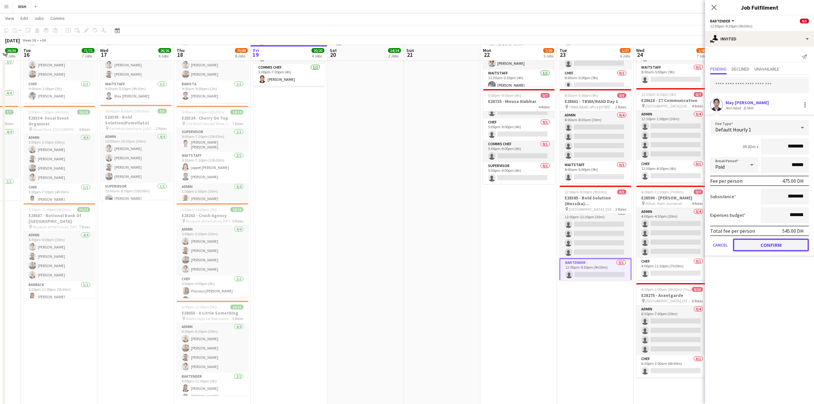
drag, startPoint x: 787, startPoint y: 244, endPoint x: 778, endPoint y: 249, distance: 10.2
click at [325, 139] on button "Confirm" at bounding box center [771, 245] width 76 height 13
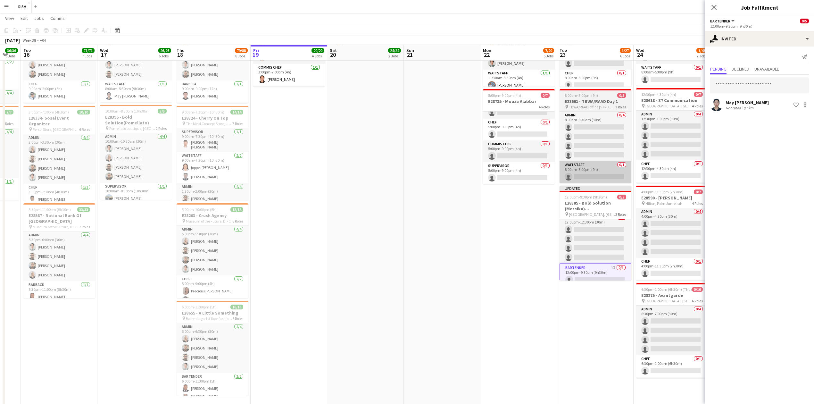
drag, startPoint x: 537, startPoint y: 251, endPoint x: 582, endPoint y: 162, distance: 99.8
click at [325, 139] on app-date-cell "Toggle View MUR [DATE] → [DATE] 1/5 5 jobs Toggle View TIKTOK [DATE] → [DATE] 5…" at bounding box center [519, 133] width 77 height 550
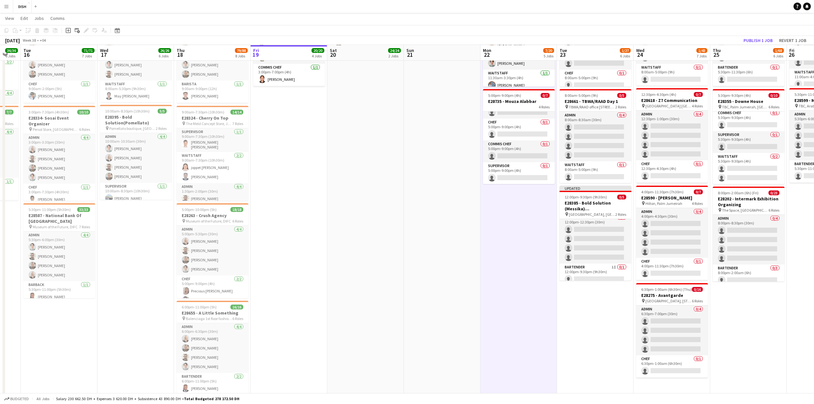
click at [325, 36] on div "Copy Paste Paste Ctrl+V Paste with crew Ctrl+Shift+V Paste linked Job [GEOGRAPH…" at bounding box center [407, 35] width 814 height 20
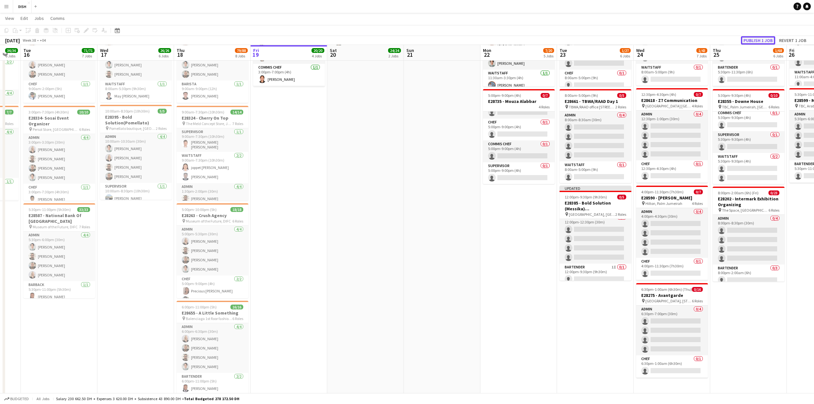
click at [325, 38] on button "Publish 1 job" at bounding box center [758, 40] width 34 height 8
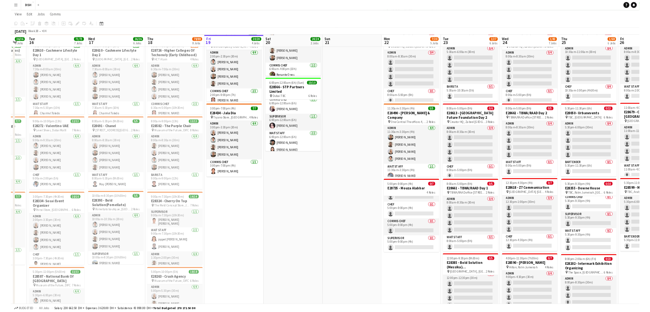
scroll to position [0, 0]
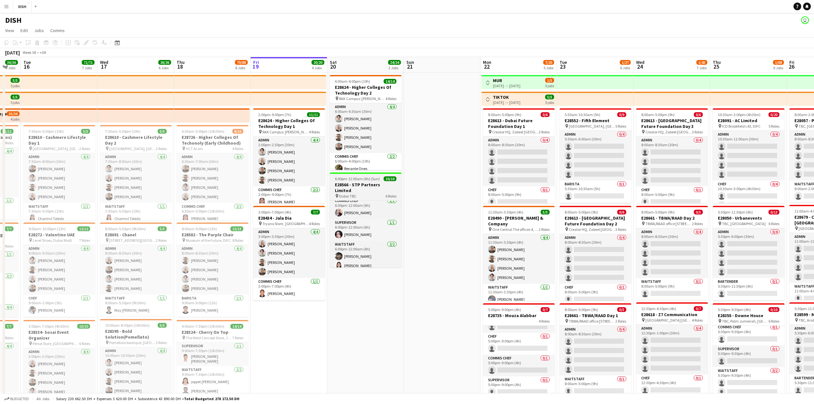
click at [325, 139] on app-job-card "6:00pm-12:00am (6h) (Sun) 10/10 E28566 - STP Partners Limited pin Dubai TBC 6 R…" at bounding box center [366, 219] width 72 height 95
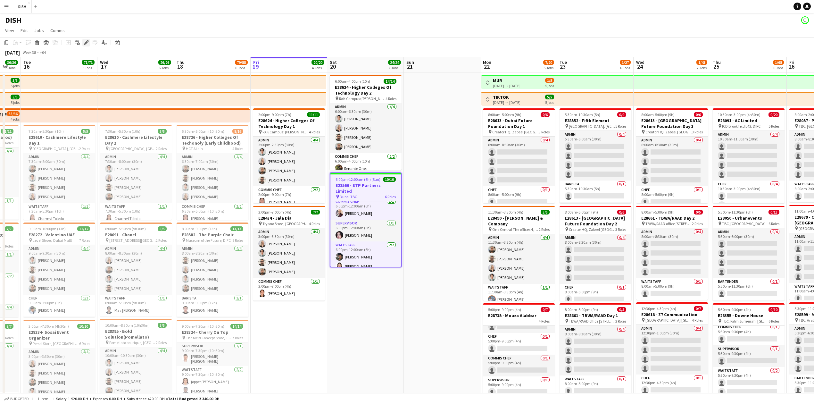
click at [88, 40] on icon at bounding box center [88, 41] width 2 height 2
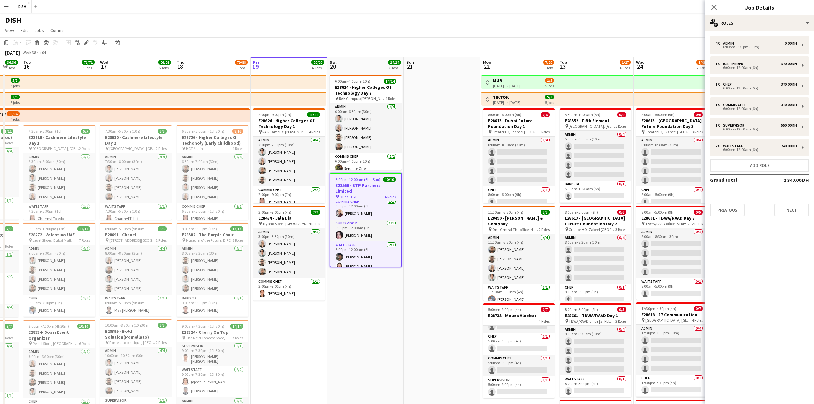
click at [325, 139] on div "4 x Admin 0.00 DH 6:00pm-6:30pm (30m) 1 x Bartender 370.00 DH 6:00pm-12:00am (6…" at bounding box center [759, 126] width 109 height 180
click at [325, 139] on button "Next" at bounding box center [792, 210] width 35 height 13
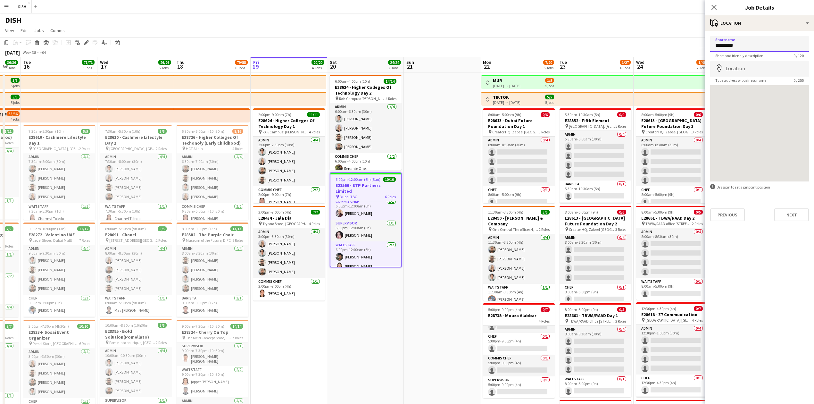
drag, startPoint x: 732, startPoint y: 46, endPoint x: 776, endPoint y: 50, distance: 44.5
click at [325, 48] on input "*********" at bounding box center [759, 44] width 99 height 16
click at [325, 49] on input "*****" at bounding box center [759, 44] width 99 height 16
paste input "**********"
click at [325, 46] on input "**********" at bounding box center [759, 44] width 99 height 16
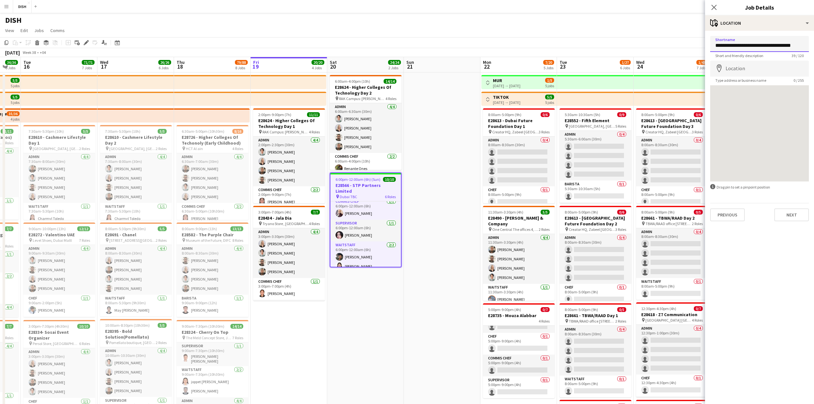
type input "**********"
click at [325, 70] on input "Location" at bounding box center [759, 69] width 99 height 16
paste input "**********"
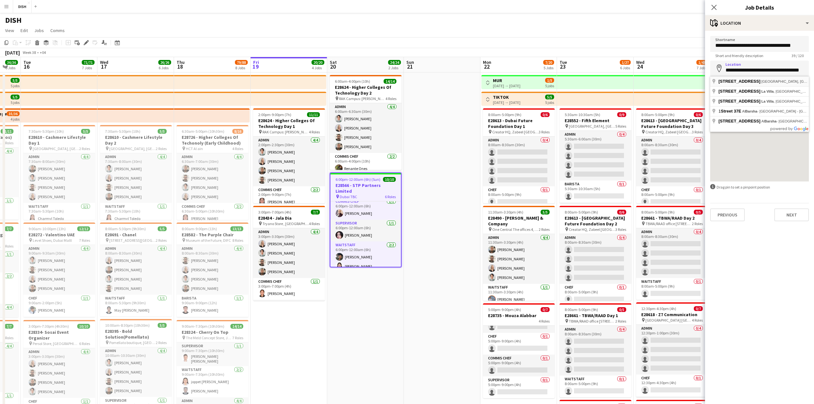
type input "**********"
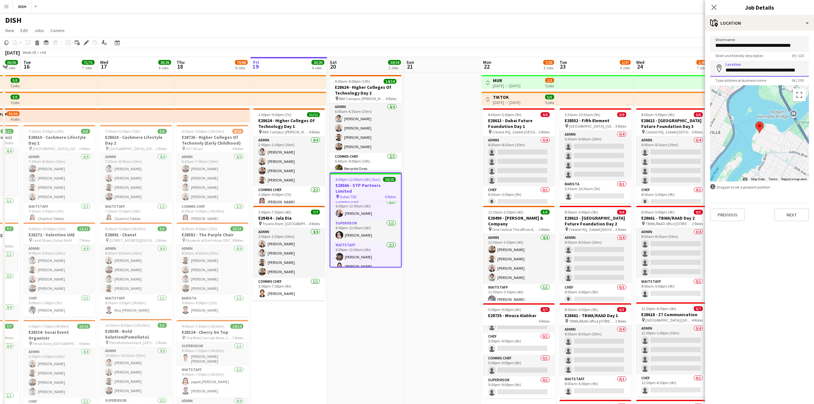
drag, startPoint x: 725, startPoint y: 70, endPoint x: 894, endPoint y: 66, distance: 169.6
click at [325, 66] on html "Menu Boards Boards Boards All jobs Status Workforce Workforce My Workforce Recr…" at bounding box center [407, 346] width 814 height 692
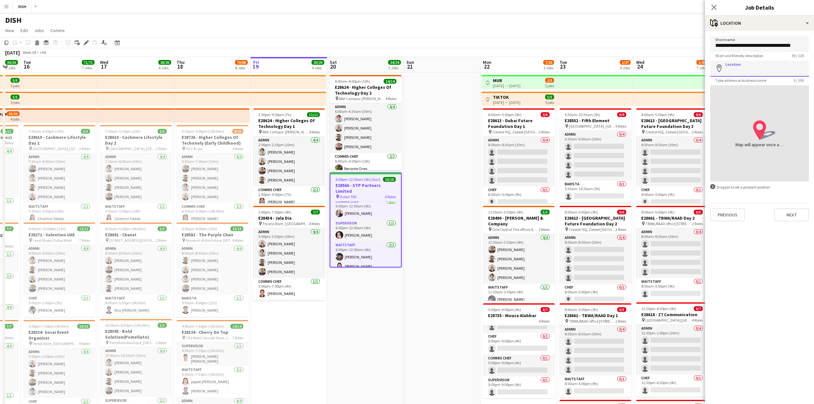
paste input "**********"
click at [325, 72] on input "**********" at bounding box center [759, 69] width 99 height 16
type input "**********"
drag, startPoint x: 726, startPoint y: 71, endPoint x: 830, endPoint y: 65, distance: 104.3
click at [325, 65] on html "Menu Boards Boards Boards All jobs Status Workforce Workforce My Workforce Recr…" at bounding box center [407, 346] width 814 height 692
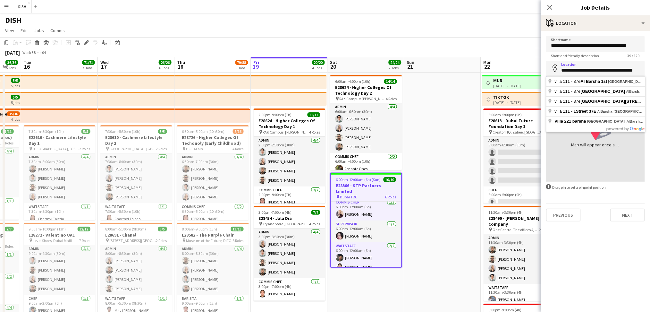
scroll to position [96, 0]
drag, startPoint x: 486, startPoint y: 191, endPoint x: 474, endPoint y: 191, distance: 12.8
click at [325, 139] on app-card-role "Chef 0/1 8:00am-5:00pm (9h) single-neutral-actions" at bounding box center [519, 197] width 72 height 22
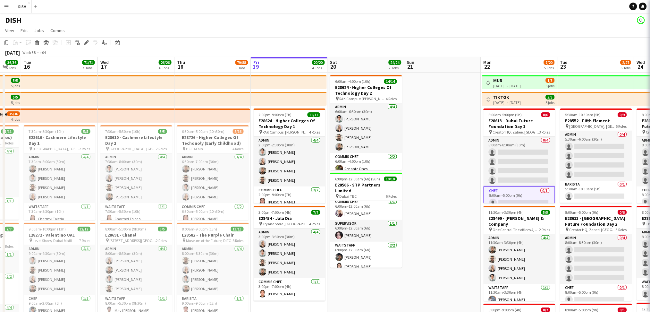
scroll to position [96, 0]
